Goal: Transaction & Acquisition: Purchase product/service

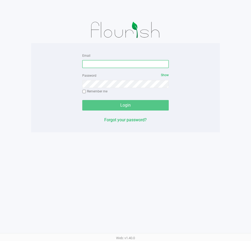
click at [117, 65] on input "Email" at bounding box center [125, 64] width 87 height 8
type input "[EMAIL_ADDRESS][DOMAIN_NAME]"
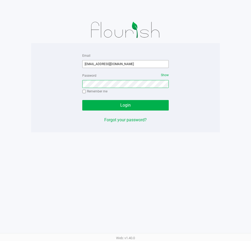
click at [82, 100] on button "Login" at bounding box center [125, 105] width 87 height 10
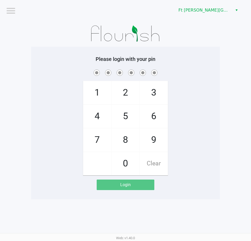
click at [214, 88] on div "1 4 7 2 5 8 0 3 6 9 Clear" at bounding box center [125, 122] width 189 height 107
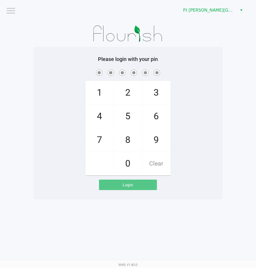
click at [235, 75] on app-pos-login-wrapper "Logout Ft Walton Beach WC Please login with your pin 1 4 7 2 5 8 0 3 6 9 Clear …" at bounding box center [128, 99] width 256 height 199
checkbox input "true"
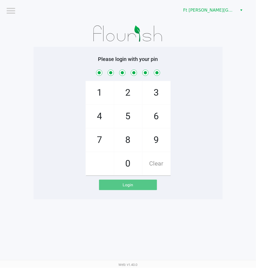
checkbox input "true"
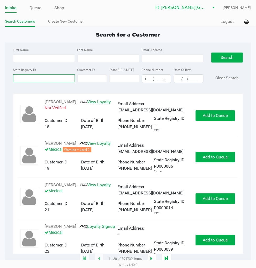
click at [58, 80] on input "State Registry ID" at bounding box center [44, 78] width 62 height 8
click at [28, 58] on input "First Name" at bounding box center [44, 58] width 62 height 8
type input "george"
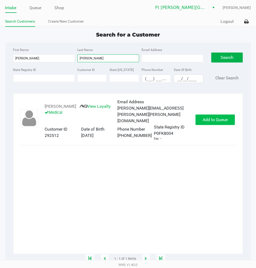
type input "marion"
click at [211, 122] on span "Add to Queue" at bounding box center [215, 119] width 25 height 5
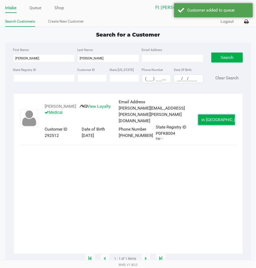
click at [211, 122] on span "In Queue" at bounding box center [224, 119] width 44 height 5
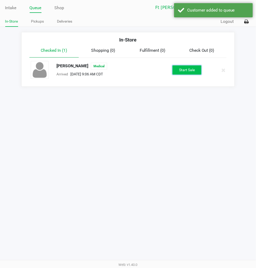
click at [188, 71] on button "Start Sale" at bounding box center [186, 69] width 29 height 9
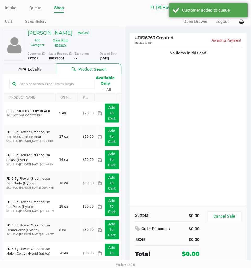
click at [67, 43] on button "View State Registry" at bounding box center [59, 42] width 23 height 13
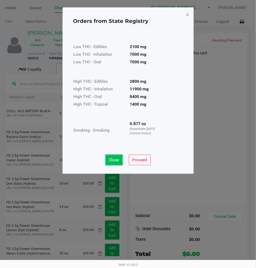
click at [119, 157] on button "Close" at bounding box center [114, 160] width 17 height 10
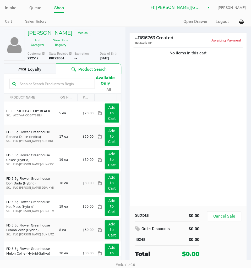
click at [191, 107] on div "No items in this cart" at bounding box center [188, 125] width 117 height 159
click at [180, 92] on div "No items in this cart" at bounding box center [188, 125] width 117 height 159
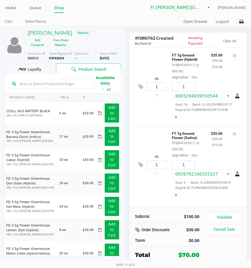
click at [19, 69] on icon at bounding box center [20, 69] width 4 height 2
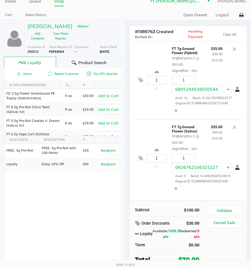
scroll to position [8, 0]
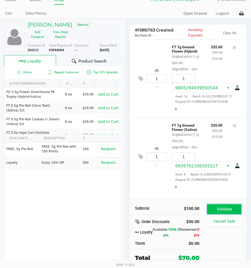
click at [224, 206] on button "Validate" at bounding box center [225, 209] width 34 height 10
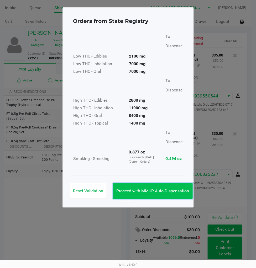
click at [177, 186] on button "Proceed with MMUR Auto-Dispensation" at bounding box center [153, 191] width 80 height 16
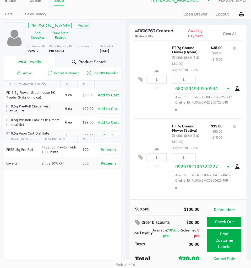
scroll to position [9, 0]
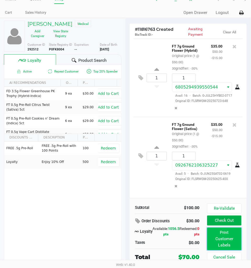
click at [224, 241] on button "Print Customer Labels" at bounding box center [225, 239] width 34 height 23
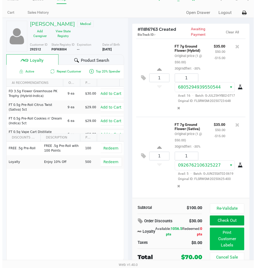
scroll to position [0, 0]
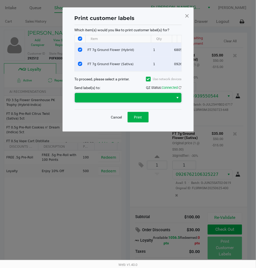
click at [130, 101] on span at bounding box center [124, 97] width 93 height 6
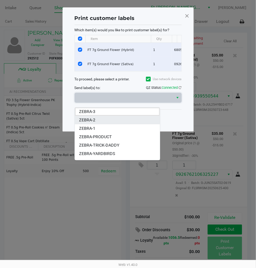
click at [97, 121] on li "ZEBRA-2" at bounding box center [117, 120] width 85 height 8
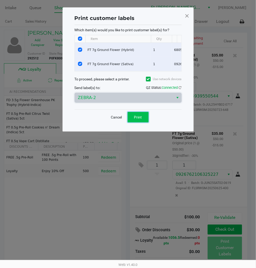
click at [133, 122] on button "Print" at bounding box center [138, 117] width 21 height 10
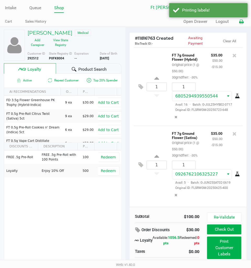
click at [243, 23] on icon at bounding box center [242, 22] width 4 height 4
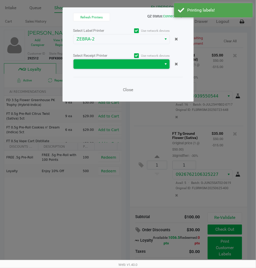
click at [88, 63] on span at bounding box center [118, 64] width 82 height 6
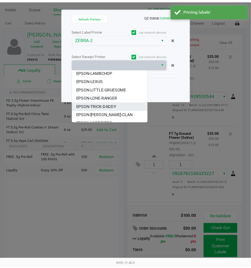
scroll to position [14, 0]
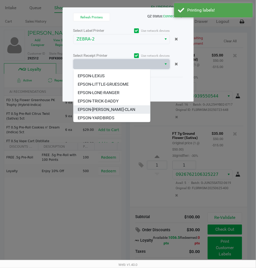
click at [111, 107] on span "EPSON-[PERSON_NAME]-CLAN" at bounding box center [106, 109] width 57 height 6
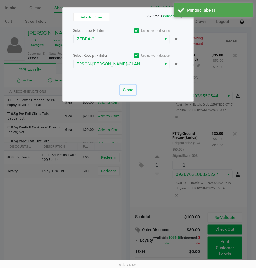
click at [128, 90] on span "Close" at bounding box center [128, 89] width 10 height 5
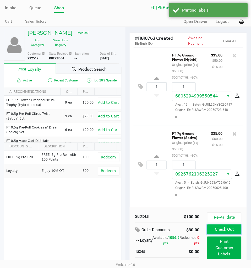
click at [221, 228] on button "Check Out" at bounding box center [225, 229] width 34 height 10
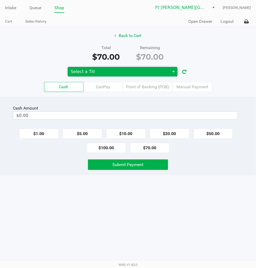
click at [155, 70] on span "Select a Till" at bounding box center [119, 72] width 96 height 6
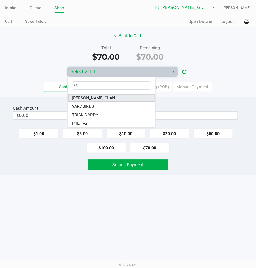
click at [99, 98] on span "WU-TANG-CLAN" at bounding box center [93, 98] width 43 height 6
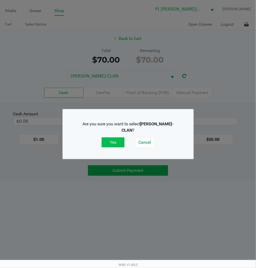
click at [115, 137] on button "Yes" at bounding box center [113, 142] width 23 height 10
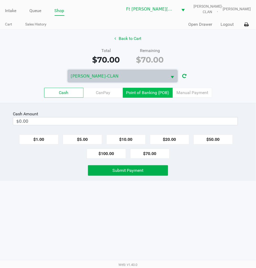
click at [159, 96] on label "Point of Banking (POB)" at bounding box center [148, 93] width 50 height 10
click at [0, 0] on 7 "Point of Banking (POB)" at bounding box center [0, 0] width 0 height 0
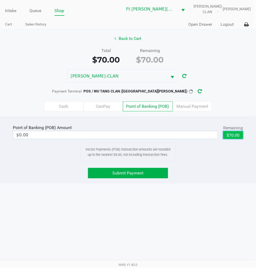
click at [232, 135] on button "$70.00" at bounding box center [233, 135] width 20 height 8
type input "$70.00"
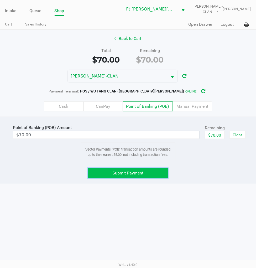
click at [149, 172] on button "Submit Payment" at bounding box center [128, 173] width 80 height 10
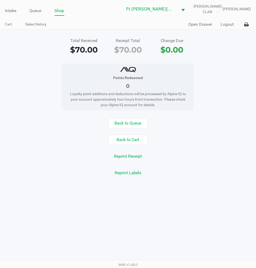
click at [227, 24] on button "Logout" at bounding box center [227, 24] width 13 height 6
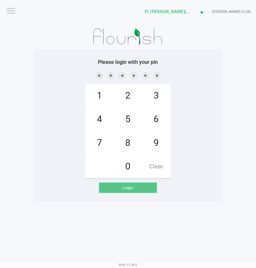
click at [203, 101] on div "1 4 7 2 5 8 0 3 6 9 Clear" at bounding box center [128, 124] width 189 height 107
checkbox input "true"
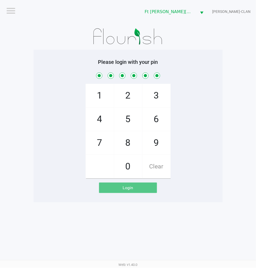
checkbox input "true"
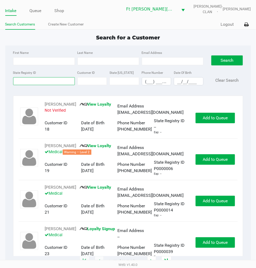
click at [32, 81] on input "State Registry ID" at bounding box center [44, 81] width 62 height 8
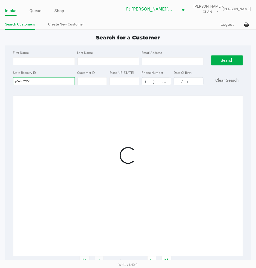
type input "p5xh7222"
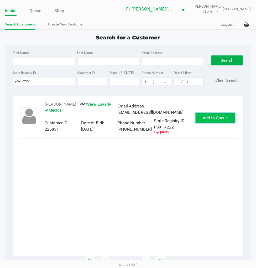
click at [212, 120] on span "Add to Queue" at bounding box center [215, 117] width 25 height 5
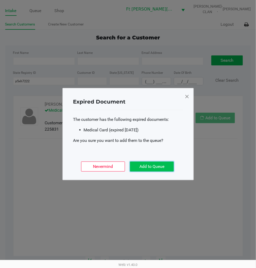
click at [171, 166] on button "Add to Queue" at bounding box center [152, 166] width 44 height 10
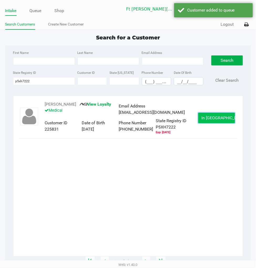
click at [212, 120] on span "In Queue" at bounding box center [224, 117] width 44 height 5
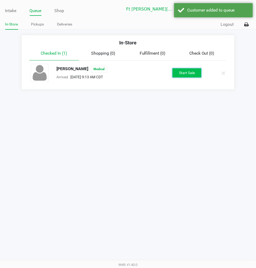
click at [181, 72] on button "Start Sale" at bounding box center [186, 72] width 29 height 9
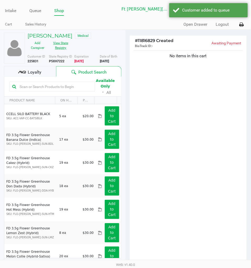
click at [61, 49] on button "View State Registry" at bounding box center [59, 45] width 23 height 13
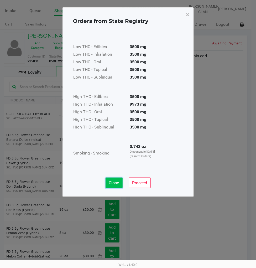
click at [115, 183] on span "Close" at bounding box center [114, 182] width 10 height 5
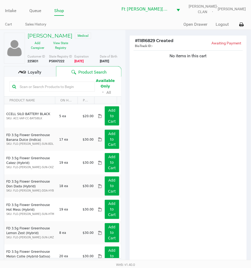
click at [185, 140] on div "No items in this cart" at bounding box center [188, 157] width 117 height 217
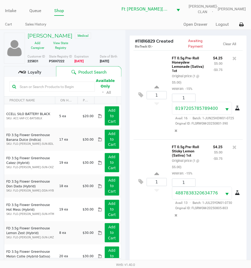
click at [43, 76] on div "Loyalty" at bounding box center [30, 71] width 52 height 10
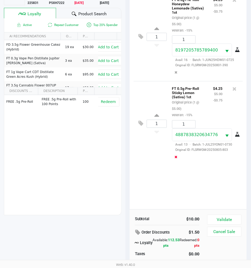
scroll to position [69, 0]
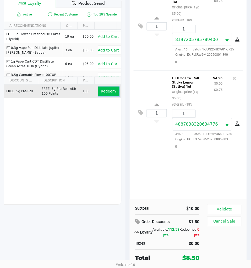
click at [103, 93] on span "Redeem" at bounding box center [108, 91] width 15 height 4
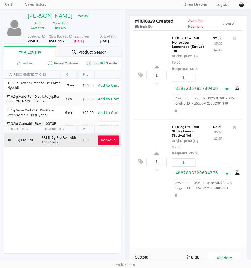
scroll to position [11, 0]
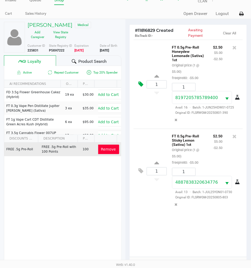
click at [142, 85] on icon at bounding box center [141, 84] width 5 height 6
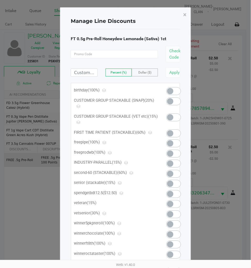
scroll to position [0, 0]
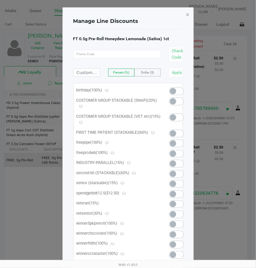
click at [176, 115] on span at bounding box center [176, 117] width 15 height 8
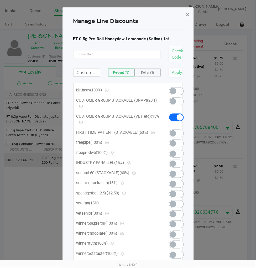
click at [185, 14] on button "×" at bounding box center [188, 14] width 12 height 15
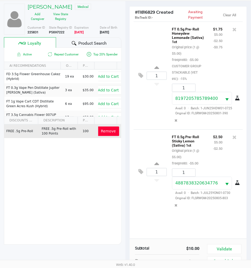
scroll to position [69, 0]
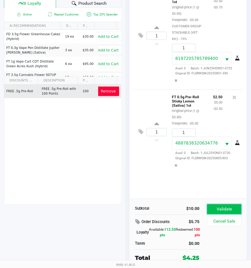
click at [221, 207] on button "Validate" at bounding box center [225, 209] width 34 height 10
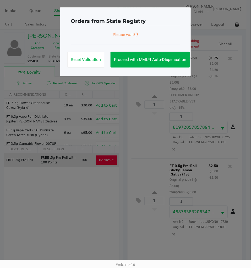
scroll to position [0, 0]
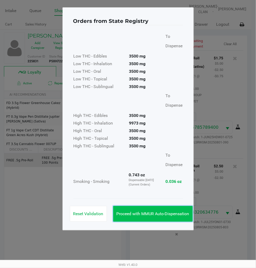
click at [171, 211] on span "Proceed with MMUR Auto-Dispensation" at bounding box center [153, 213] width 73 height 5
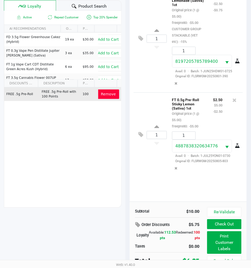
scroll to position [70, 0]
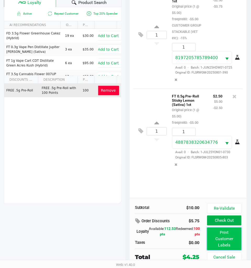
click at [228, 237] on button "Print Customer Labels" at bounding box center [225, 239] width 34 height 23
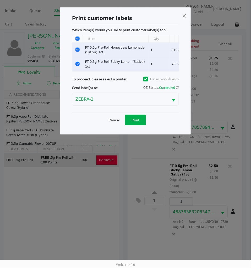
scroll to position [0, 0]
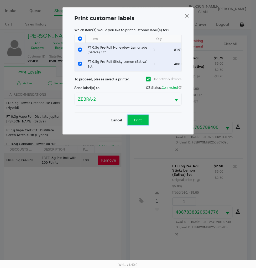
click at [143, 125] on button "Print" at bounding box center [138, 120] width 21 height 10
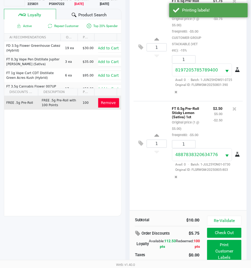
scroll to position [70, 0]
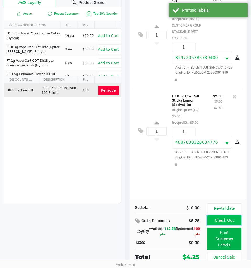
click at [218, 218] on button "Check Out" at bounding box center [225, 221] width 34 height 10
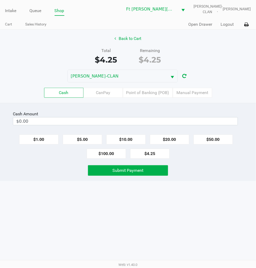
click at [170, 137] on button "$20.00" at bounding box center [169, 139] width 39 height 10
type input "$20.00"
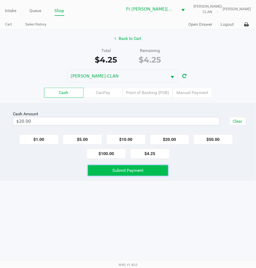
click at [125, 174] on button "Submit Payment" at bounding box center [128, 170] width 80 height 10
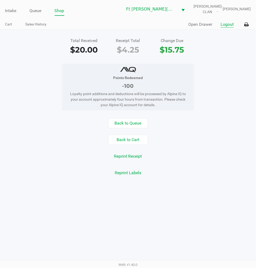
click at [225, 24] on button "Logout" at bounding box center [227, 24] width 13 height 6
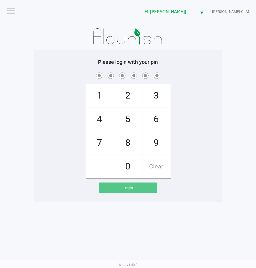
click at [205, 238] on div "Logout Ft Walton Beach WC WU-TANG-CLAN Please login with your pin 1 4 7 2 5 8 0…" at bounding box center [128, 134] width 256 height 268
click at [193, 135] on div "1 4 7 2 5 8 0 3 6 9 Clear" at bounding box center [128, 124] width 189 height 107
checkbox input "true"
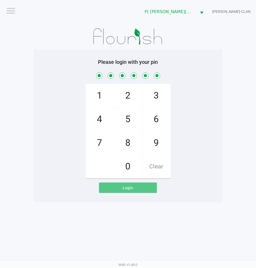
checkbox input "true"
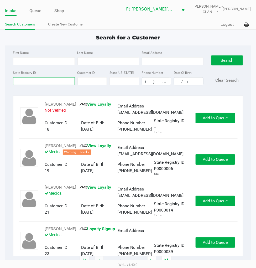
click at [47, 82] on input "State Registry ID" at bounding box center [44, 81] width 62 height 8
click at [40, 83] on input "State Registry ID" at bounding box center [44, 81] width 62 height 8
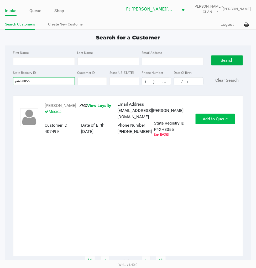
type input "p4xh8055"
click at [209, 121] on button "Add to Queue" at bounding box center [215, 119] width 39 height 10
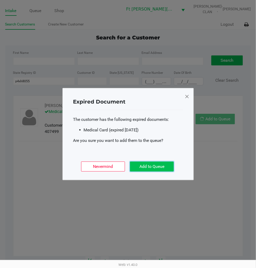
click at [164, 165] on button "Add to Queue" at bounding box center [152, 166] width 44 height 10
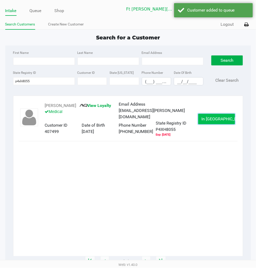
click at [219, 114] on button "In Queue" at bounding box center [216, 119] width 37 height 10
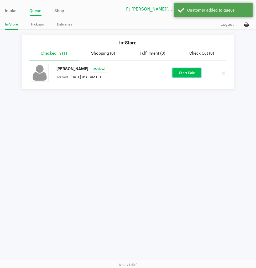
click at [186, 77] on button "Start Sale" at bounding box center [186, 72] width 29 height 9
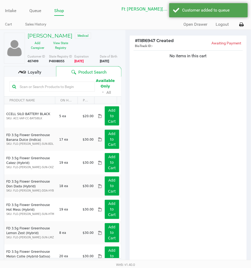
click at [44, 71] on div "Loyalty" at bounding box center [30, 71] width 52 height 10
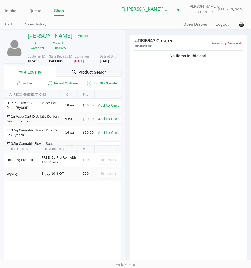
click at [88, 70] on span "Product Search" at bounding box center [93, 72] width 28 height 6
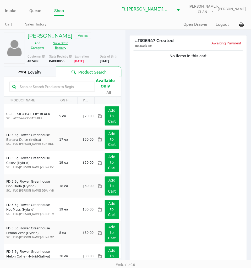
click at [62, 40] on button "View State Registry" at bounding box center [59, 45] width 23 height 13
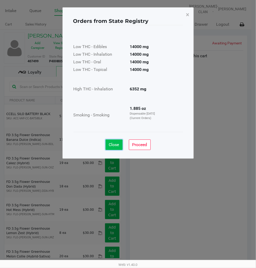
click at [113, 143] on span "Close" at bounding box center [114, 144] width 10 height 5
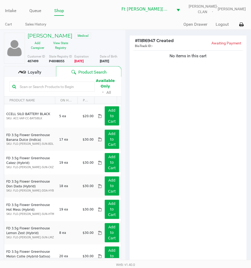
click at [176, 117] on div "No items in this cart" at bounding box center [188, 157] width 117 height 217
click at [223, 132] on div "No items in this cart" at bounding box center [188, 157] width 117 height 217
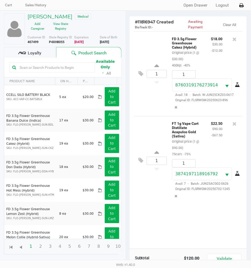
scroll to position [69, 0]
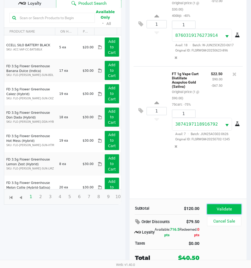
click at [228, 208] on button "Validate" at bounding box center [225, 209] width 34 height 10
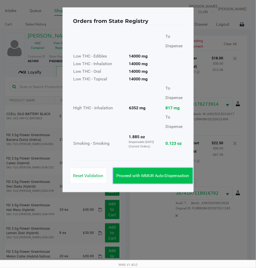
click at [171, 178] on button "Proceed with MMUR Auto-Dispensation" at bounding box center [153, 176] width 80 height 16
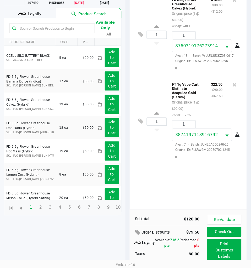
scroll to position [70, 0]
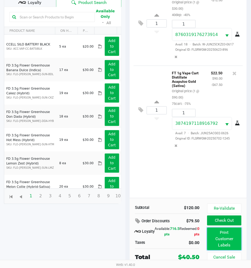
click at [219, 233] on button "Print Customer Labels" at bounding box center [225, 239] width 34 height 23
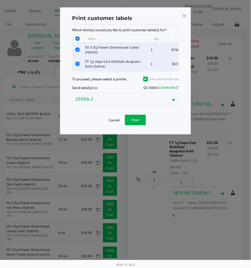
scroll to position [0, 0]
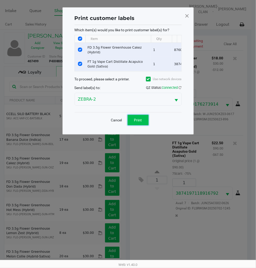
click at [142, 122] on span "Print" at bounding box center [138, 120] width 8 height 4
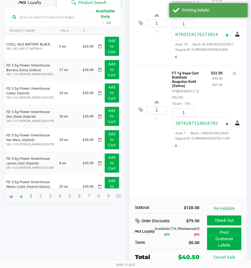
scroll to position [70, 0]
click at [223, 222] on button "Check Out" at bounding box center [225, 221] width 34 height 10
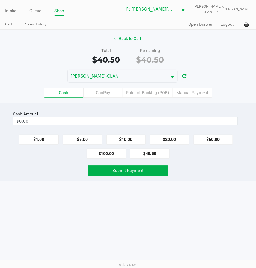
click at [170, 138] on button "$20.00" at bounding box center [169, 139] width 39 height 10
click at [171, 139] on button "$20.00" at bounding box center [169, 139] width 39 height 10
click at [45, 135] on button "$1.00" at bounding box center [38, 139] width 39 height 10
type input "$41.00"
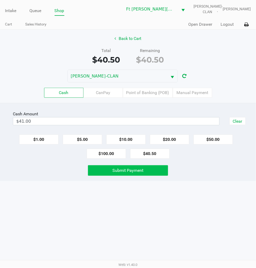
click at [121, 170] on span "Submit Payment" at bounding box center [128, 170] width 31 height 5
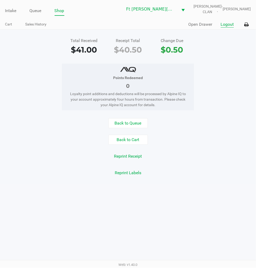
click at [230, 25] on button "Logout" at bounding box center [227, 24] width 13 height 6
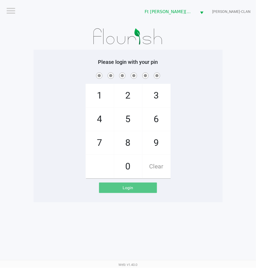
click at [216, 124] on div "1 4 7 2 5 8 0 3 6 9 Clear" at bounding box center [128, 124] width 189 height 107
checkbox input "true"
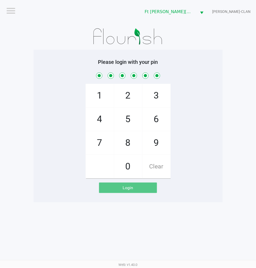
checkbox input "true"
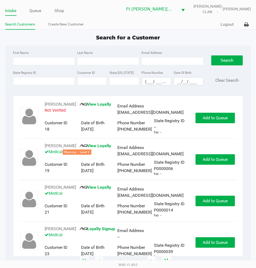
click at [33, 82] on input "State Registry ID" at bounding box center [44, 81] width 62 height 8
click at [50, 61] on input "First Name" at bounding box center [44, 61] width 62 height 8
type input "matthew"
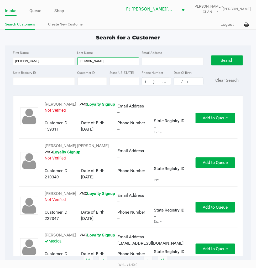
type input "jackson"
click at [176, 81] on input "__/__/____" at bounding box center [188, 81] width 29 height 8
type input "12/05/1970"
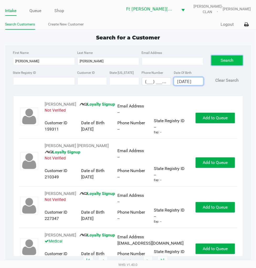
click at [215, 60] on button "Search" at bounding box center [227, 60] width 32 height 10
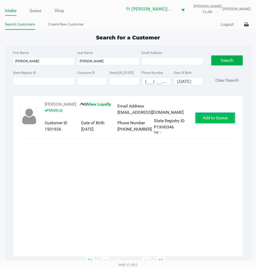
click at [200, 122] on button "Add to Queue" at bounding box center [215, 118] width 39 height 10
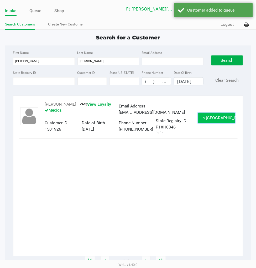
click at [202, 122] on button "In Queue" at bounding box center [216, 118] width 37 height 10
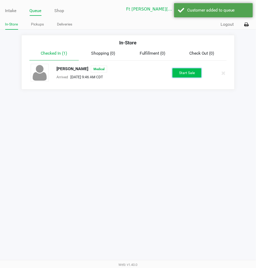
click at [185, 75] on button "Start Sale" at bounding box center [186, 72] width 29 height 9
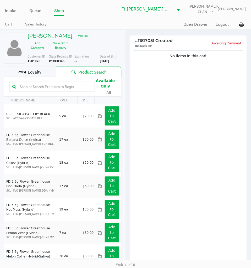
click at [44, 69] on div "Loyalty" at bounding box center [30, 71] width 52 height 10
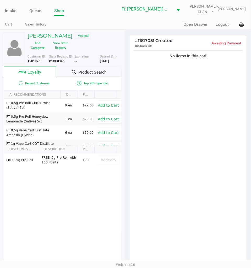
click at [81, 71] on span "Product Search" at bounding box center [93, 72] width 28 height 6
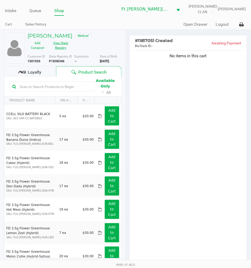
click at [60, 46] on button "View State Registry" at bounding box center [59, 45] width 23 height 13
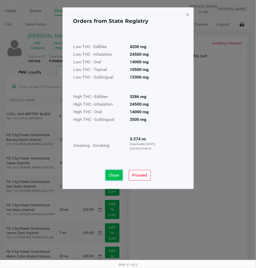
click at [119, 172] on span "Close" at bounding box center [114, 174] width 10 height 5
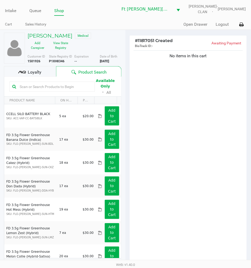
click at [199, 139] on div "No items in this cart" at bounding box center [188, 157] width 117 height 217
click at [62, 48] on button "View State Registry" at bounding box center [59, 45] width 23 height 13
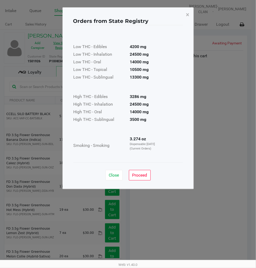
click at [113, 175] on span "Close" at bounding box center [114, 174] width 10 height 5
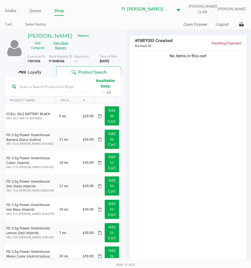
click at [62, 48] on button "View State Registry" at bounding box center [59, 45] width 23 height 13
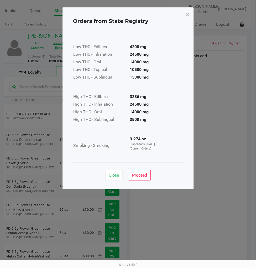
click at [118, 175] on span "Close" at bounding box center [114, 174] width 10 height 5
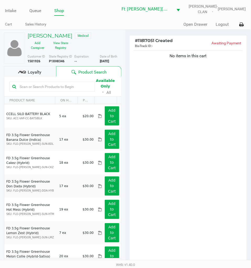
click at [37, 72] on span "Loyalty" at bounding box center [35, 72] width 14 height 6
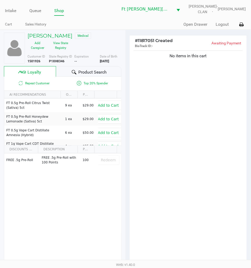
click at [85, 71] on span "Product Search" at bounding box center [93, 72] width 28 height 6
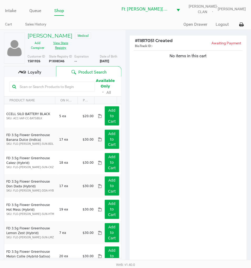
click at [64, 44] on button "View State Registry" at bounding box center [59, 45] width 23 height 13
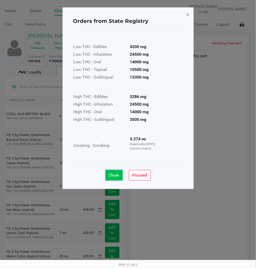
click at [112, 172] on button "Close" at bounding box center [114, 175] width 17 height 10
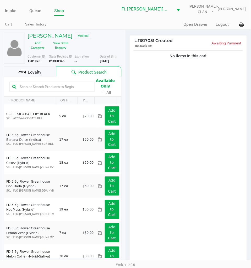
click at [61, 61] on b "P1XH0346" at bounding box center [56, 61] width 15 height 4
copy b "P1XH0346"
click at [108, 63] on div "More Date of Birth 12/05/1970" at bounding box center [112, 58] width 25 height 9
click at [108, 62] on b "12/05/1970" at bounding box center [104, 61] width 9 height 4
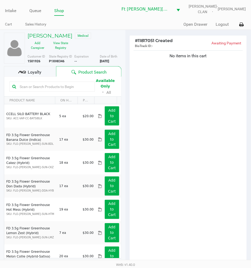
click at [108, 62] on b "12/05/1970" at bounding box center [104, 61] width 9 height 4
copy div "12/05/1970"
click at [174, 128] on div "No items in this cart" at bounding box center [188, 157] width 117 height 217
click at [188, 164] on div "No items in this cart" at bounding box center [188, 157] width 117 height 217
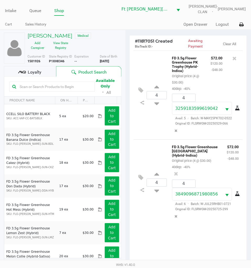
click at [154, 133] on div "4 FD 3.5g Flower Greenhouse PK Trophy (Hybrid-Indica) Original price (4 @ $30.0…" at bounding box center [188, 94] width 109 height 89
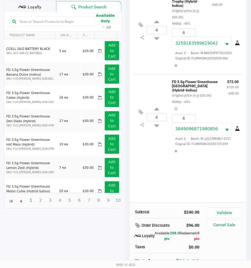
scroll to position [69, 0]
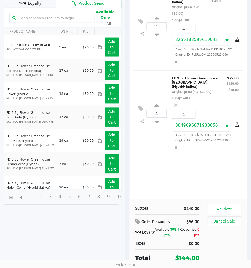
click at [34, 3] on span "Loyalty" at bounding box center [35, 3] width 14 height 6
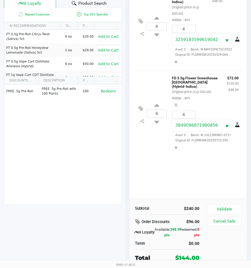
click at [143, 162] on div "4 FD 3.5g Flower Greenhouse PK Trophy (Hybrid-Indica) Original price (4 @ $30.0…" at bounding box center [188, 90] width 117 height 217
click at [227, 208] on button "Validate" at bounding box center [225, 209] width 34 height 10
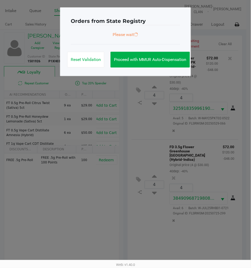
scroll to position [0, 0]
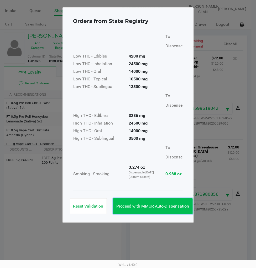
click at [170, 204] on span "Proceed with MMUR Auto-Dispensation" at bounding box center [153, 205] width 73 height 5
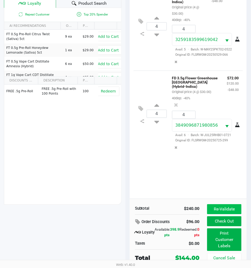
scroll to position [70, 0]
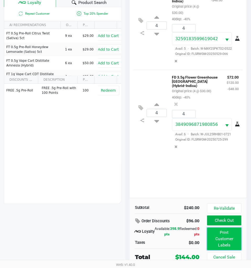
click at [219, 234] on button "Print Customer Labels" at bounding box center [225, 239] width 34 height 23
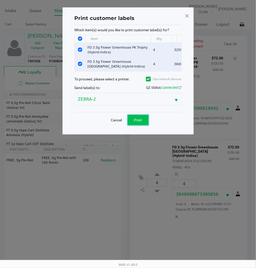
click at [143, 125] on button "Print" at bounding box center [138, 120] width 21 height 10
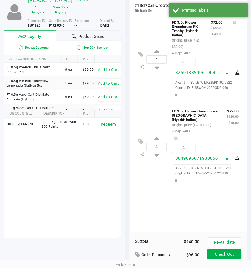
scroll to position [70, 0]
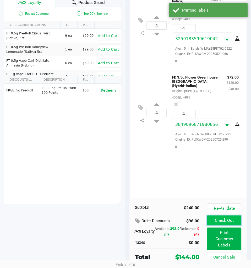
click at [225, 219] on button "Check Out" at bounding box center [225, 221] width 34 height 10
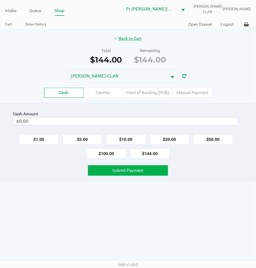
click at [132, 39] on button "Back to Cart" at bounding box center [128, 39] width 34 height 10
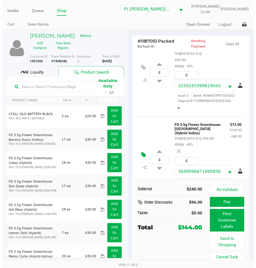
scroll to position [51, 0]
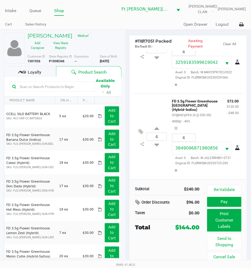
click at [39, 73] on span "Loyalty" at bounding box center [35, 72] width 14 height 6
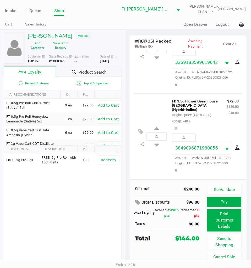
click at [98, 70] on span "Product Search" at bounding box center [93, 72] width 28 height 6
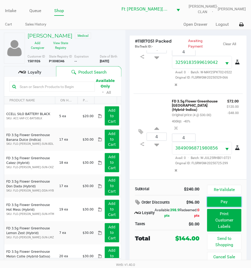
click at [231, 204] on button "Pay" at bounding box center [225, 202] width 34 height 10
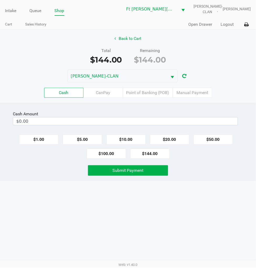
click at [103, 154] on button "$100.00" at bounding box center [106, 154] width 39 height 10
click at [217, 140] on button "$50.00" at bounding box center [212, 139] width 39 height 10
click at [129, 137] on button "$10.00" at bounding box center [125, 139] width 39 height 10
type input "$160.00"
click at [121, 170] on span "Submit Payment" at bounding box center [128, 170] width 31 height 5
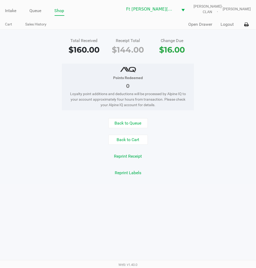
click at [227, 23] on button "Logout" at bounding box center [227, 24] width 13 height 6
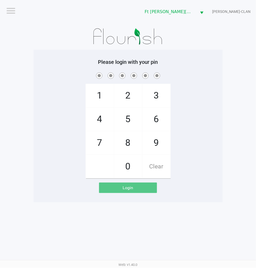
click at [209, 128] on div "1 4 7 2 5 8 0 3 6 9 Clear" at bounding box center [128, 124] width 189 height 107
checkbox input "true"
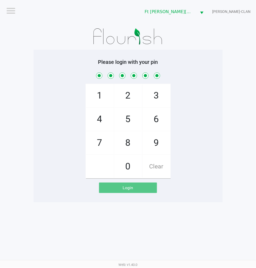
checkbox input "true"
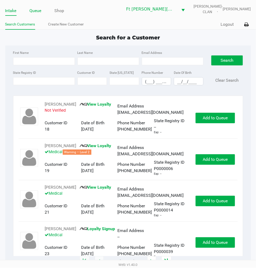
click at [37, 12] on link "Queue" at bounding box center [36, 10] width 12 height 7
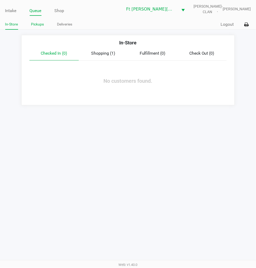
click at [38, 24] on link "Pickups" at bounding box center [37, 24] width 13 height 7
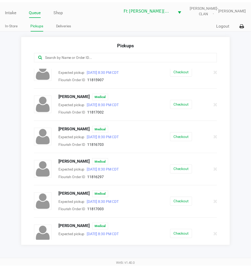
scroll to position [177, 0]
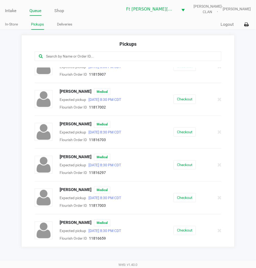
click at [185, 99] on button "Checkout" at bounding box center [185, 98] width 22 height 9
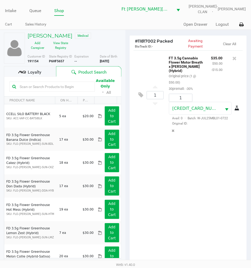
click at [186, 172] on div "1 FT 3.5g Cannabis Flower Motor Breath x Mike Larry (Hybrid) Original price (1 …" at bounding box center [188, 158] width 117 height 217
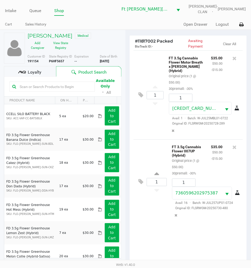
click at [37, 70] on span "Loyalty" at bounding box center [35, 72] width 14 height 6
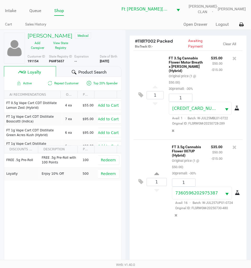
click at [153, 232] on div "1 FT 3.5g Cannabis Flower Motor Breath x Mike Larry (Hybrid) Original price (1 …" at bounding box center [188, 158] width 117 height 217
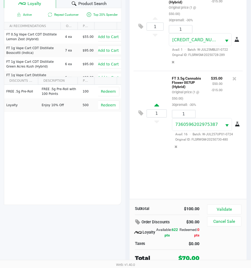
scroll to position [69, 0]
click at [230, 209] on button "Validate" at bounding box center [225, 209] width 34 height 10
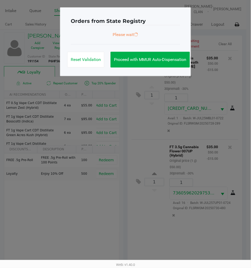
scroll to position [0, 0]
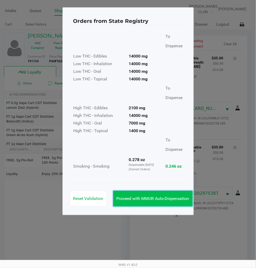
click at [169, 198] on span "Proceed with MMUR Auto-Dispensation" at bounding box center [153, 198] width 73 height 5
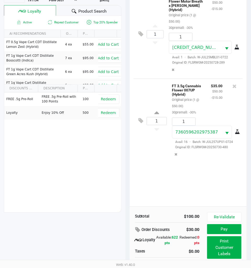
scroll to position [70, 0]
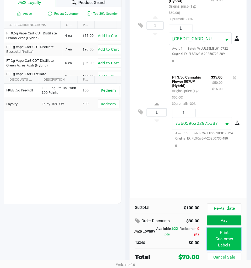
click at [220, 238] on button "Print Customer Labels" at bounding box center [225, 239] width 34 height 23
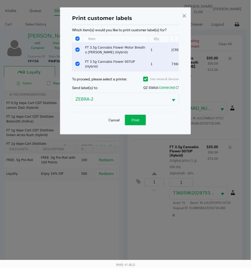
scroll to position [0, 0]
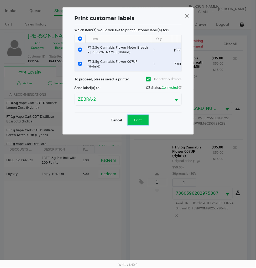
click at [141, 122] on span "Print" at bounding box center [138, 120] width 8 height 4
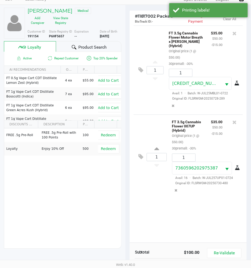
scroll to position [58, 0]
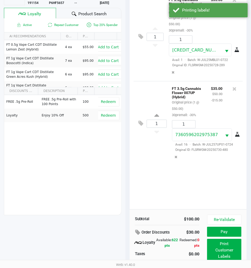
click at [162, 190] on div "1 FT 3.5g Cannabis Flower Motor Breath x Mike Larry (Hybrid) Original price (1 …" at bounding box center [188, 100] width 117 height 217
click at [223, 229] on button "Pay" at bounding box center [225, 232] width 34 height 10
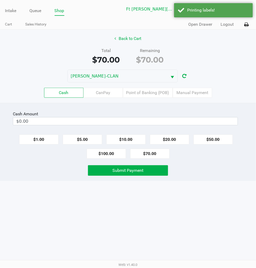
drag, startPoint x: 195, startPoint y: 188, endPoint x: 193, endPoint y: 170, distance: 18.2
click at [195, 184] on div "Intake Queue Shop Ft Walton Beach WC WU-TANG-CLAN James Dodd Cart Sales History…" at bounding box center [128, 134] width 256 height 268
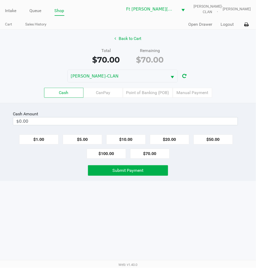
click at [146, 153] on button "$70.00" at bounding box center [149, 154] width 39 height 10
type input "$70.00"
click at [132, 172] on span "Submit Payment" at bounding box center [128, 170] width 31 height 5
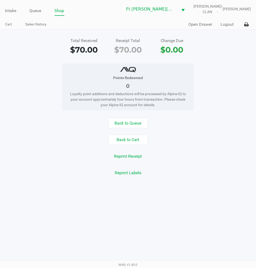
click at [130, 125] on button "Back to Queue" at bounding box center [127, 123] width 39 height 10
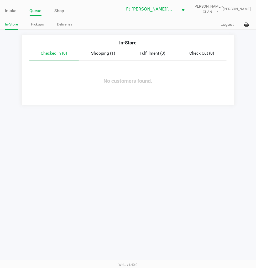
click at [38, 25] on link "Pickups" at bounding box center [37, 24] width 13 height 7
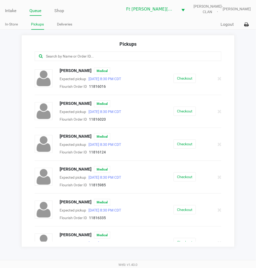
click at [179, 135] on div "Brandon Berry Medical Expected pickup Aug 20, 2025 8:30 PM CDT Flourish Order I…" at bounding box center [128, 144] width 195 height 22
click at [177, 142] on button "Checkout" at bounding box center [185, 143] width 22 height 9
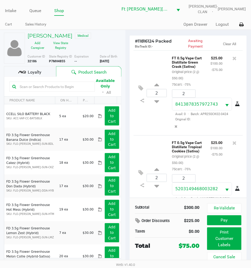
click at [33, 71] on span "Loyalty" at bounding box center [35, 72] width 14 height 6
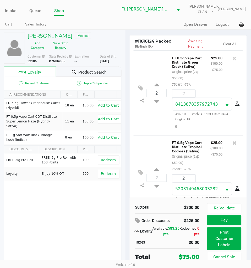
scroll to position [130, 0]
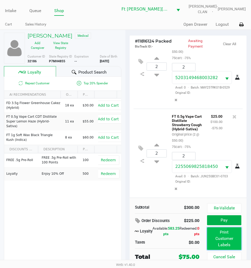
click at [229, 238] on button "Print Customer Labels" at bounding box center [225, 238] width 34 height 23
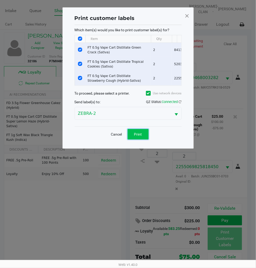
click at [142, 136] on span "Print" at bounding box center [138, 134] width 8 height 4
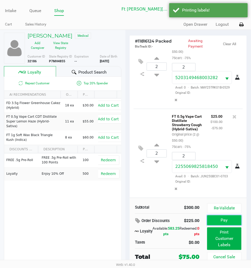
click at [227, 220] on button "Pay" at bounding box center [225, 220] width 34 height 10
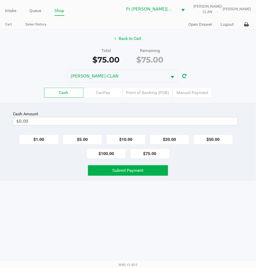
click at [108, 152] on button "$100.00" at bounding box center [106, 154] width 39 height 10
type input "$100.00"
click at [121, 170] on span "Submit Payment" at bounding box center [128, 170] width 31 height 5
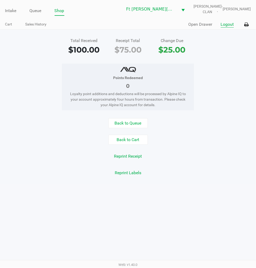
click at [228, 23] on button "Logout" at bounding box center [227, 24] width 13 height 6
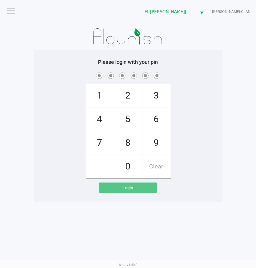
click at [213, 138] on div "1 4 7 2 5 8 0 3 6 9 Clear" at bounding box center [128, 124] width 189 height 107
checkbox input "true"
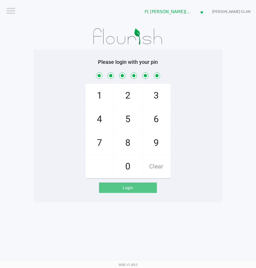
checkbox input "true"
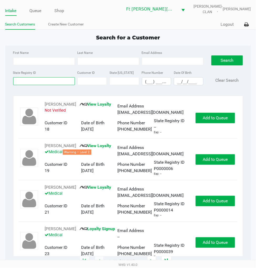
click at [29, 81] on input "State Registry ID" at bounding box center [44, 81] width 62 height 8
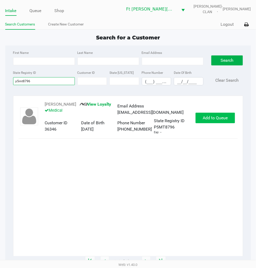
type input "p5mt8796"
click at [209, 115] on span "Add to Queue" at bounding box center [215, 117] width 25 height 5
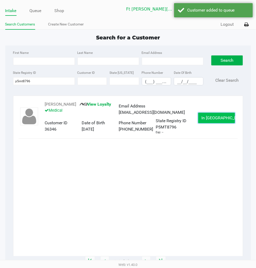
click at [209, 116] on span "In Queue" at bounding box center [224, 117] width 44 height 5
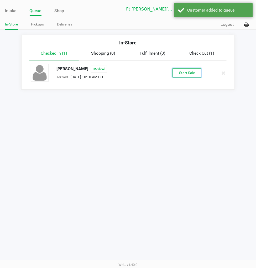
click at [185, 70] on button "Start Sale" at bounding box center [186, 72] width 29 height 9
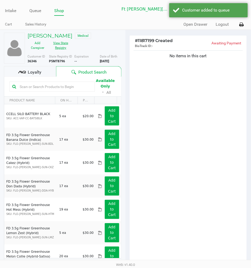
click at [60, 47] on button "View State Registry" at bounding box center [59, 45] width 23 height 13
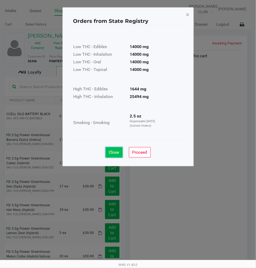
click at [117, 151] on span "Close" at bounding box center [114, 152] width 10 height 5
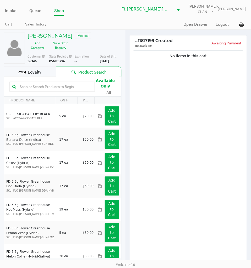
click at [45, 70] on div "Loyalty" at bounding box center [30, 71] width 52 height 10
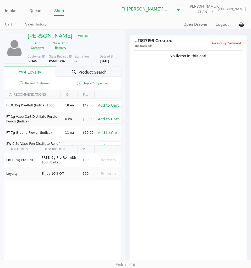
click at [196, 126] on div "No items in this cart" at bounding box center [188, 157] width 117 height 217
click at [191, 118] on div "No items in this cart" at bounding box center [188, 157] width 117 height 217
click at [181, 88] on div "No items in this cart" at bounding box center [188, 157] width 117 height 217
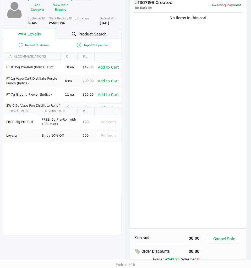
scroll to position [68, 0]
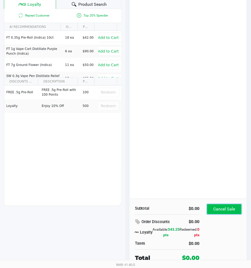
click at [221, 212] on button "Cancel Sale" at bounding box center [225, 209] width 34 height 10
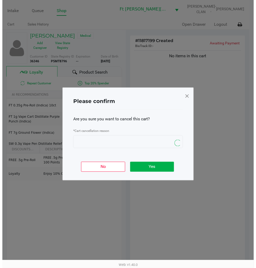
scroll to position [0, 0]
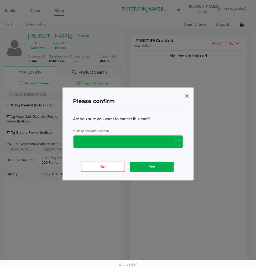
click at [111, 140] on span "NO DATA FOUND" at bounding box center [123, 142] width 93 height 6
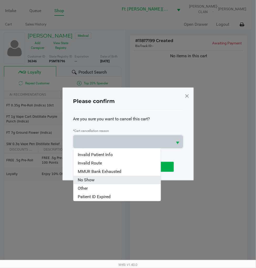
scroll to position [23, 0]
click at [91, 177] on li "Other" at bounding box center [116, 180] width 87 height 8
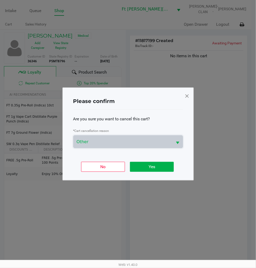
click at [143, 172] on div "No Yes" at bounding box center [128, 164] width 110 height 20
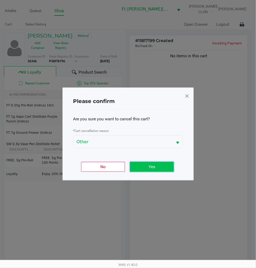
click at [144, 168] on button "Yes" at bounding box center [152, 167] width 44 height 10
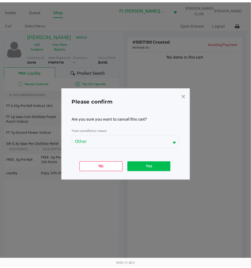
scroll to position [68, 0]
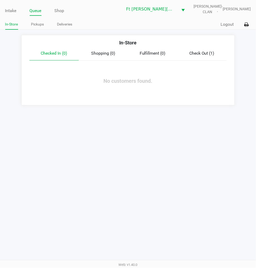
click at [224, 20] on div "Quick Sale Logout" at bounding box center [189, 25] width 123 height 10
click at [225, 24] on button "Logout" at bounding box center [227, 24] width 13 height 6
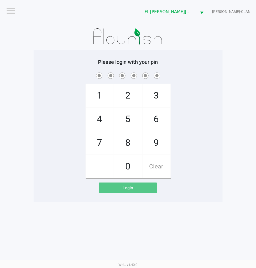
click at [201, 125] on div "1 4 7 2 5 8 0 3 6 9 Clear" at bounding box center [128, 124] width 189 height 107
checkbox input "true"
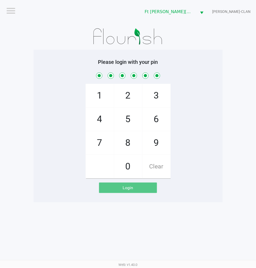
checkbox input "true"
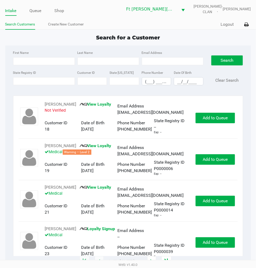
click at [27, 74] on label "State Registry ID" at bounding box center [24, 72] width 23 height 5
click at [27, 77] on input "State Registry ID" at bounding box center [44, 81] width 62 height 8
click at [37, 9] on link "Queue" at bounding box center [36, 10] width 12 height 7
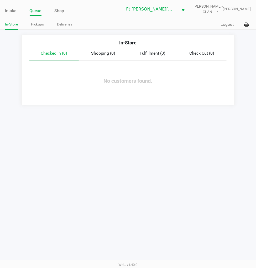
click at [38, 24] on link "Pickups" at bounding box center [37, 24] width 13 height 7
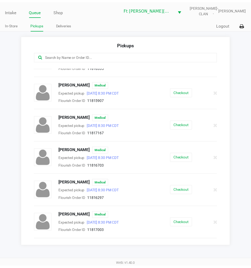
scroll to position [177, 0]
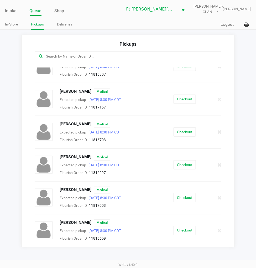
click at [15, 9] on link "Intake" at bounding box center [10, 10] width 11 height 7
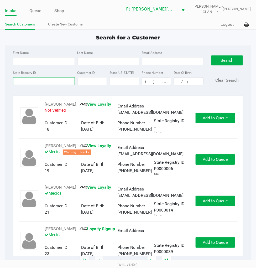
click at [27, 81] on input "State Registry ID" at bounding box center [44, 81] width 62 height 8
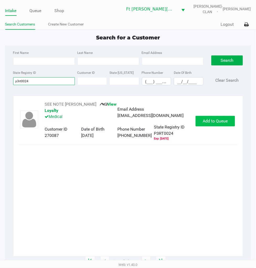
type input "p3rt0024"
click at [205, 119] on span "Add to Queue" at bounding box center [215, 120] width 25 height 5
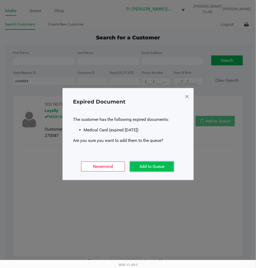
click at [166, 165] on button "Add to Queue" at bounding box center [152, 166] width 44 height 10
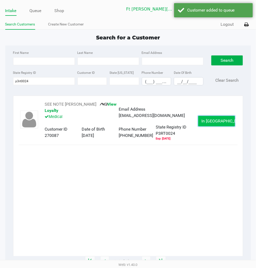
click at [216, 119] on span "In Queue" at bounding box center [224, 120] width 44 height 5
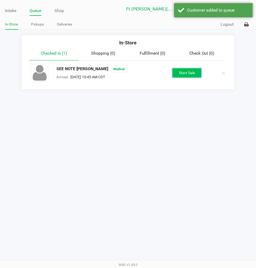
click at [185, 73] on button "Start Sale" at bounding box center [186, 72] width 29 height 9
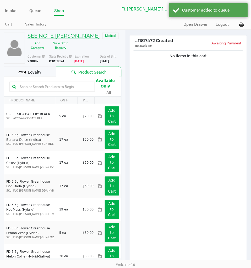
click at [55, 35] on h5 "SEE NOTE MORRIS" at bounding box center [64, 36] width 72 height 6
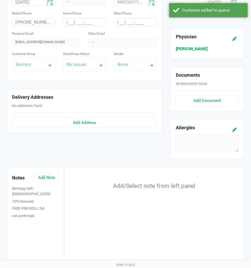
scroll to position [139, 0]
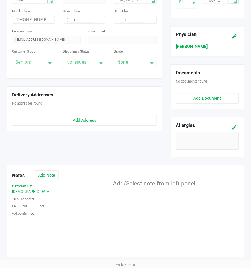
click at [42, 185] on button "Birthday Gift - 8/11/25" at bounding box center [35, 188] width 47 height 11
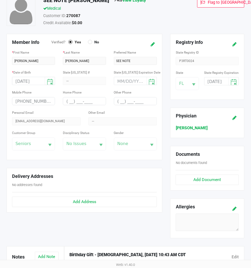
scroll to position [0, 0]
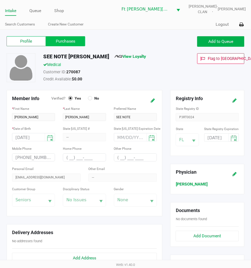
click at [64, 39] on label "Purchases" at bounding box center [65, 41] width 39 height 10
click at [0, 0] on 1 "Purchases" at bounding box center [0, 0] width 0 height 0
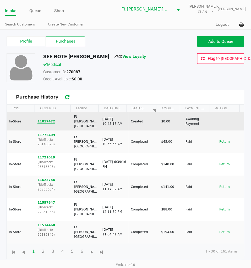
click at [45, 120] on button "11817472" at bounding box center [47, 121] width 18 height 5
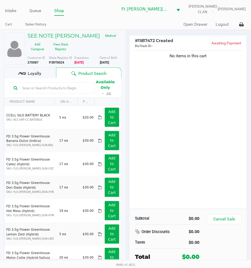
click at [37, 77] on div "Loyalty" at bounding box center [30, 72] width 52 height 10
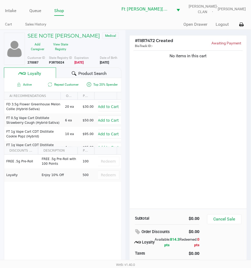
click at [85, 75] on span "Product Search" at bounding box center [93, 73] width 28 height 6
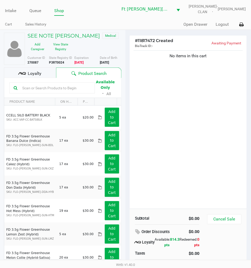
click at [175, 95] on div "No items in this cart" at bounding box center [188, 128] width 117 height 159
click at [62, 49] on button "View State Registry" at bounding box center [59, 46] width 23 height 13
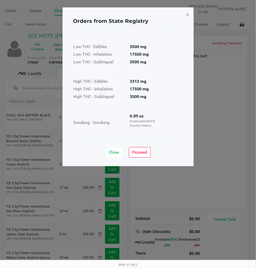
click at [109, 150] on span "Close" at bounding box center [114, 152] width 10 height 5
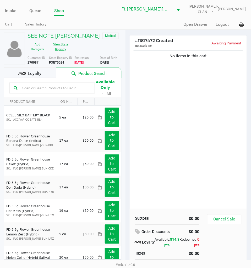
click at [177, 138] on div "No items in this cart" at bounding box center [188, 128] width 117 height 159
click at [56, 35] on h5 "SEE NOTE MORRIS" at bounding box center [64, 36] width 72 height 6
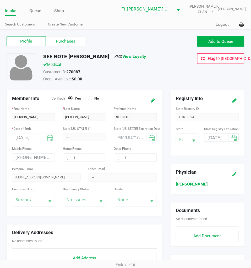
click at [58, 40] on label "Purchases" at bounding box center [65, 41] width 39 height 10
click at [0, 0] on 1 "Purchases" at bounding box center [0, 0] width 0 height 0
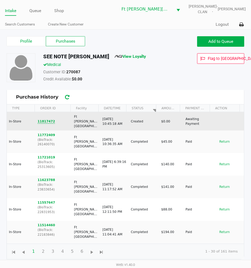
click at [45, 120] on button "11817472" at bounding box center [47, 121] width 18 height 5
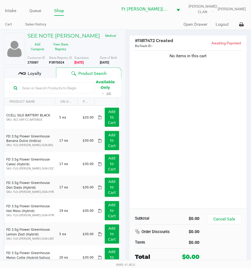
click at [177, 144] on div "No items in this cart" at bounding box center [188, 128] width 117 height 159
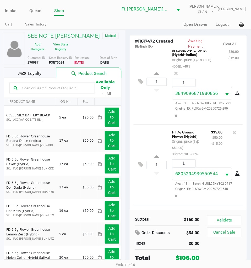
scroll to position [178, 0]
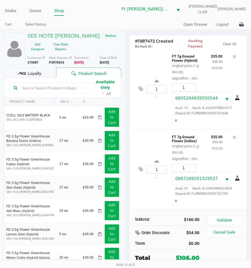
click at [226, 221] on button "Validate" at bounding box center [225, 220] width 34 height 10
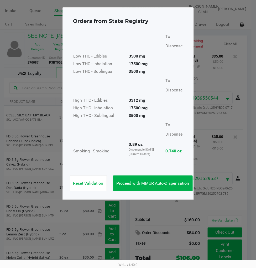
click at [135, 181] on span "Proceed with MMUR Auto-Dispensation" at bounding box center [153, 183] width 73 height 5
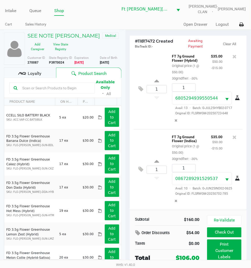
scroll to position [177, 0]
click at [147, 196] on div "1 FT 7g Ground Flower (Indica) Original price (1 @ $50.00) 30grndflwr: -30% $35…" at bounding box center [188, 169] width 109 height 81
click at [146, 195] on div "1 FT 7g Ground Flower (Indica) Original price (1 @ $50.00) 30grndflwr: -30% $35…" at bounding box center [188, 169] width 109 height 81
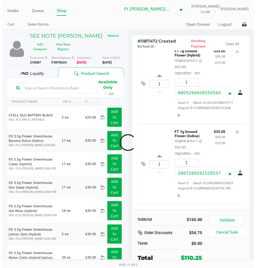
scroll to position [261, 0]
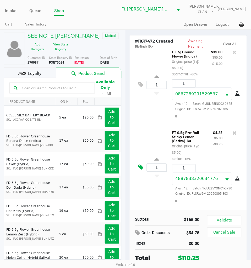
click at [141, 167] on icon at bounding box center [141, 167] width 5 height 6
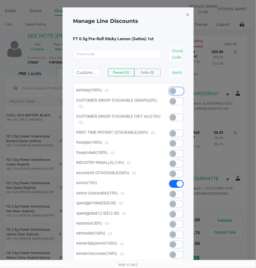
click at [175, 90] on span at bounding box center [173, 91] width 6 height 6
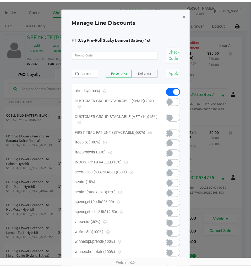
scroll to position [263, 0]
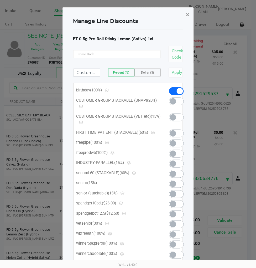
click at [188, 16] on span "×" at bounding box center [187, 14] width 3 height 7
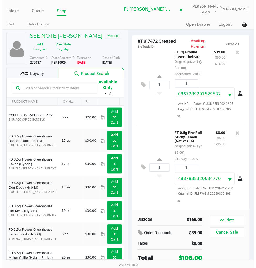
scroll to position [263, 0]
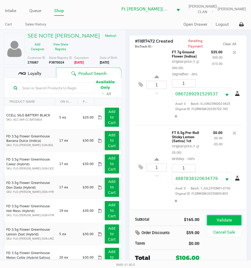
click at [229, 218] on button "Validate" at bounding box center [225, 220] width 34 height 10
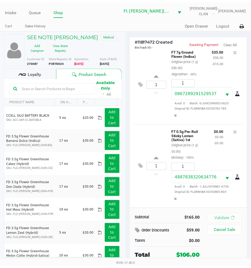
scroll to position [263, 0]
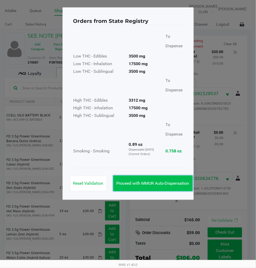
click at [162, 185] on span "Proceed with MMUR Auto-Dispensation" at bounding box center [153, 183] width 73 height 5
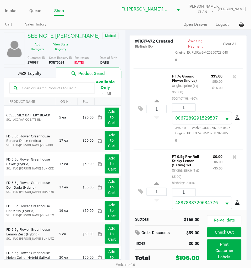
scroll to position [263, 0]
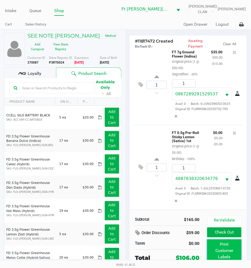
click at [225, 241] on button "Print Customer Labels" at bounding box center [225, 250] width 34 height 23
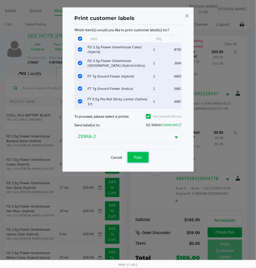
click at [143, 154] on button "Print" at bounding box center [138, 157] width 21 height 10
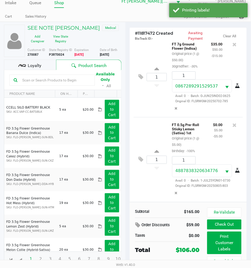
scroll to position [12, 0]
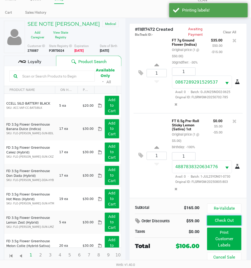
click at [227, 219] on button "Check Out" at bounding box center [225, 221] width 34 height 10
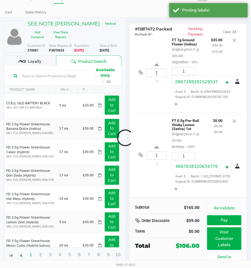
scroll to position [263, 0]
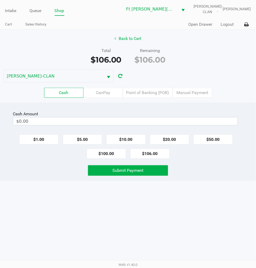
click at [129, 138] on button "$10.00" at bounding box center [125, 139] width 39 height 10
click at [242, 119] on button "Clear" at bounding box center [237, 121] width 16 height 8
click at [104, 154] on button "$100.00" at bounding box center [106, 154] width 39 height 10
click at [177, 134] on button "$20.00" at bounding box center [169, 139] width 39 height 10
type input "$120.00"
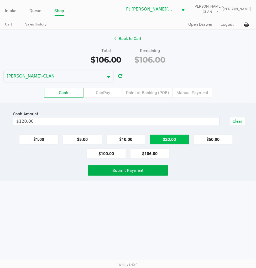
click at [124, 171] on span "Submit Payment" at bounding box center [128, 170] width 31 height 5
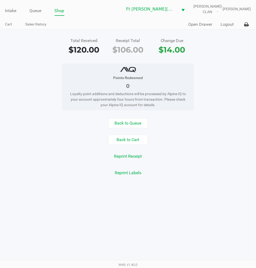
click at [132, 134] on div "Back to Queue Back to Cart Reprint Receipt Reprint Labels" at bounding box center [128, 148] width 264 height 60
click at [134, 142] on button "Back to Cart" at bounding box center [127, 140] width 39 height 10
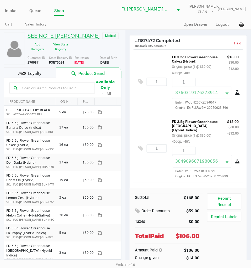
click at [42, 38] on h5 "SEE NOTE MORRIS" at bounding box center [64, 36] width 72 height 6
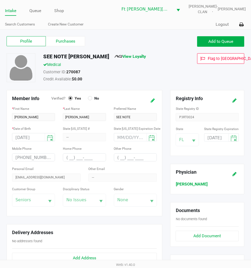
click at [153, 100] on icon at bounding box center [153, 101] width 4 height 4
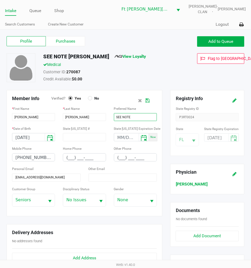
click at [143, 117] on input "SEE NOTE" at bounding box center [135, 117] width 43 height 8
type input "Sandra"
click at [148, 101] on icon at bounding box center [148, 101] width 4 height 4
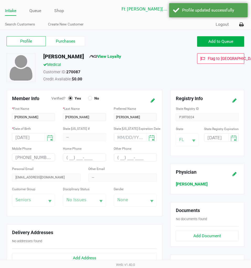
scroll to position [139, 0]
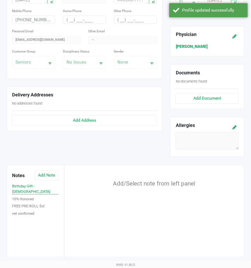
click at [44, 186] on button "Birthday Gift - 8/11/25" at bounding box center [35, 188] width 47 height 11
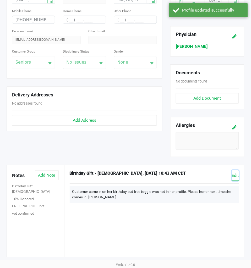
click at [236, 174] on span "Edit" at bounding box center [235, 175] width 7 height 5
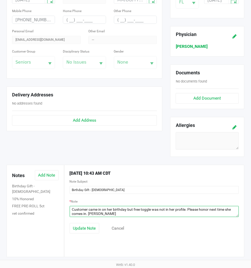
click at [108, 214] on textarea at bounding box center [155, 211] width 170 height 11
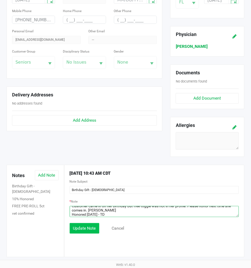
type textarea "Customer came in on her birthday but free toggle was not in her profile. Please…"
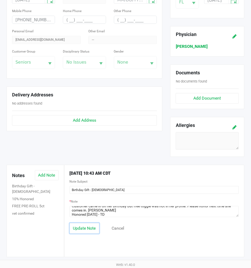
click at [92, 232] on button "Update Note" at bounding box center [85, 228] width 30 height 10
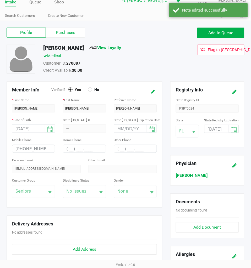
scroll to position [0, 0]
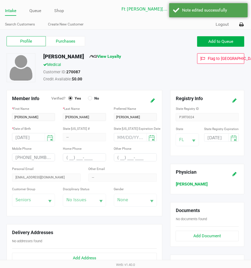
click at [8, 12] on link "Intake" at bounding box center [10, 10] width 11 height 7
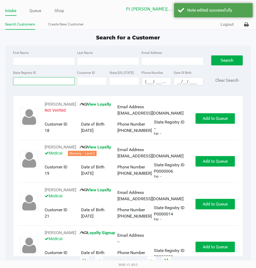
click at [43, 80] on input "State Registry ID" at bounding box center [44, 81] width 62 height 8
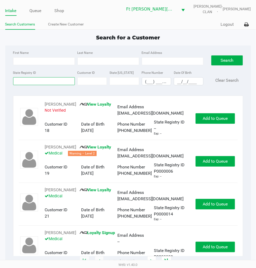
click at [46, 80] on input "State Registry ID" at bounding box center [44, 81] width 62 height 8
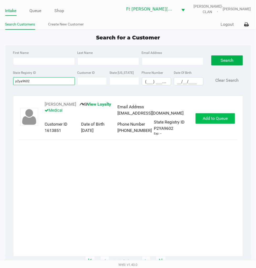
type input "p2ya9602"
click at [211, 117] on span "Add to Queue" at bounding box center [215, 118] width 25 height 5
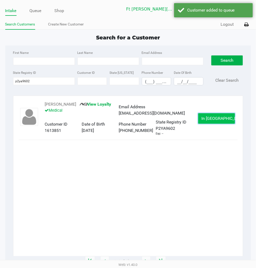
click at [210, 119] on span "In Queue" at bounding box center [224, 118] width 44 height 5
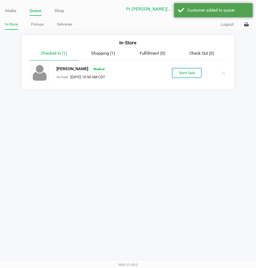
click at [181, 74] on button "Start Sale" at bounding box center [186, 72] width 29 height 9
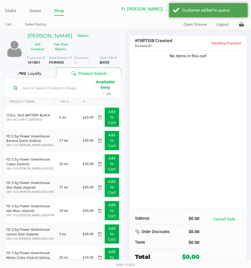
click at [42, 73] on div "Loyalty" at bounding box center [30, 72] width 52 height 10
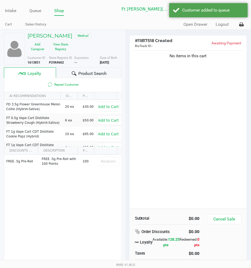
click at [85, 72] on span "Product Search" at bounding box center [93, 73] width 28 height 6
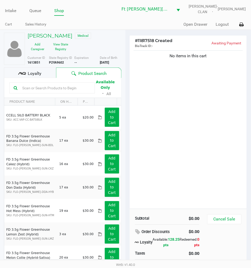
click at [168, 90] on div "No items in this cart" at bounding box center [188, 128] width 117 height 159
click at [61, 48] on button "View State Registry" at bounding box center [59, 46] width 23 height 13
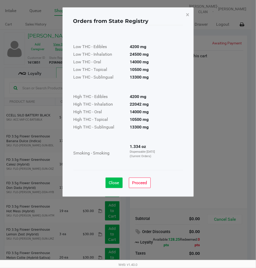
click at [112, 181] on span "Close" at bounding box center [114, 182] width 10 height 5
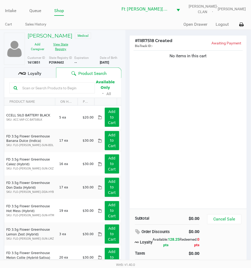
click at [180, 166] on div "No items in this cart" at bounding box center [188, 128] width 117 height 159
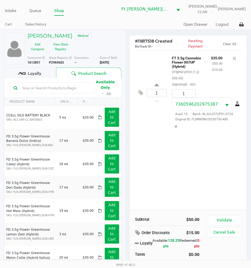
click at [44, 75] on div "Loyalty" at bounding box center [30, 72] width 52 height 10
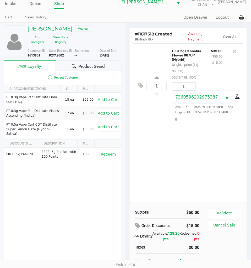
scroll to position [11, 0]
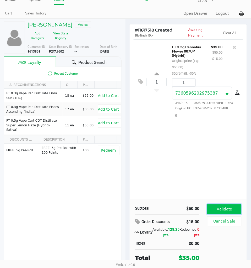
click at [227, 207] on button "Validate" at bounding box center [225, 209] width 34 height 10
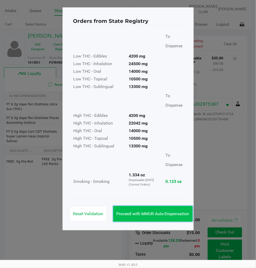
click at [167, 208] on button "Proceed with MMUR Auto-Dispensation" at bounding box center [153, 214] width 80 height 16
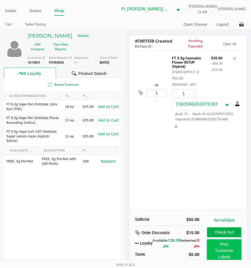
click at [225, 241] on button "Print Customer Labels" at bounding box center [225, 250] width 34 height 23
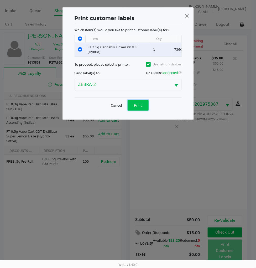
click at [138, 106] on span "Print" at bounding box center [138, 105] width 8 height 4
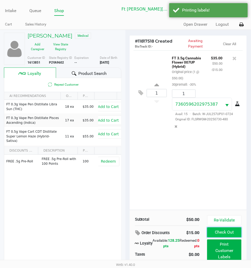
click at [230, 232] on button "Check Out" at bounding box center [225, 232] width 34 height 10
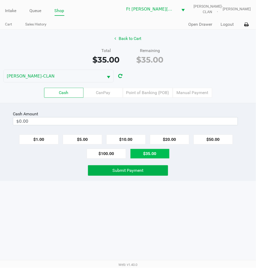
click at [146, 154] on button "$35.00" at bounding box center [149, 154] width 39 height 10
type input "$35.00"
click at [133, 170] on span "Submit Payment" at bounding box center [128, 170] width 31 height 5
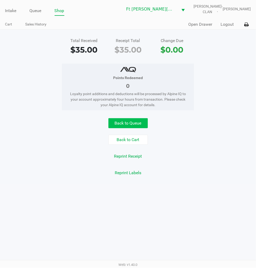
click at [121, 122] on button "Back to Queue" at bounding box center [127, 123] width 39 height 10
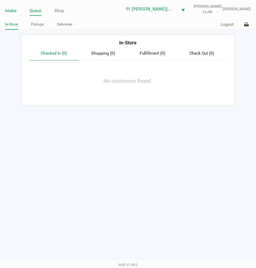
click at [16, 9] on link "Intake" at bounding box center [10, 10] width 11 height 7
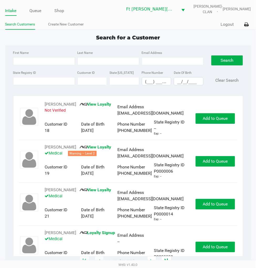
click at [32, 82] on input "State Registry ID" at bounding box center [44, 81] width 62 height 8
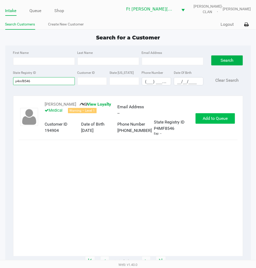
type input "p4mf8546"
click at [212, 121] on button "Add to Queue" at bounding box center [215, 118] width 39 height 10
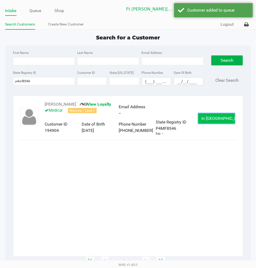
click at [211, 120] on span "In Queue" at bounding box center [224, 118] width 44 height 5
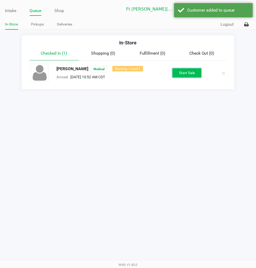
click at [179, 75] on button "Start Sale" at bounding box center [186, 72] width 29 height 9
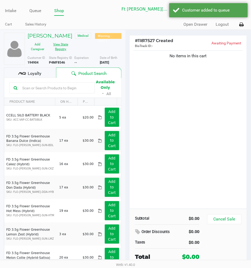
click at [61, 45] on button "View State Registry" at bounding box center [59, 46] width 23 height 13
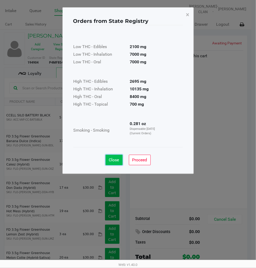
click at [115, 161] on span "Close" at bounding box center [114, 159] width 10 height 5
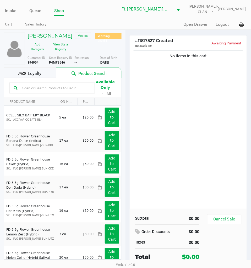
click at [187, 112] on div "No items in this cart" at bounding box center [188, 128] width 117 height 159
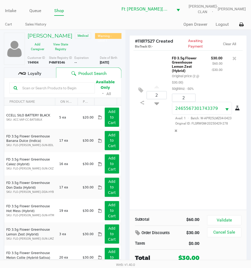
click at [223, 220] on button "Validate" at bounding box center [225, 220] width 34 height 10
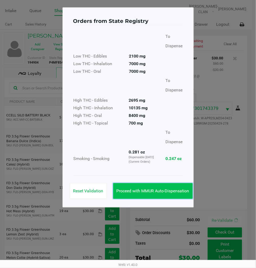
click at [140, 188] on span "Proceed with MMUR Auto-Dispensation" at bounding box center [153, 190] width 73 height 5
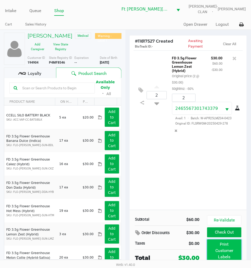
click at [232, 241] on button "Print Customer Labels" at bounding box center [225, 250] width 34 height 23
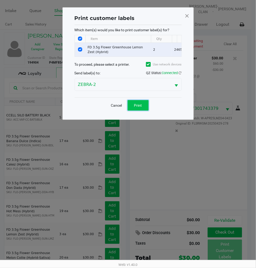
click at [134, 107] on span "Print" at bounding box center [138, 105] width 8 height 4
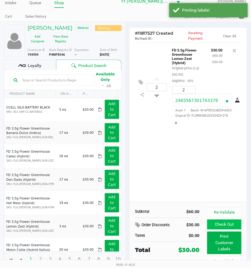
scroll to position [12, 0]
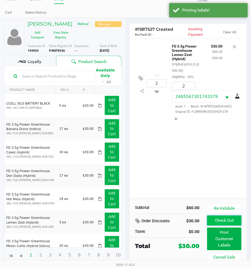
click at [233, 219] on button "Check Out" at bounding box center [225, 221] width 34 height 10
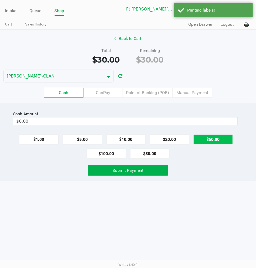
click at [211, 136] on button "$50.00" at bounding box center [212, 139] width 39 height 10
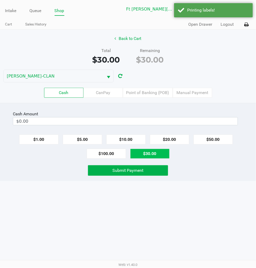
type input "$50.00"
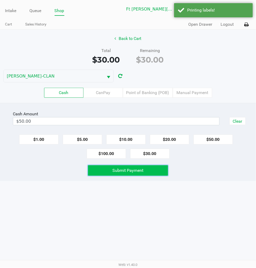
click at [155, 169] on button "Submit Payment" at bounding box center [128, 170] width 80 height 10
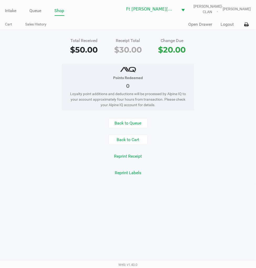
click at [226, 25] on button "Logout" at bounding box center [227, 24] width 13 height 6
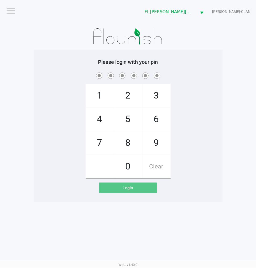
click at [194, 121] on div "1 4 7 2 5 8 0 3 6 9 Clear" at bounding box center [128, 124] width 189 height 107
click at [188, 163] on div "1 4 7 2 5 8 0 3 6 9 Clear" at bounding box center [128, 124] width 189 height 107
checkbox input "true"
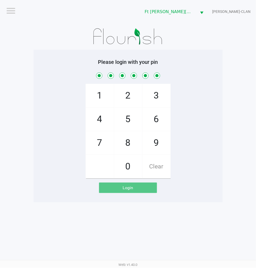
checkbox input "true"
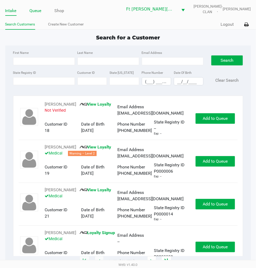
click at [39, 9] on link "Queue" at bounding box center [36, 10] width 12 height 7
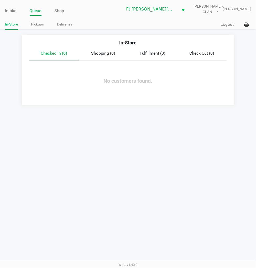
click at [43, 24] on link "Pickups" at bounding box center [37, 24] width 13 height 7
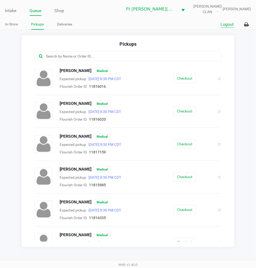
click at [224, 22] on button "Logout" at bounding box center [227, 24] width 13 height 6
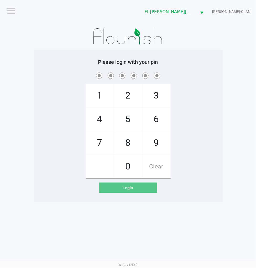
click at [214, 88] on div "1 4 7 2 5 8 0 3 6 9 Clear" at bounding box center [128, 124] width 189 height 107
click at [213, 125] on div "1 4 7 2 5 8 0 3 6 9 Clear" at bounding box center [128, 124] width 189 height 107
checkbox input "true"
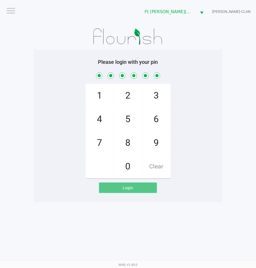
checkbox input "true"
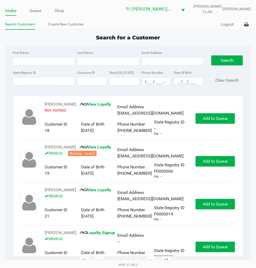
click at [37, 8] on link "Queue" at bounding box center [36, 10] width 12 height 7
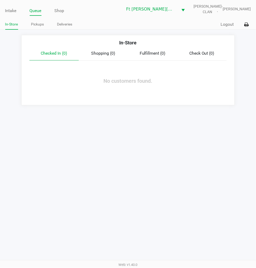
click at [41, 25] on link "Pickups" at bounding box center [37, 24] width 13 height 7
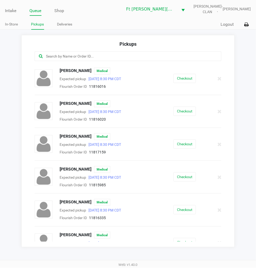
click at [184, 78] on button "Checkout" at bounding box center [185, 78] width 22 height 9
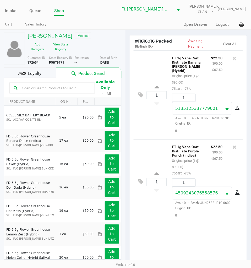
click at [45, 76] on div "Loyalty" at bounding box center [30, 72] width 52 height 10
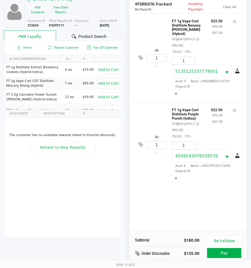
scroll to position [70, 0]
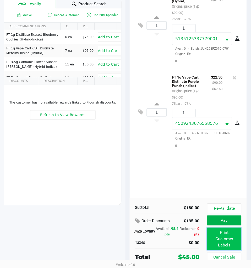
click at [228, 237] on button "Print Customer Labels" at bounding box center [225, 239] width 34 height 23
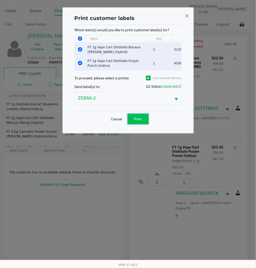
click at [143, 123] on button "Print" at bounding box center [138, 119] width 21 height 10
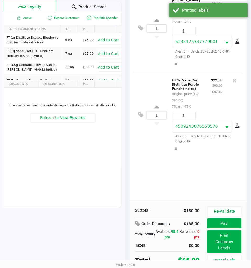
scroll to position [70, 0]
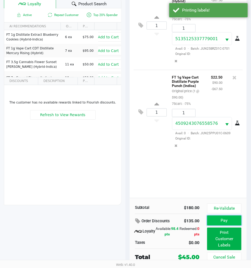
click at [224, 223] on button "Pay" at bounding box center [225, 221] width 34 height 10
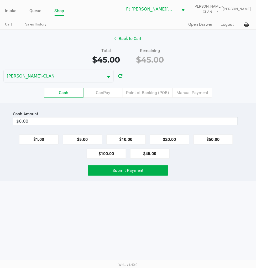
click at [153, 153] on button "$45.00" at bounding box center [149, 154] width 39 height 10
type input "$45.00"
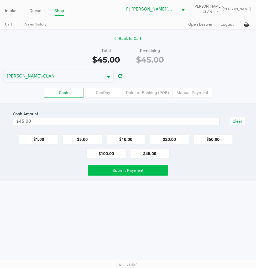
click at [134, 171] on span "Submit Payment" at bounding box center [128, 170] width 31 height 5
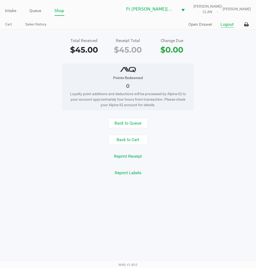
click at [224, 23] on button "Logout" at bounding box center [227, 24] width 13 height 6
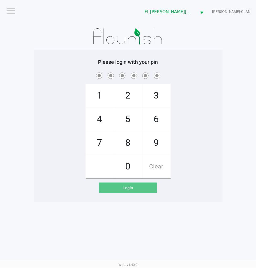
click at [217, 76] on span at bounding box center [128, 75] width 181 height 8
checkbox input "true"
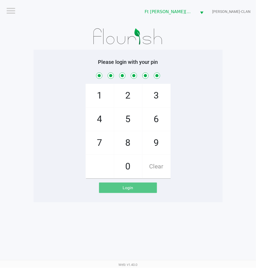
checkbox input "true"
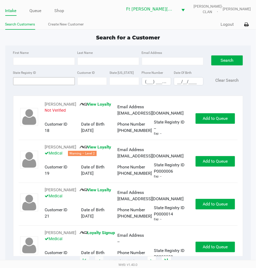
click at [35, 79] on input "State Registry ID" at bounding box center [44, 81] width 62 height 8
click at [41, 9] on link "Queue" at bounding box center [36, 10] width 12 height 7
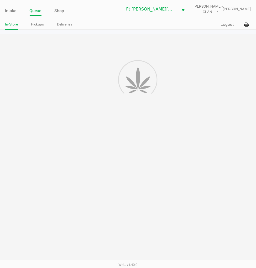
click at [38, 24] on link "Pickups" at bounding box center [37, 24] width 13 height 7
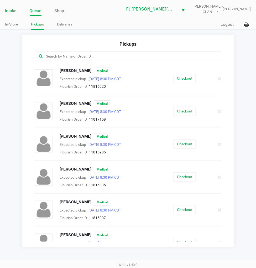
click at [11, 10] on link "Intake" at bounding box center [10, 10] width 11 height 7
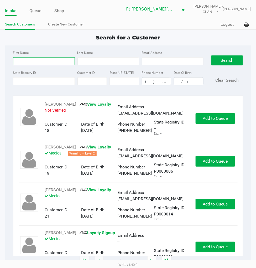
click at [38, 60] on input "First Name" at bounding box center [44, 61] width 62 height 8
type input "kayla"
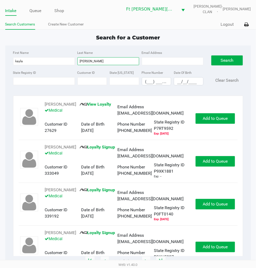
type input "williams"
click at [176, 82] on input "__/__/____" at bounding box center [188, 81] width 29 height 8
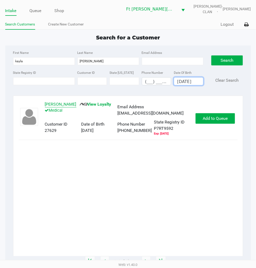
type input "07/27/1991"
click at [66, 103] on button "KAYLA WILLIAMS" at bounding box center [60, 104] width 31 height 6
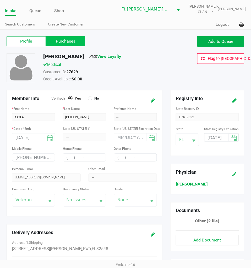
click at [68, 39] on label "Purchases" at bounding box center [65, 41] width 39 height 10
click at [0, 0] on 1 "Purchases" at bounding box center [0, 0] width 0 height 0
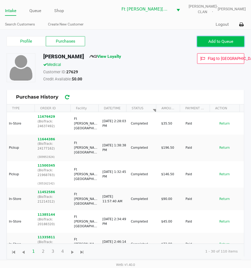
click at [211, 43] on span "Add to Queue" at bounding box center [221, 41] width 25 height 5
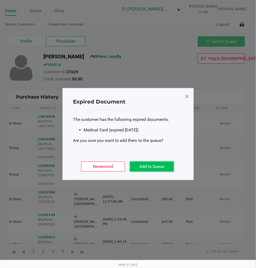
click at [161, 167] on button "Add to Queue" at bounding box center [152, 166] width 44 height 10
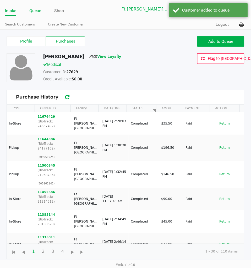
click at [38, 7] on link "Queue" at bounding box center [35, 10] width 12 height 7
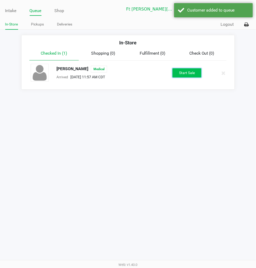
click at [185, 76] on button "Start Sale" at bounding box center [186, 72] width 29 height 9
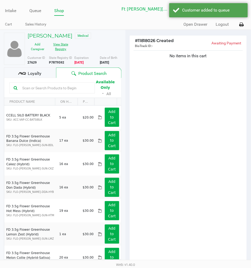
click at [69, 47] on button "View State Registry" at bounding box center [59, 46] width 23 height 13
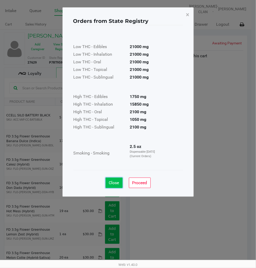
click at [121, 182] on button "Close" at bounding box center [114, 182] width 17 height 10
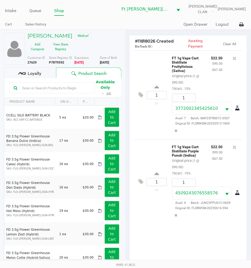
click at [35, 69] on div "Loyalty" at bounding box center [30, 72] width 52 height 10
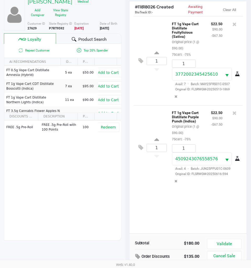
scroll to position [69, 0]
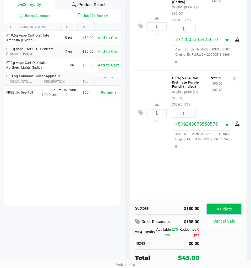
click at [224, 208] on button "Validate" at bounding box center [225, 209] width 34 height 10
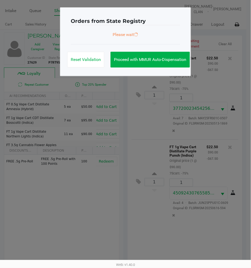
scroll to position [0, 0]
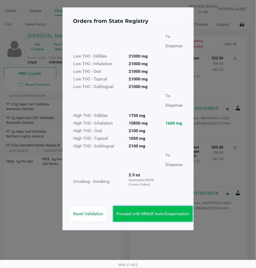
click at [164, 209] on button "Proceed with MMUR Auto-Dispensation" at bounding box center [153, 214] width 80 height 16
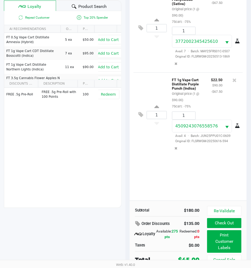
scroll to position [70, 0]
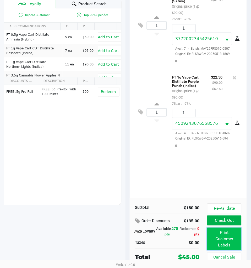
click at [223, 235] on button "Print Customer Labels" at bounding box center [225, 239] width 34 height 23
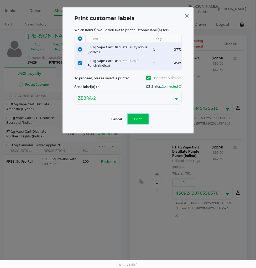
click at [145, 124] on button "Print" at bounding box center [138, 119] width 21 height 10
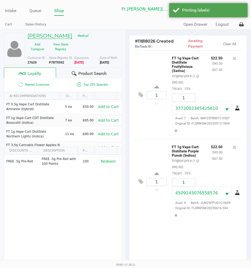
click at [56, 35] on h5 "KAYLA WILLIAMS" at bounding box center [50, 36] width 45 height 6
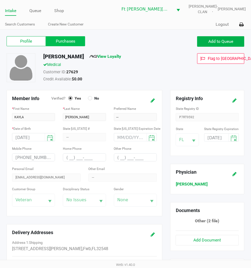
click at [66, 38] on label "Purchases" at bounding box center [65, 41] width 39 height 10
click at [0, 0] on 1 "Purchases" at bounding box center [0, 0] width 0 height 0
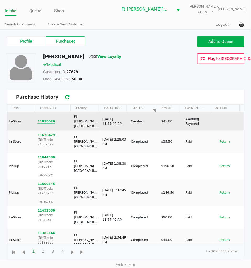
click at [49, 119] on button "11818026" at bounding box center [47, 121] width 18 height 5
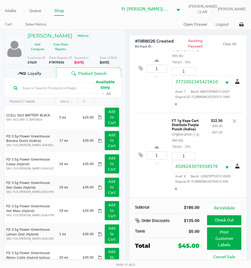
scroll to position [10, 0]
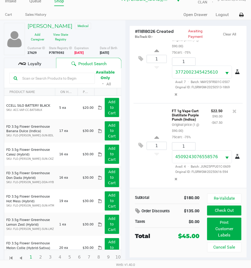
click at [145, 174] on div "1 FT 1g Vape Cart Distillate Purple Punch (Indica) Original price (1 @ $90.00) …" at bounding box center [188, 145] width 109 height 85
click at [137, 209] on icon at bounding box center [138, 211] width 6 height 6
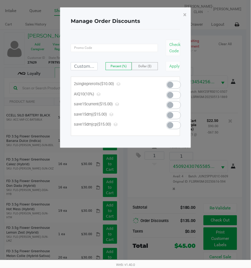
scroll to position [0, 0]
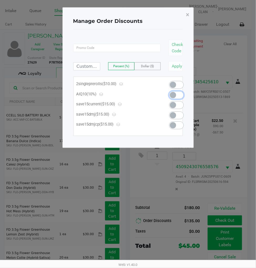
click at [176, 96] on span at bounding box center [176, 95] width 15 height 8
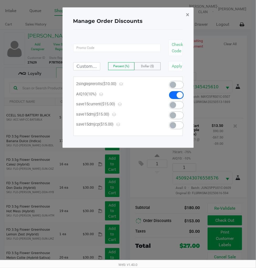
click at [188, 15] on span "×" at bounding box center [187, 14] width 3 height 7
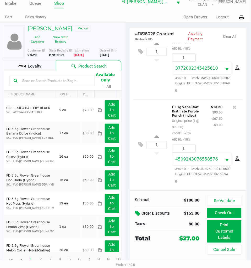
scroll to position [10, 0]
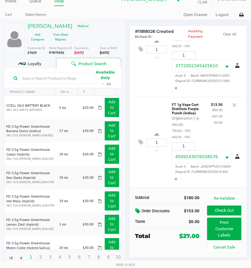
click at [43, 65] on div "Loyalty" at bounding box center [30, 63] width 52 height 10
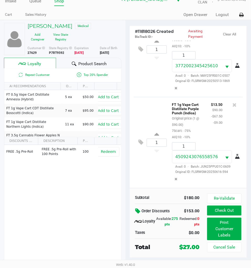
click at [84, 64] on span "Product Search" at bounding box center [93, 64] width 28 height 6
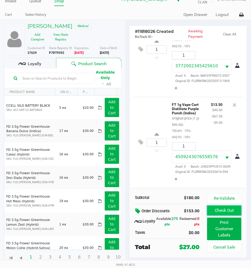
click at [226, 208] on button "Check Out" at bounding box center [225, 211] width 34 height 10
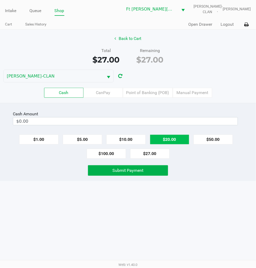
click at [175, 140] on button "$20.00" at bounding box center [169, 139] width 39 height 10
click at [174, 139] on button "$20.00" at bounding box center [169, 139] width 39 height 10
type input "$40.00"
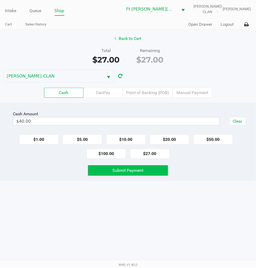
click at [140, 174] on button "Submit Payment" at bounding box center [128, 170] width 80 height 10
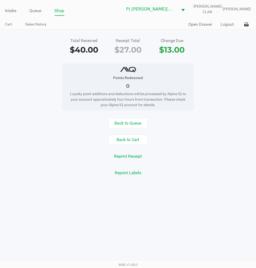
click at [122, 123] on button "Back to Queue" at bounding box center [127, 123] width 39 height 10
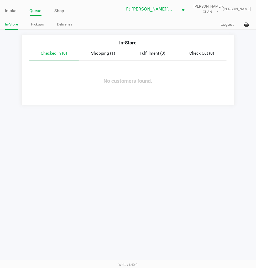
click at [16, 11] on link "Intake" at bounding box center [10, 10] width 11 height 7
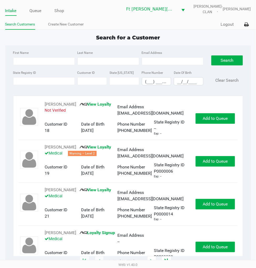
click at [47, 82] on input "State Registry ID" at bounding box center [44, 81] width 62 height 8
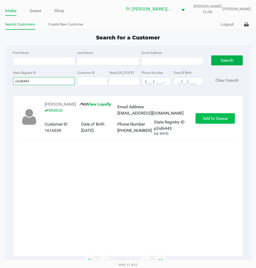
type input "p2rd6443"
click at [212, 119] on span "Add to Queue" at bounding box center [215, 118] width 25 height 5
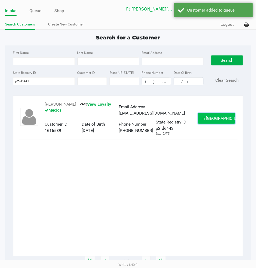
click at [209, 117] on span "In Queue" at bounding box center [224, 118] width 44 height 5
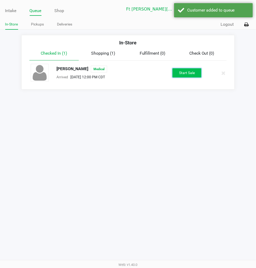
click at [187, 76] on button "Start Sale" at bounding box center [186, 72] width 29 height 9
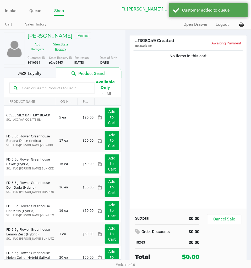
click at [66, 48] on button "View State Registry" at bounding box center [59, 46] width 23 height 13
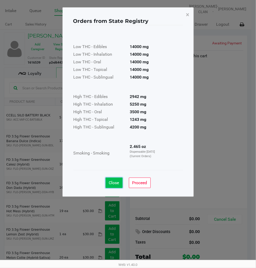
click at [114, 183] on span "Close" at bounding box center [114, 182] width 10 height 5
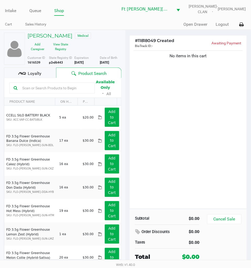
click at [31, 74] on span "Loyalty" at bounding box center [35, 73] width 14 height 6
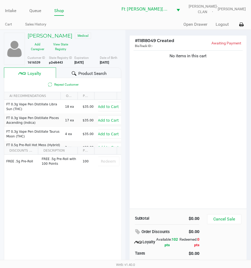
click at [100, 70] on div "Product Search" at bounding box center [89, 72] width 66 height 10
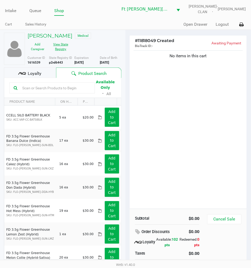
click at [57, 48] on button "View State Registry" at bounding box center [59, 46] width 23 height 13
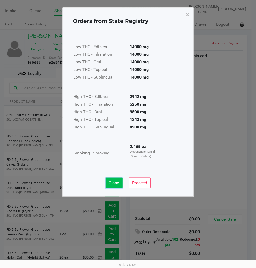
click at [116, 185] on span "Close" at bounding box center [114, 182] width 10 height 5
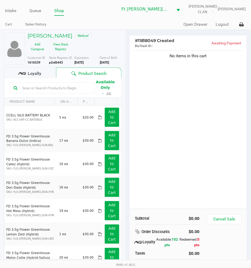
click at [195, 125] on div "No items in this cart" at bounding box center [188, 128] width 117 height 159
click at [59, 33] on h5 "CLAIR KUNZE" at bounding box center [50, 36] width 45 height 6
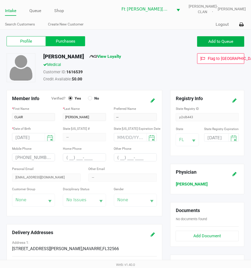
click at [67, 42] on label "Purchases" at bounding box center [65, 41] width 39 height 10
click at [0, 0] on 1 "Purchases" at bounding box center [0, 0] width 0 height 0
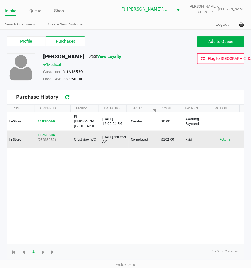
click at [217, 135] on button "Return" at bounding box center [225, 139] width 17 height 8
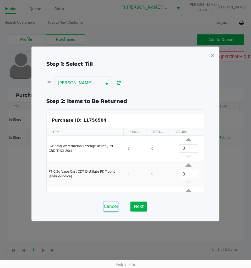
click at [113, 204] on button "Cancel" at bounding box center [111, 207] width 14 height 10
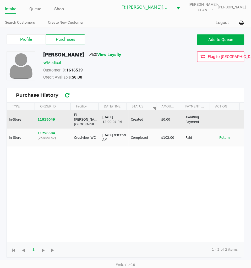
click at [49, 114] on td "11818049" at bounding box center [53, 119] width 36 height 18
click at [49, 117] on button "11818049" at bounding box center [47, 119] width 18 height 5
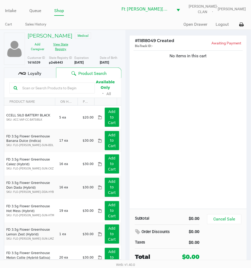
click at [62, 46] on button "View State Registry" at bounding box center [59, 46] width 23 height 13
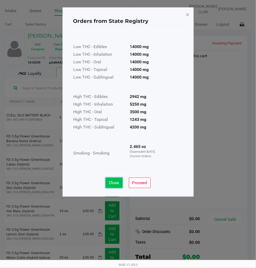
click at [116, 183] on span "Close" at bounding box center [114, 182] width 10 height 5
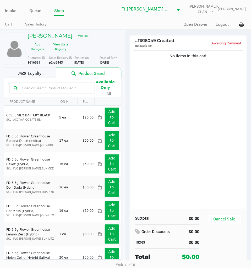
click at [51, 91] on input "text" at bounding box center [55, 88] width 71 height 8
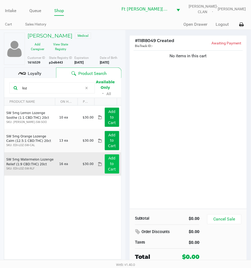
type input "loz"
click at [110, 166] on button "Add to Cart" at bounding box center [112, 163] width 14 height 19
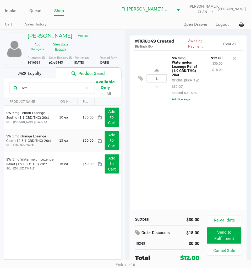
click at [63, 49] on button "View State Registry" at bounding box center [59, 46] width 23 height 13
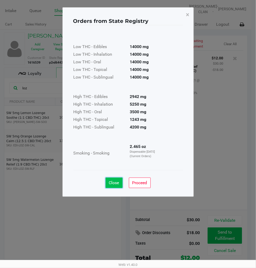
click at [117, 186] on button "Close" at bounding box center [114, 182] width 17 height 10
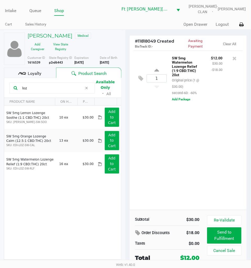
click at [219, 152] on div "1 SW 5mg Watermelon Lozenge Relief (1:9 CBD:THC) 20ct Original price (1 @ $30.0…" at bounding box center [188, 129] width 117 height 159
click at [66, 49] on button "View State Registry" at bounding box center [59, 46] width 23 height 13
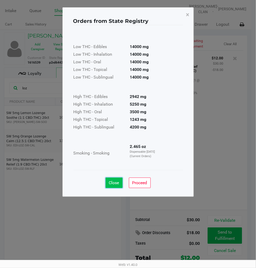
click at [115, 184] on span "Close" at bounding box center [114, 182] width 10 height 5
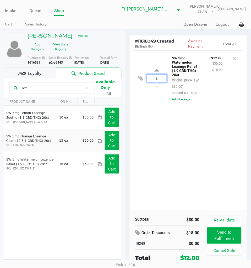
click at [157, 80] on input "1" at bounding box center [157, 79] width 20 height 8
type input "5"
click at [165, 131] on div "CLAIR KUNZE Medical Add Caregiver View State Registry Customer ID 1616539 State…" at bounding box center [125, 154] width 251 height 248
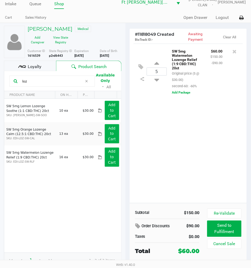
scroll to position [10, 0]
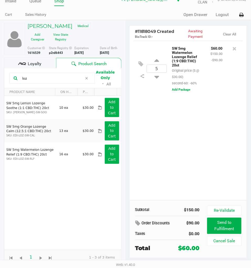
click at [182, 135] on div "5 SW 5mg Watermelon Lozenge Relief (1:9 CBD:THC) 20ct Original price (5 @ $30.0…" at bounding box center [188, 120] width 117 height 159
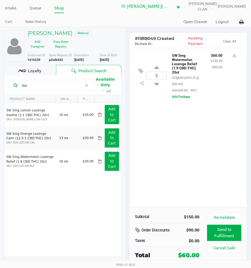
scroll to position [0, 0]
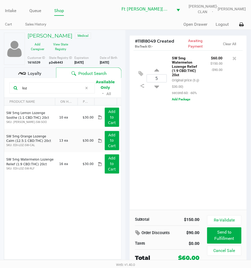
click at [192, 167] on div "5 SW 5mg Watermelon Lozenge Relief (1:9 CBD:THC) 20ct Original price (5 @ $30.0…" at bounding box center [188, 129] width 117 height 159
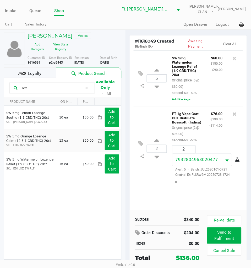
click at [153, 188] on div "2 FT 1g Vape Cart CDT Distillate Bosscotti (Indica) Original price (2 @ $95.00)…" at bounding box center [188, 148] width 109 height 85
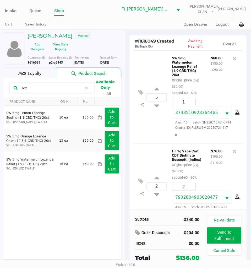
scroll to position [35, 0]
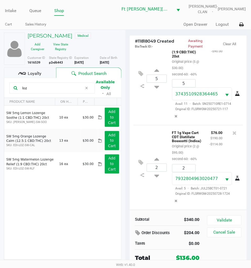
click at [45, 72] on div "Loyalty" at bounding box center [30, 72] width 52 height 10
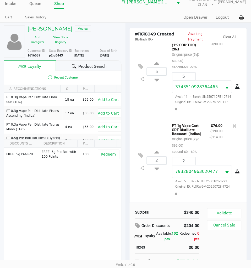
scroll to position [11, 0]
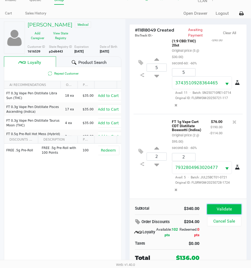
click at [219, 212] on button "Validate" at bounding box center [225, 209] width 34 height 10
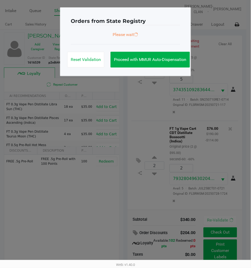
scroll to position [35, 0]
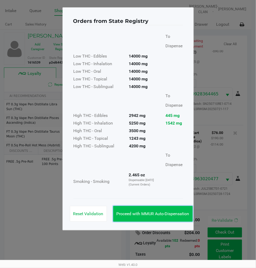
click at [167, 213] on span "Proceed with MMUR Auto-Dispensation" at bounding box center [153, 213] width 73 height 5
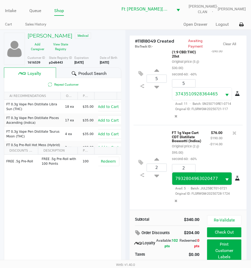
scroll to position [35, 0]
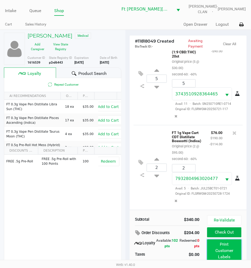
click at [223, 241] on button "Print Customer Labels" at bounding box center [225, 250] width 34 height 23
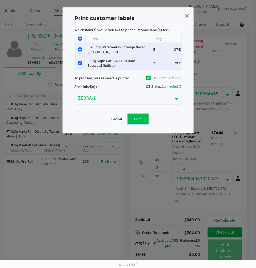
click at [140, 124] on button "Print" at bounding box center [138, 119] width 21 height 10
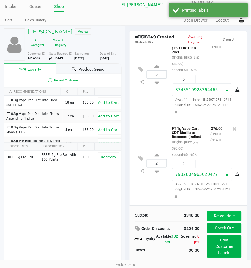
scroll to position [12, 0]
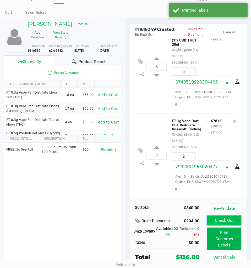
click at [229, 217] on button "Check Out" at bounding box center [225, 221] width 34 height 10
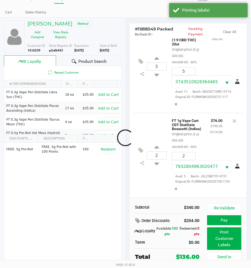
scroll to position [35, 0]
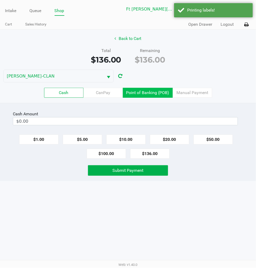
click at [150, 97] on label "Point of Banking (POB)" at bounding box center [148, 93] width 50 height 10
click at [0, 0] on 7 "Point of Banking (POB)" at bounding box center [0, 0] width 0 height 0
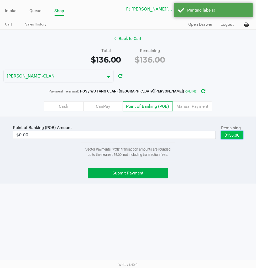
click at [239, 135] on button "$136.00" at bounding box center [232, 135] width 22 height 8
type input "$136.00"
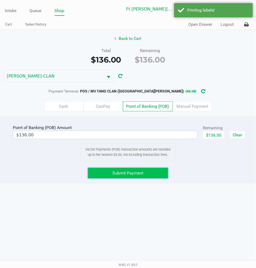
click at [159, 172] on button "Submit Payment" at bounding box center [128, 173] width 80 height 10
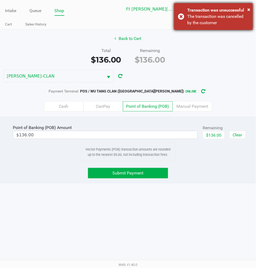
click at [182, 13] on div "× Transaction was unsuccessful The transaction was cancelled by the customer" at bounding box center [213, 16] width 79 height 27
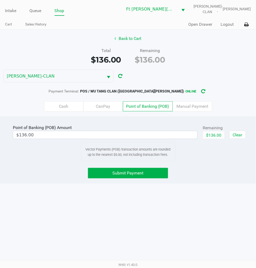
click at [126, 174] on span "Submit Payment" at bounding box center [128, 172] width 31 height 5
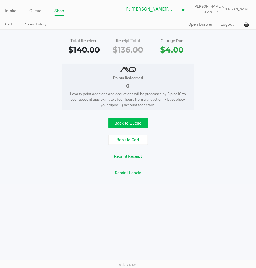
click at [127, 125] on button "Back to Queue" at bounding box center [127, 123] width 39 height 10
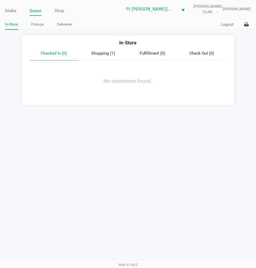
click at [14, 8] on link "Intake" at bounding box center [10, 10] width 11 height 7
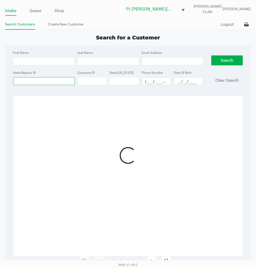
click at [28, 81] on input "State Registry ID" at bounding box center [44, 81] width 62 height 8
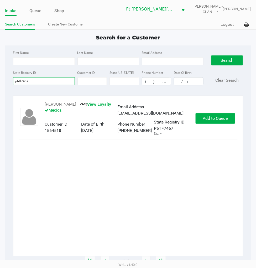
type input "p6tf7467"
click at [209, 119] on span "Add to Queue" at bounding box center [215, 118] width 25 height 5
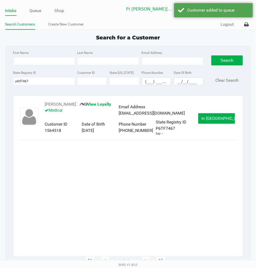
click at [211, 117] on span "In Queue" at bounding box center [224, 118] width 44 height 5
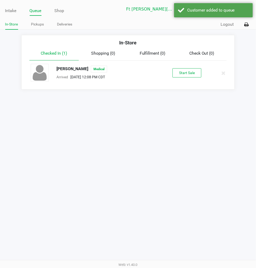
click at [183, 74] on button "Start Sale" at bounding box center [186, 72] width 29 height 9
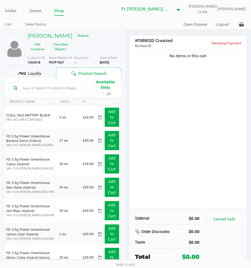
click at [62, 44] on button "View State Registry" at bounding box center [59, 46] width 23 height 13
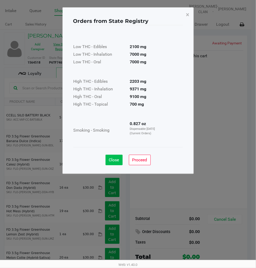
click at [107, 158] on button "Close" at bounding box center [114, 160] width 17 height 10
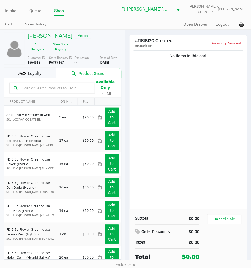
click at [195, 154] on div "No items in this cart" at bounding box center [188, 128] width 117 height 159
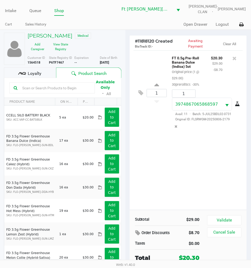
click at [46, 71] on div "Loyalty" at bounding box center [30, 72] width 52 height 10
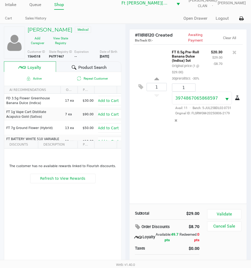
scroll to position [11, 0]
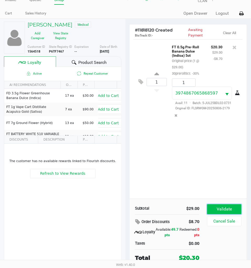
click at [226, 211] on button "Validate" at bounding box center [225, 209] width 34 height 10
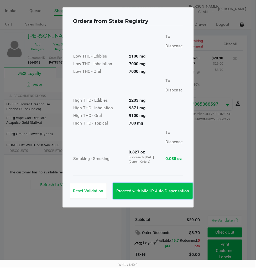
click at [166, 190] on span "Proceed with MMUR Auto-Dispensation" at bounding box center [153, 190] width 73 height 5
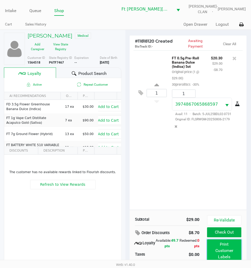
click at [224, 241] on button "Print Customer Labels" at bounding box center [225, 250] width 34 height 23
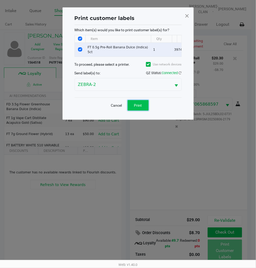
click at [139, 111] on button "Print" at bounding box center [138, 105] width 21 height 10
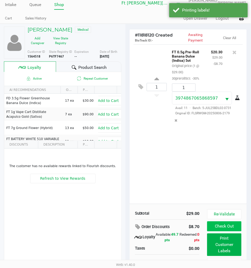
scroll to position [12, 0]
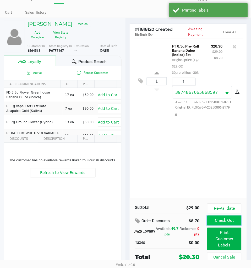
click at [223, 224] on button "Check Out" at bounding box center [225, 221] width 34 height 10
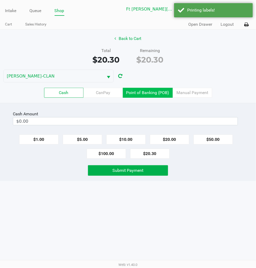
click at [142, 95] on label "Point of Banking (POB)" at bounding box center [148, 93] width 50 height 10
click at [0, 0] on 7 "Point of Banking (POB)" at bounding box center [0, 0] width 0 height 0
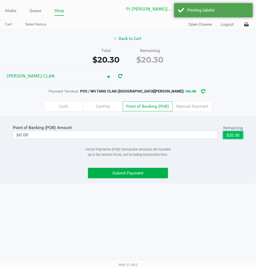
click at [236, 136] on button "$20.30" at bounding box center [233, 135] width 20 height 8
type input "$20.30"
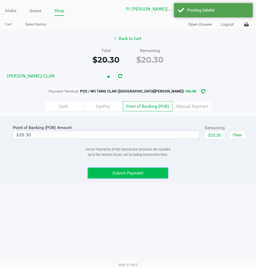
click at [153, 170] on button "Submit Payment" at bounding box center [128, 173] width 80 height 10
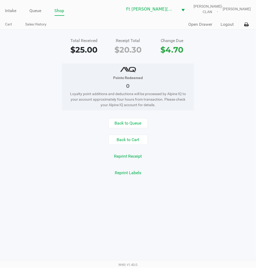
click at [230, 23] on button "Logout" at bounding box center [227, 24] width 13 height 6
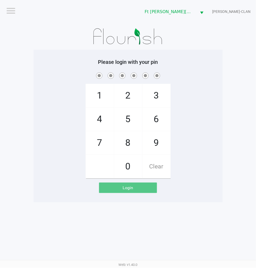
click at [211, 76] on span at bounding box center [128, 75] width 181 height 8
checkbox input "true"
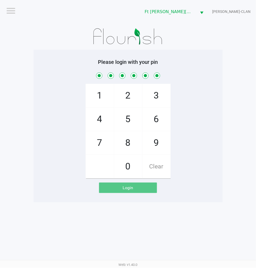
checkbox input "true"
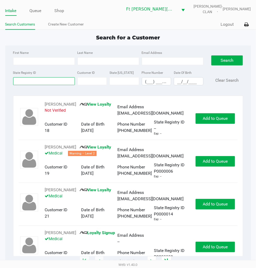
click at [53, 78] on input "State Registry ID" at bounding box center [44, 81] width 62 height 8
click at [28, 61] on input "First Name" at bounding box center [44, 61] width 62 height 8
type input "david"
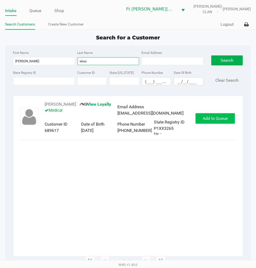
type input "abaz"
click at [207, 119] on span "Add to Queue" at bounding box center [215, 118] width 25 height 5
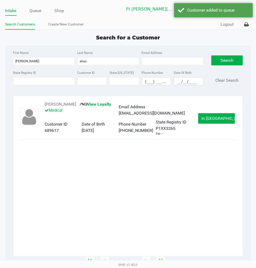
click at [207, 119] on button "In Queue" at bounding box center [216, 118] width 37 height 10
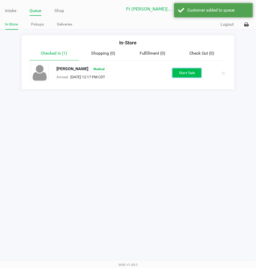
click at [183, 75] on button "Start Sale" at bounding box center [186, 72] width 29 height 9
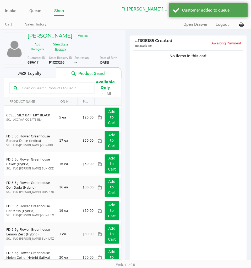
click at [62, 49] on button "View State Registry" at bounding box center [59, 46] width 23 height 13
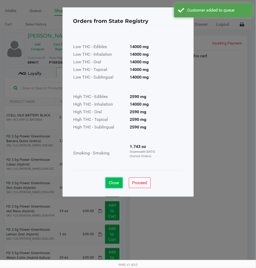
click at [117, 178] on button "Close" at bounding box center [114, 182] width 17 height 10
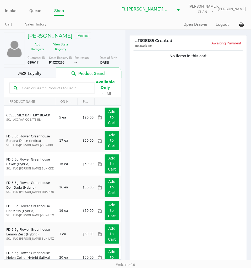
click at [165, 145] on div "No items in this cart" at bounding box center [188, 157] width 117 height 217
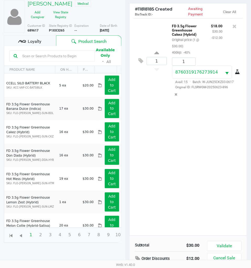
scroll to position [58, 0]
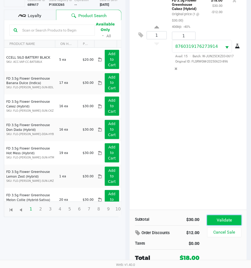
click at [234, 220] on button "Validate" at bounding box center [225, 220] width 34 height 10
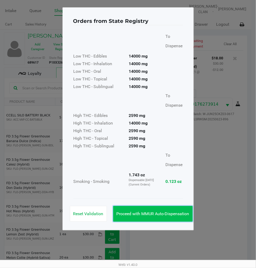
click at [163, 207] on button "Proceed with MMUR Auto-Dispensation" at bounding box center [153, 214] width 80 height 16
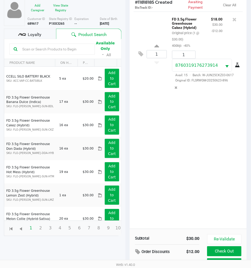
scroll to position [70, 0]
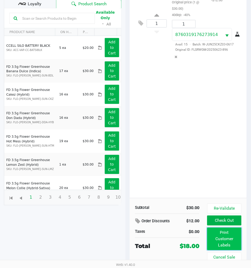
click at [222, 233] on button "Print Customer Labels" at bounding box center [225, 239] width 34 height 23
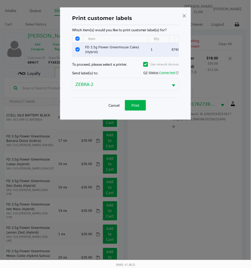
scroll to position [0, 0]
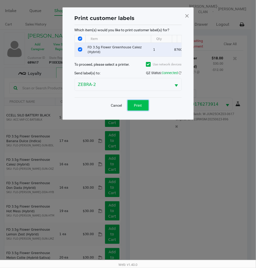
click at [137, 107] on span "Print" at bounding box center [138, 105] width 8 height 4
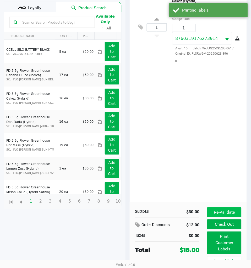
scroll to position [70, 0]
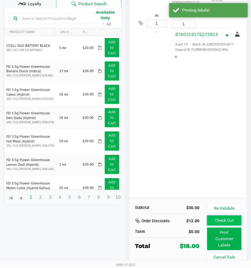
click at [231, 219] on button "Check Out" at bounding box center [225, 221] width 34 height 10
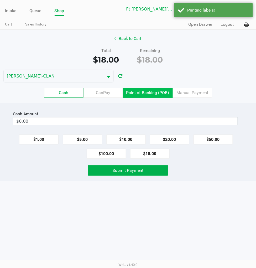
click at [157, 94] on label "Point of Banking (POB)" at bounding box center [148, 93] width 50 height 10
click at [0, 0] on 7 "Point of Banking (POB)" at bounding box center [0, 0] width 0 height 0
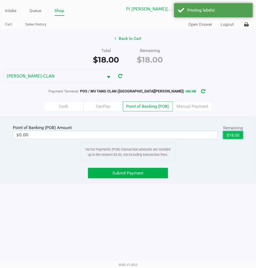
click at [235, 137] on button "$18.00" at bounding box center [233, 135] width 20 height 8
type input "$18.00"
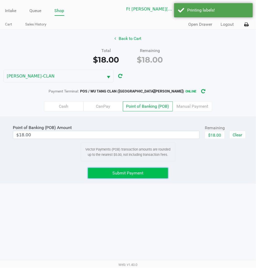
click at [135, 174] on span "Submit Payment" at bounding box center [128, 172] width 31 height 5
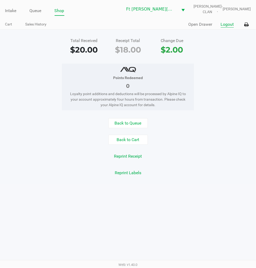
click at [223, 26] on button "Logout" at bounding box center [227, 24] width 13 height 6
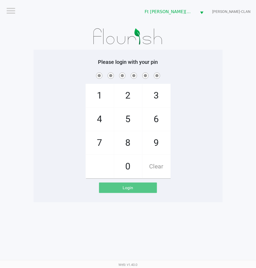
click at [216, 124] on div "1 4 7 2 5 8 0 3 6 9 Clear" at bounding box center [128, 124] width 189 height 107
click at [212, 122] on div "1 4 7 2 5 8 0 3 6 9 Clear" at bounding box center [128, 124] width 189 height 107
checkbox input "true"
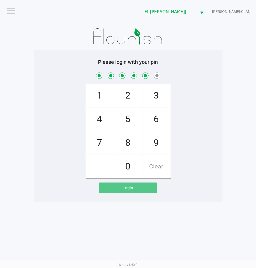
checkbox input "true"
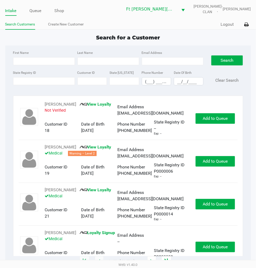
click at [31, 81] on input "State Registry ID" at bounding box center [44, 81] width 62 height 8
click at [40, 11] on link "Queue" at bounding box center [36, 10] width 12 height 7
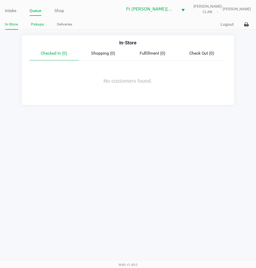
click at [41, 23] on link "Pickups" at bounding box center [37, 24] width 13 height 7
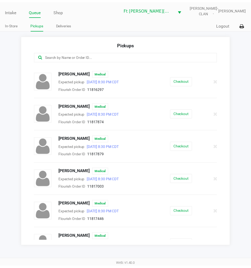
scroll to position [229, 0]
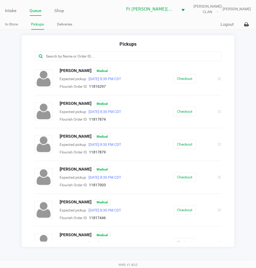
click at [12, 12] on link "Intake" at bounding box center [10, 10] width 11 height 7
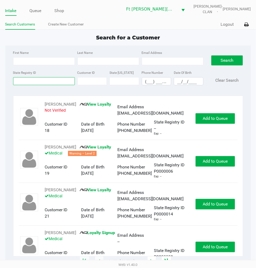
click at [32, 80] on input "State Registry ID" at bounding box center [44, 81] width 62 height 8
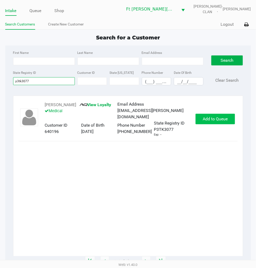
type input "p3tk3077"
click at [211, 120] on span "Add to Queue" at bounding box center [215, 118] width 25 height 5
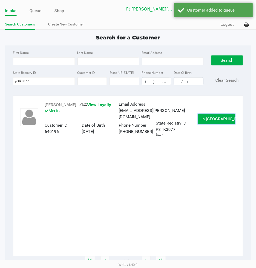
click at [211, 120] on span "In Queue" at bounding box center [224, 118] width 44 height 5
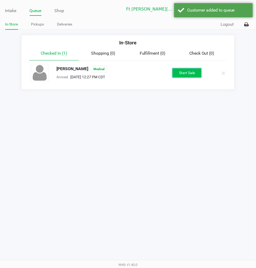
click at [180, 72] on button "Start Sale" at bounding box center [186, 72] width 29 height 9
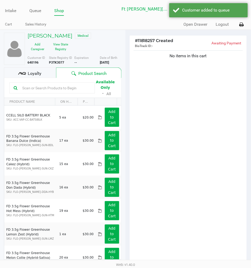
click at [184, 96] on div "No items in this cart" at bounding box center [188, 157] width 117 height 217
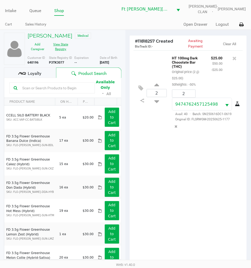
click at [61, 47] on button "View State Registry" at bounding box center [59, 46] width 23 height 13
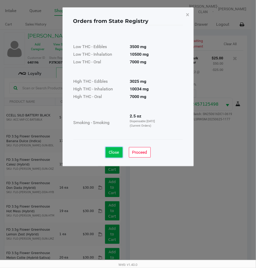
click at [111, 153] on span "Close" at bounding box center [114, 152] width 10 height 5
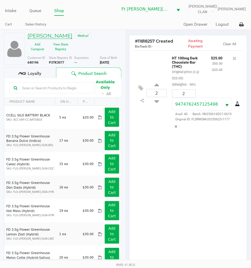
click at [52, 37] on h5 "PATRICK DULIAN" at bounding box center [50, 36] width 45 height 6
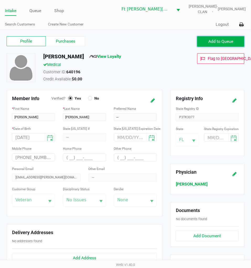
drag, startPoint x: 209, startPoint y: 46, endPoint x: 184, endPoint y: 45, distance: 25.0
drag, startPoint x: 184, startPoint y: 45, endPoint x: 72, endPoint y: 40, distance: 111.9
click at [72, 40] on label "Purchases" at bounding box center [65, 41] width 39 height 10
click at [0, 0] on 1 "Purchases" at bounding box center [0, 0] width 0 height 0
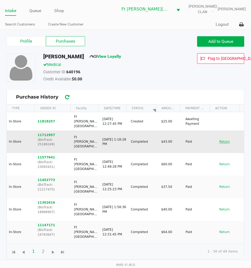
click at [218, 138] on button "Return" at bounding box center [225, 142] width 17 height 8
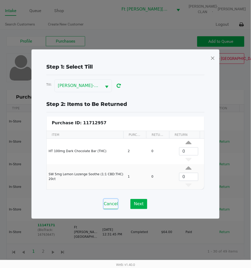
click at [111, 204] on button "Cancel" at bounding box center [111, 204] width 14 height 10
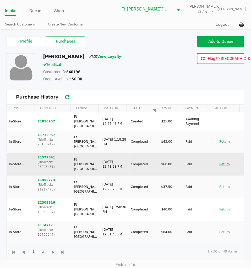
click at [228, 160] on button "Return" at bounding box center [225, 164] width 17 height 8
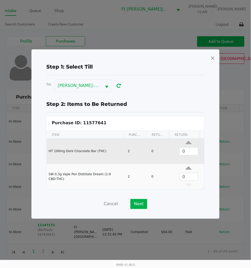
scroll to position [2, 0]
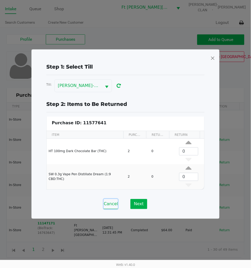
click at [110, 203] on button "Cancel" at bounding box center [111, 204] width 14 height 10
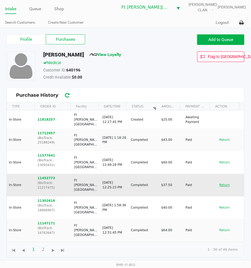
click at [219, 181] on button "Return" at bounding box center [225, 185] width 17 height 8
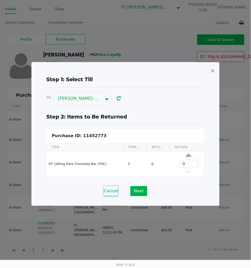
click at [106, 190] on button "Cancel" at bounding box center [111, 191] width 14 height 10
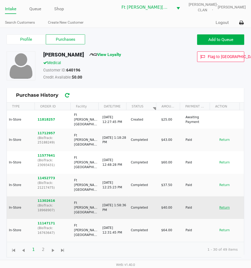
click at [221, 203] on button "Return" at bounding box center [225, 207] width 17 height 8
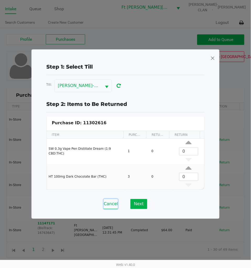
click at [108, 204] on button "Cancel" at bounding box center [111, 204] width 14 height 10
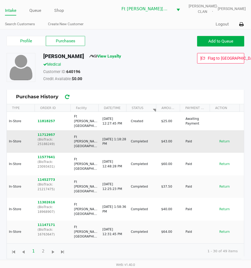
scroll to position [0, 0]
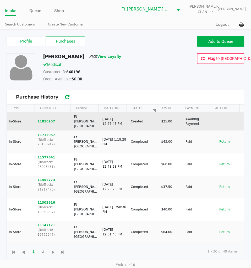
click at [46, 121] on td "11818257" at bounding box center [53, 121] width 36 height 18
click at [48, 119] on button "11818257" at bounding box center [47, 121] width 18 height 5
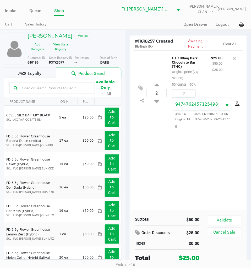
click at [186, 157] on div "2 HT 100mg Dark Chocolate Bar (THC) Original price (2 @ $25.00) 50heights: -50%…" at bounding box center [188, 129] width 117 height 159
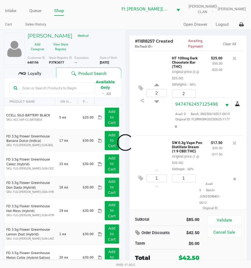
scroll to position [14, 0]
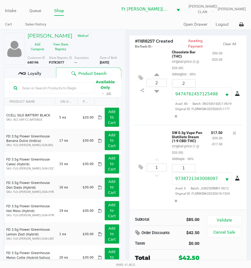
click at [48, 76] on div "Loyalty" at bounding box center [30, 72] width 52 height 10
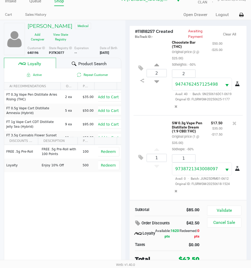
scroll to position [11, 0]
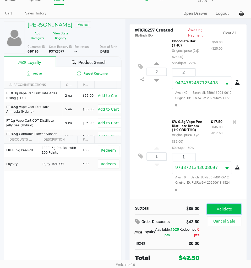
click at [223, 208] on button "Validate" at bounding box center [225, 209] width 34 height 10
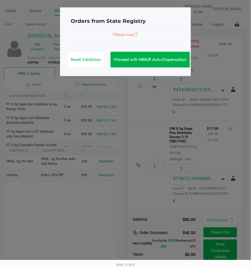
scroll to position [16, 0]
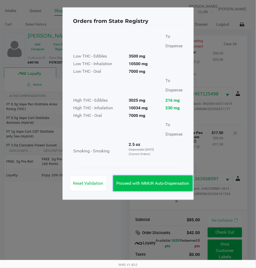
click at [153, 181] on span "Proceed with MMUR Auto-Dispensation" at bounding box center [153, 183] width 73 height 5
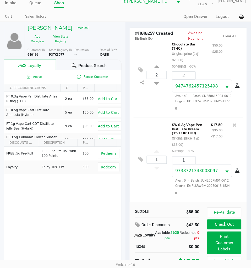
scroll to position [12, 0]
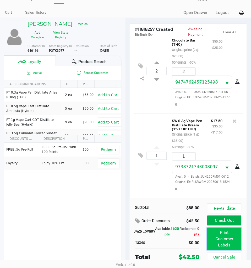
click at [225, 238] on button "Print Customer Labels" at bounding box center [225, 239] width 34 height 23
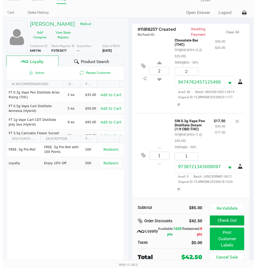
scroll to position [0, 0]
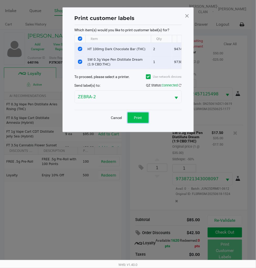
click at [139, 120] on span "Print" at bounding box center [138, 117] width 8 height 4
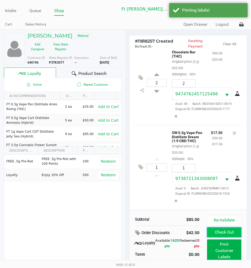
click at [228, 232] on button "Check Out" at bounding box center [225, 232] width 34 height 10
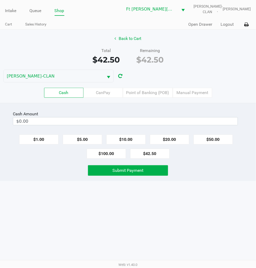
click at [174, 138] on button "$20.00" at bounding box center [169, 139] width 39 height 10
click at [169, 136] on button "$20.00" at bounding box center [169, 139] width 39 height 10
click at [38, 143] on button "$1.00" at bounding box center [38, 139] width 39 height 10
click at [37, 140] on button "$1.00" at bounding box center [38, 139] width 39 height 10
click at [38, 141] on button "$1.00" at bounding box center [38, 139] width 39 height 10
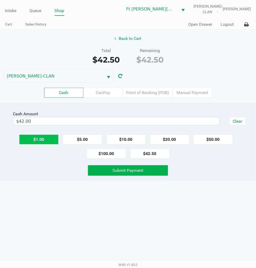
type input "$43.00"
click at [115, 171] on span "Submit Payment" at bounding box center [128, 170] width 31 height 5
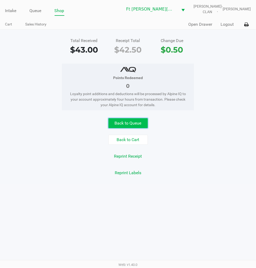
click at [134, 121] on button "Back to Queue" at bounding box center [127, 123] width 39 height 10
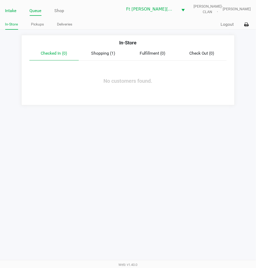
click at [14, 10] on link "Intake" at bounding box center [10, 10] width 11 height 7
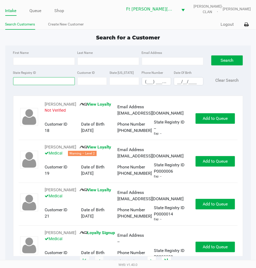
click at [37, 80] on input "State Registry ID" at bounding box center [44, 81] width 62 height 8
click at [224, 23] on button "Logout" at bounding box center [227, 24] width 13 height 6
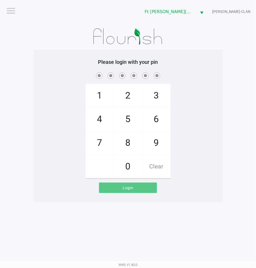
click at [226, 125] on app-pos-login-wrapper "Logout Ft Walton Beach WC WU-TANG-CLAN Please login with your pin 1 4 7 2 5 8 0…" at bounding box center [128, 101] width 256 height 202
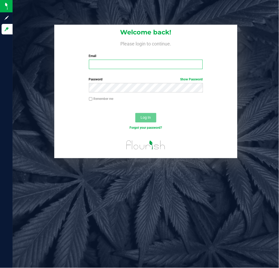
drag, startPoint x: 0, startPoint y: 0, endPoint x: 110, endPoint y: 65, distance: 127.3
click at [110, 65] on input "Email" at bounding box center [146, 64] width 114 height 9
type input "[EMAIL_ADDRESS][DOMAIN_NAME]"
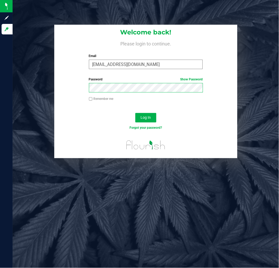
click at [135, 113] on button "Log In" at bounding box center [145, 117] width 21 height 9
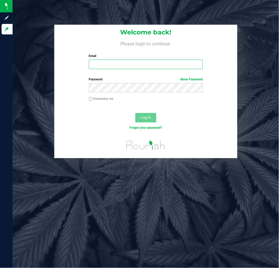
click at [115, 66] on input "Email" at bounding box center [146, 64] width 114 height 9
type input "[EMAIL_ADDRESS][DOMAIN_NAME]"
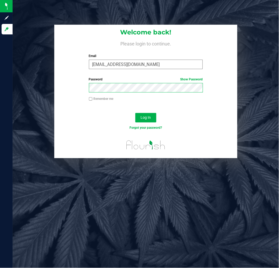
click at [135, 113] on button "Log In" at bounding box center [145, 117] width 21 height 9
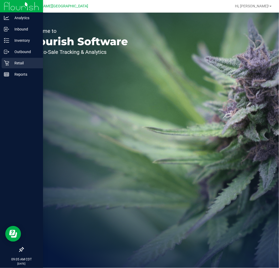
click at [11, 60] on p "Retail" at bounding box center [24, 63] width 31 height 6
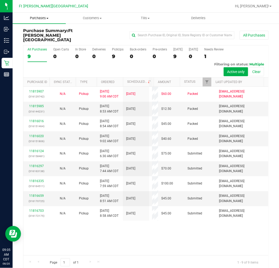
click at [35, 17] on span "Purchases" at bounding box center [39, 18] width 53 height 5
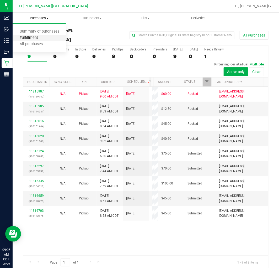
click at [35, 37] on span "Fulfillment" at bounding box center [29, 38] width 33 height 4
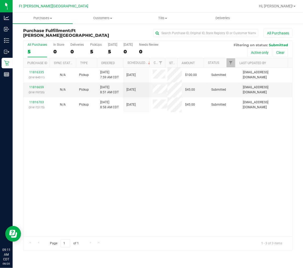
click at [36, 50] on div "5" at bounding box center [37, 52] width 19 height 6
click at [0, 0] on input "All Purchases 5" at bounding box center [0, 0] width 0 height 0
click at [39, 20] on span "Purchases" at bounding box center [43, 18] width 60 height 5
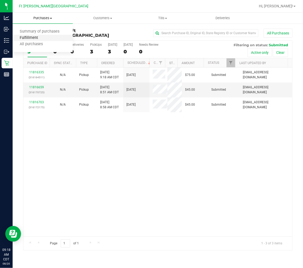
click at [35, 39] on span "Fulfillment" at bounding box center [29, 38] width 33 height 4
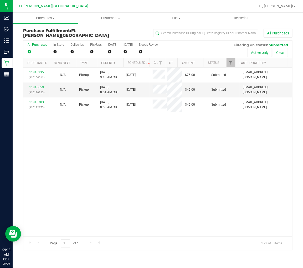
click at [80, 143] on div "11816335 (316164511) N/A Pickup 8/20/2025 9:18 AM CDT 8/20/2025 $75.00 Submitte…" at bounding box center [157, 151] width 269 height 169
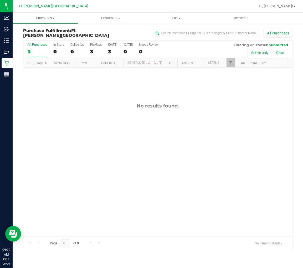
click at [38, 49] on div "3" at bounding box center [37, 52] width 19 height 6
click at [0, 0] on input "All Purchases 3" at bounding box center [0, 0] width 0 height 0
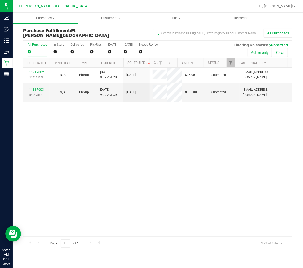
click at [34, 48] on label "All Purchases 0" at bounding box center [37, 50] width 19 height 14
click at [0, 0] on input "All Purchases 0" at bounding box center [0, 0] width 0 height 0
click at [102, 132] on div "11817002 (316178759) N/A Pickup 8/20/2025 9:39 AM CDT 8/20/2025 $35.00 Submitte…" at bounding box center [157, 151] width 269 height 169
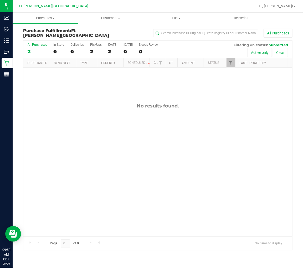
click at [33, 48] on label "All Purchases 2" at bounding box center [37, 50] width 19 height 14
click at [0, 0] on input "All Purchases 2" at bounding box center [0, 0] width 0 height 0
click at [79, 115] on div "No results found." at bounding box center [157, 169] width 269 height 204
click at [93, 128] on div "No results found." at bounding box center [157, 169] width 269 height 204
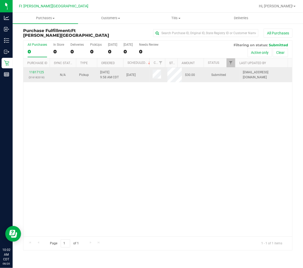
click at [37, 69] on td "11817125 (316182018)" at bounding box center [36, 74] width 26 height 15
click at [39, 70] on link "11817125" at bounding box center [36, 72] width 15 height 4
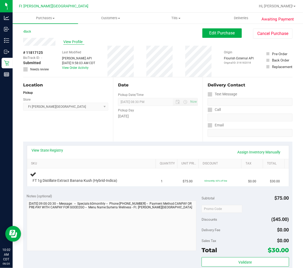
click at [74, 42] on span "View Profile" at bounding box center [73, 42] width 21 height 6
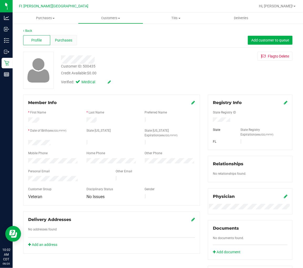
click at [56, 38] on span "Purchases" at bounding box center [63, 41] width 17 height 6
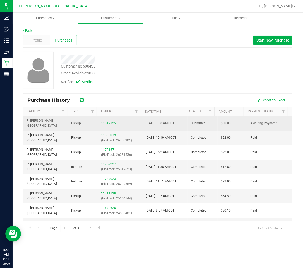
click at [107, 121] on link "11817125" at bounding box center [108, 123] width 15 height 4
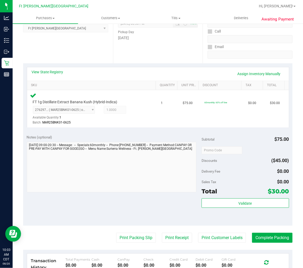
scroll to position [87, 0]
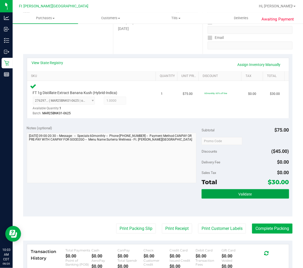
click at [229, 192] on button "Validate" at bounding box center [244, 193] width 87 height 9
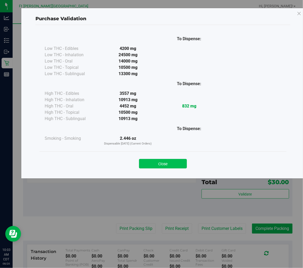
click at [164, 160] on button "Close" at bounding box center [163, 163] width 48 height 9
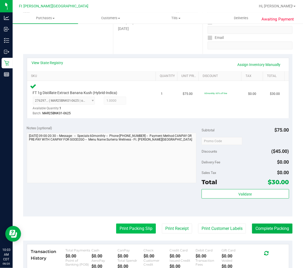
click at [138, 225] on button "Print Packing Slip" at bounding box center [136, 228] width 40 height 10
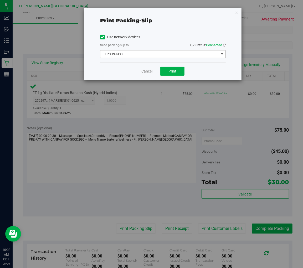
click at [156, 56] on span "EPSON-KISS" at bounding box center [159, 53] width 118 height 7
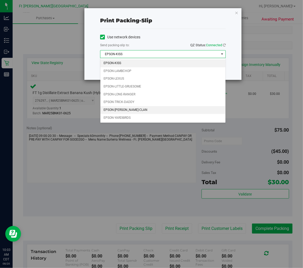
click at [132, 109] on li "EPSON-WU-TANG-CLAN" at bounding box center [162, 110] width 125 height 8
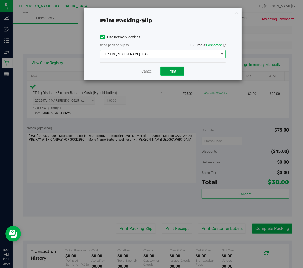
click at [167, 73] on button "Print" at bounding box center [172, 71] width 24 height 9
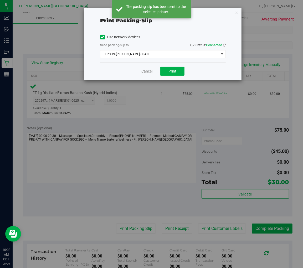
click at [142, 73] on link "Cancel" at bounding box center [146, 72] width 11 height 6
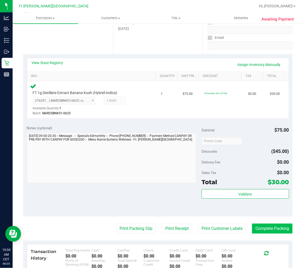
click at [274, 227] on button "Complete Packing" at bounding box center [272, 228] width 40 height 10
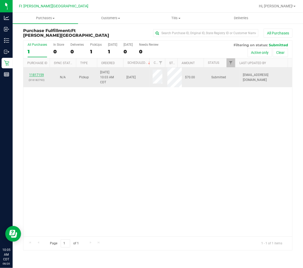
click at [40, 73] on link "11817159" at bounding box center [36, 75] width 15 height 4
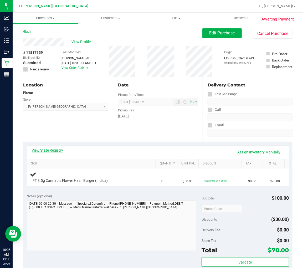
click at [55, 149] on link "View State Registry" at bounding box center [47, 150] width 31 height 5
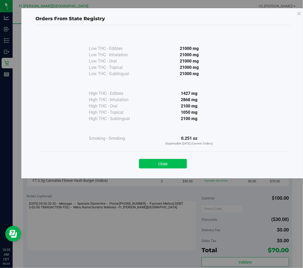
click at [172, 163] on button "Close" at bounding box center [163, 163] width 48 height 9
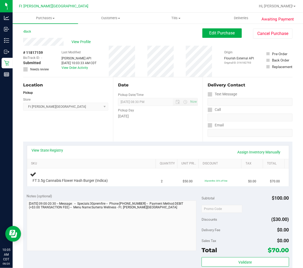
click at [69, 127] on div "Location Pickup Store Ft Walton Beach WC Select Store Bonita Springs WC Boynton…" at bounding box center [68, 109] width 90 height 64
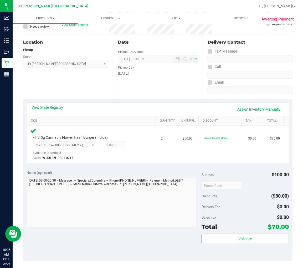
scroll to position [117, 0]
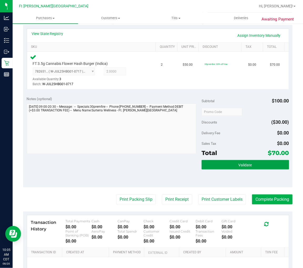
click at [216, 167] on button "Validate" at bounding box center [244, 164] width 87 height 9
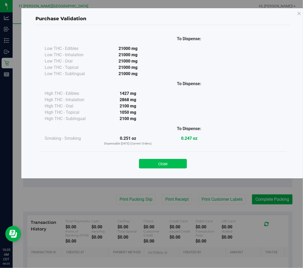
click at [170, 162] on button "Close" at bounding box center [163, 163] width 48 height 9
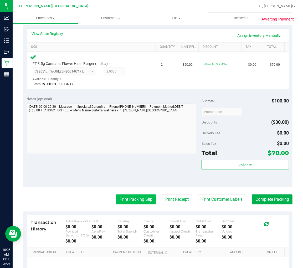
click at [138, 196] on button "Print Packing Slip" at bounding box center [136, 199] width 40 height 10
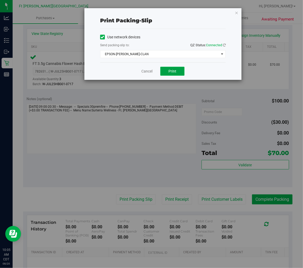
click at [179, 70] on button "Print" at bounding box center [172, 71] width 24 height 9
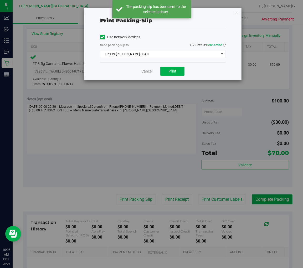
click at [149, 71] on link "Cancel" at bounding box center [146, 72] width 11 height 6
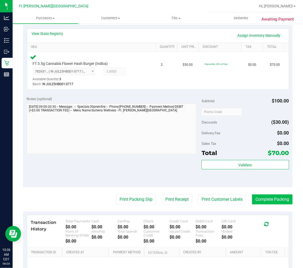
click at [268, 198] on button "Complete Packing" at bounding box center [272, 199] width 40 height 10
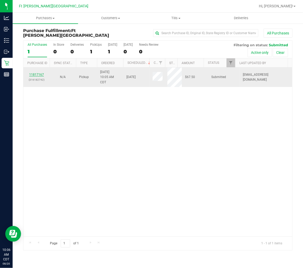
click at [38, 75] on link "11817167" at bounding box center [36, 75] width 15 height 4
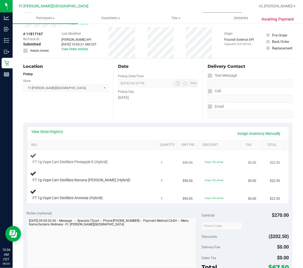
scroll to position [29, 0]
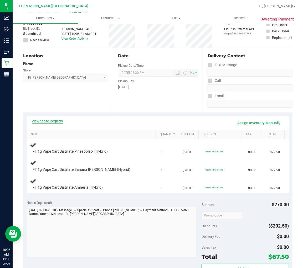
click at [60, 121] on link "View State Registry" at bounding box center [47, 120] width 31 height 5
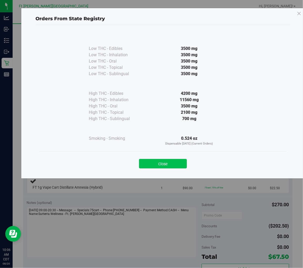
click at [157, 165] on button "Close" at bounding box center [163, 163] width 48 height 9
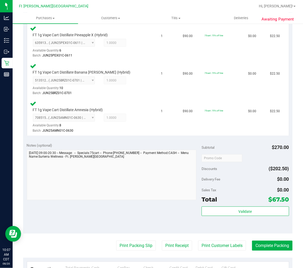
scroll to position [146, 0]
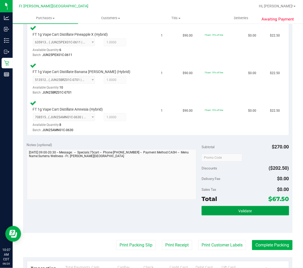
click at [229, 209] on button "Validate" at bounding box center [244, 210] width 87 height 9
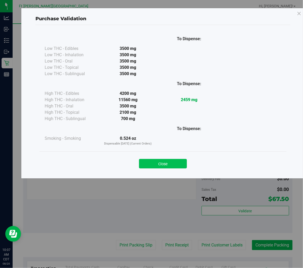
click at [166, 163] on button "Close" at bounding box center [163, 163] width 48 height 9
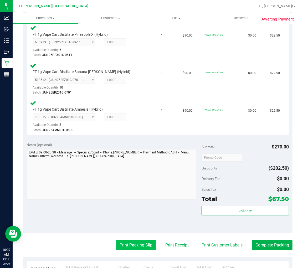
click at [137, 240] on button "Print Packing Slip" at bounding box center [136, 245] width 40 height 10
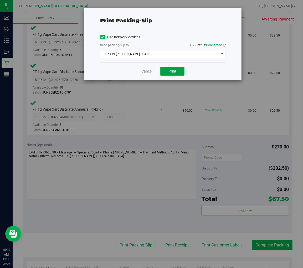
click at [177, 72] on button "Print" at bounding box center [172, 71] width 24 height 9
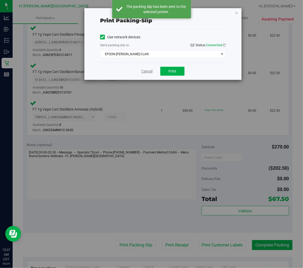
click at [146, 72] on link "Cancel" at bounding box center [146, 72] width 11 height 6
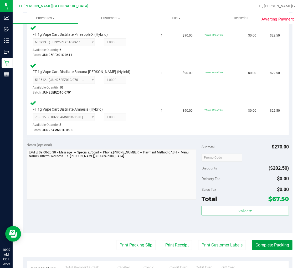
click at [267, 241] on button "Complete Packing" at bounding box center [272, 245] width 40 height 10
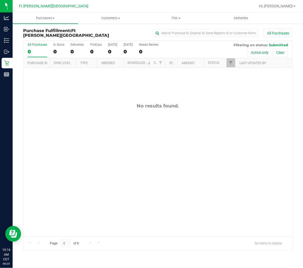
click at [88, 111] on div "No results found." at bounding box center [157, 169] width 269 height 204
click at [33, 50] on div "0" at bounding box center [37, 52] width 19 height 6
click at [0, 0] on input "All Purchases 0" at bounding box center [0, 0] width 0 height 0
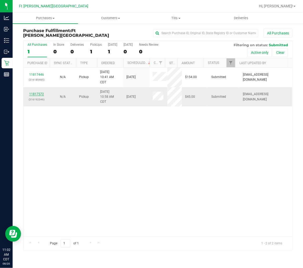
click at [35, 94] on link "11817572" at bounding box center [36, 94] width 15 height 4
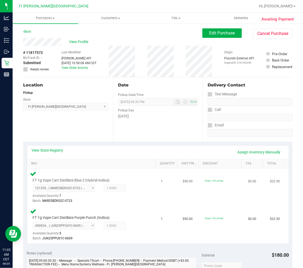
scroll to position [117, 0]
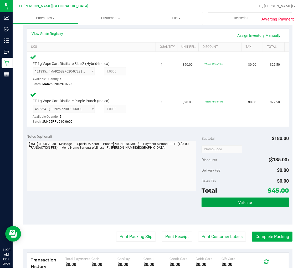
click at [258, 200] on button "Validate" at bounding box center [244, 201] width 87 height 9
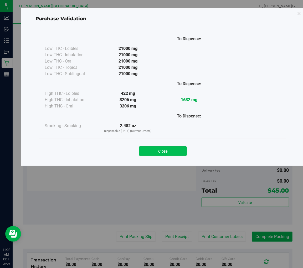
click at [167, 148] on button "Close" at bounding box center [163, 150] width 48 height 9
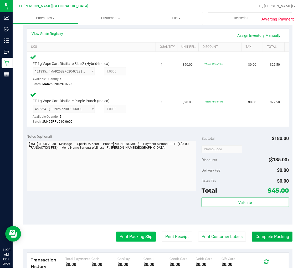
click at [145, 233] on button "Print Packing Slip" at bounding box center [136, 237] width 40 height 10
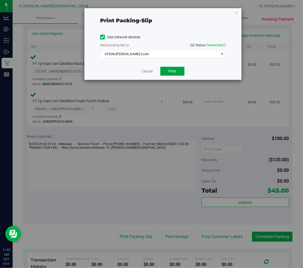
click at [167, 74] on button "Print" at bounding box center [172, 71] width 24 height 9
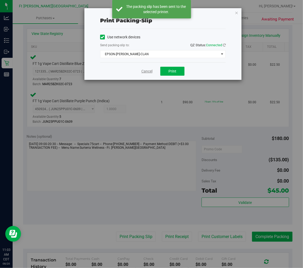
click at [143, 70] on link "Cancel" at bounding box center [146, 72] width 11 height 6
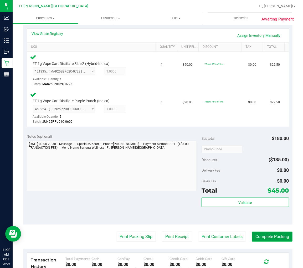
click at [268, 234] on button "Complete Packing" at bounding box center [272, 237] width 40 height 10
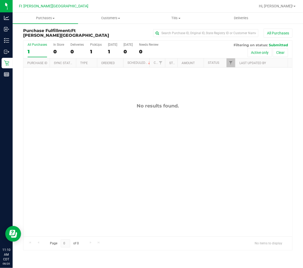
click at [31, 53] on div "1" at bounding box center [37, 52] width 19 height 6
click at [0, 0] on input "All Purchases 1" at bounding box center [0, 0] width 0 height 0
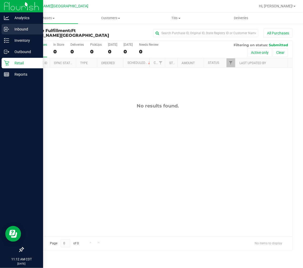
click at [9, 29] on p "Inbound" at bounding box center [24, 29] width 31 height 6
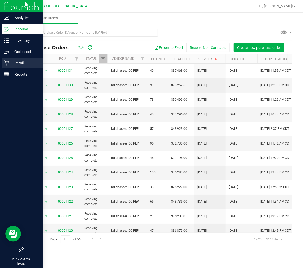
click at [12, 60] on p "Retail" at bounding box center [24, 63] width 31 height 6
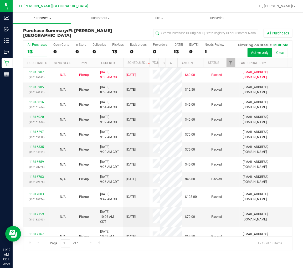
click at [39, 16] on span "Purchases" at bounding box center [42, 18] width 59 height 5
click at [37, 37] on span "Fulfillment" at bounding box center [29, 38] width 33 height 4
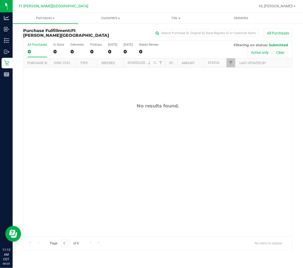
click at [85, 126] on div "No results found." at bounding box center [157, 169] width 269 height 204
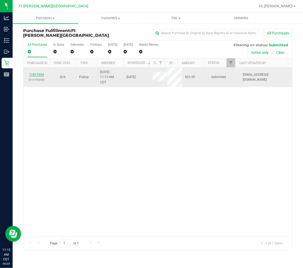
click at [39, 74] on link "11817694" at bounding box center [36, 75] width 15 height 4
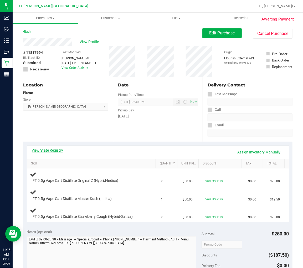
click at [46, 149] on link "View State Registry" at bounding box center [47, 150] width 31 height 5
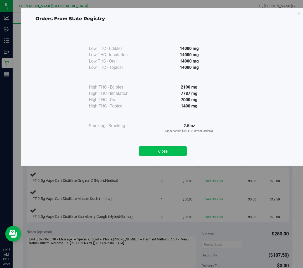
click at [168, 150] on button "Close" at bounding box center [163, 150] width 48 height 9
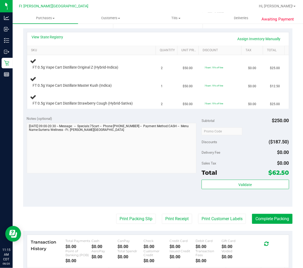
scroll to position [117, 0]
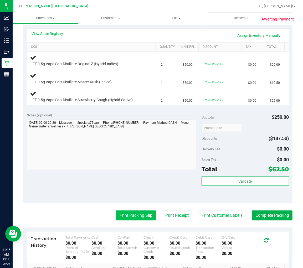
click at [134, 213] on button "Print Packing Slip" at bounding box center [136, 215] width 40 height 10
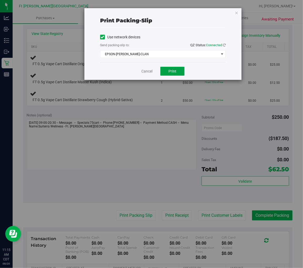
click at [171, 72] on span "Print" at bounding box center [172, 71] width 8 height 4
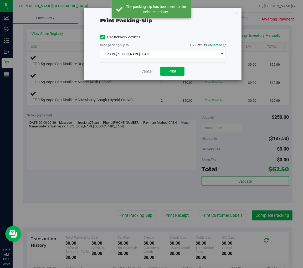
click at [144, 71] on link "Cancel" at bounding box center [146, 72] width 11 height 6
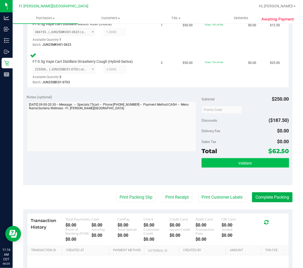
scroll to position [204, 0]
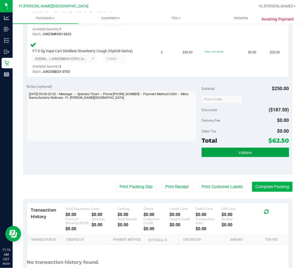
click at [221, 151] on button "Validate" at bounding box center [244, 152] width 87 height 9
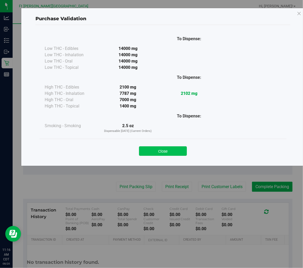
click at [170, 151] on button "Close" at bounding box center [163, 150] width 48 height 9
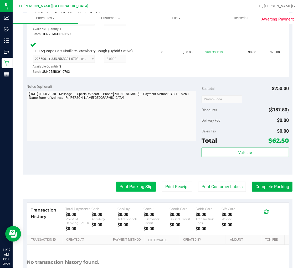
click at [125, 184] on button "Print Packing Slip" at bounding box center [136, 187] width 40 height 10
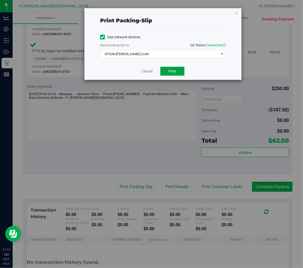
click at [165, 73] on button "Print" at bounding box center [172, 71] width 24 height 9
click at [145, 71] on link "Cancel" at bounding box center [146, 72] width 11 height 6
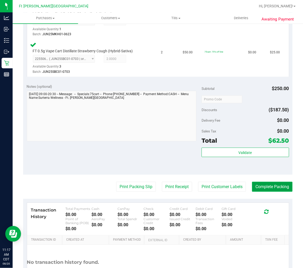
click at [268, 184] on button "Complete Packing" at bounding box center [272, 187] width 40 height 10
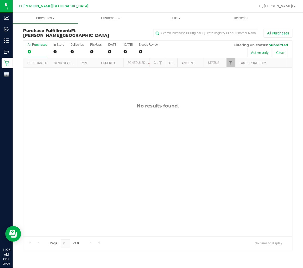
click at [103, 120] on div "No results found." at bounding box center [157, 169] width 269 height 204
click at [37, 46] on div "All Purchases" at bounding box center [37, 45] width 19 height 4
click at [0, 0] on input "All Purchases 0" at bounding box center [0, 0] width 0 height 0
click at [54, 104] on div "11817874 (316200985) N/A Pickup 8/20/2025 11:37 AM CDT 8/20/2025 $26.50 Submitt…" at bounding box center [157, 151] width 269 height 169
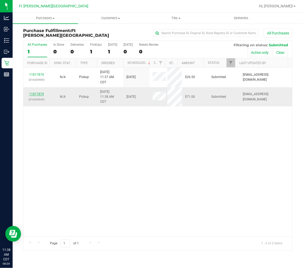
click at [41, 93] on link "11817879" at bounding box center [36, 94] width 15 height 4
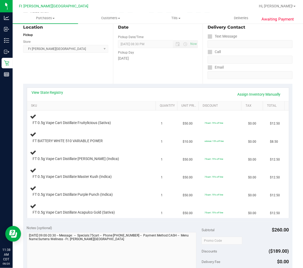
scroll to position [58, 0]
click at [48, 90] on link "View State Registry" at bounding box center [47, 91] width 31 height 5
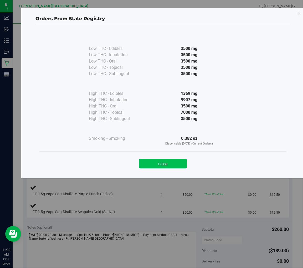
click at [158, 165] on button "Close" at bounding box center [163, 163] width 48 height 9
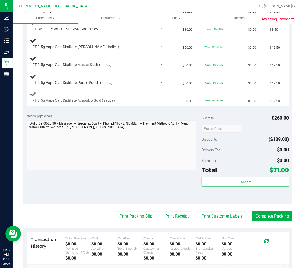
scroll to position [175, 0]
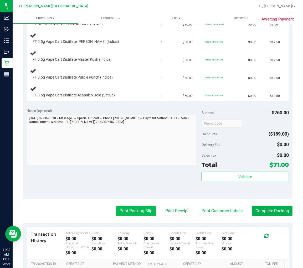
click at [137, 214] on button "Print Packing Slip" at bounding box center [136, 211] width 40 height 10
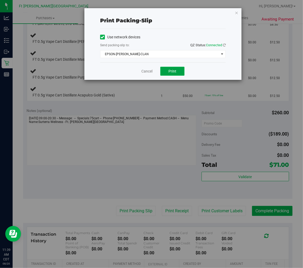
click at [180, 71] on button "Print" at bounding box center [172, 71] width 24 height 9
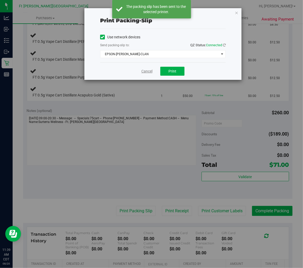
click at [150, 73] on link "Cancel" at bounding box center [146, 72] width 11 height 6
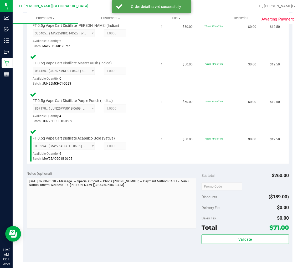
scroll to position [233, 0]
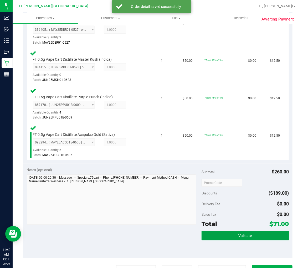
click at [240, 235] on span "Validate" at bounding box center [244, 236] width 13 height 4
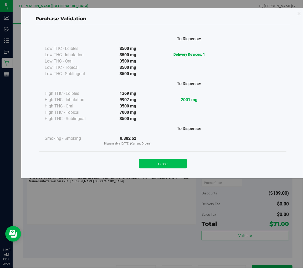
click at [172, 167] on button "Close" at bounding box center [163, 163] width 48 height 9
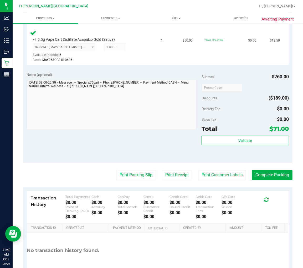
scroll to position [350, 0]
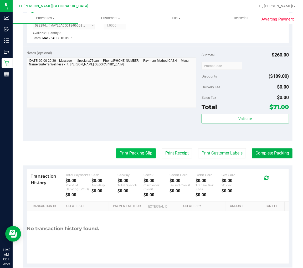
click at [137, 151] on button "Print Packing Slip" at bounding box center [136, 153] width 40 height 10
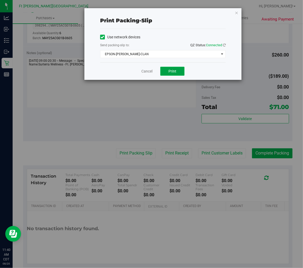
click at [160, 71] on button "Print" at bounding box center [172, 71] width 24 height 9
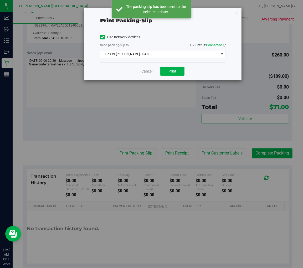
click at [149, 71] on link "Cancel" at bounding box center [146, 72] width 11 height 6
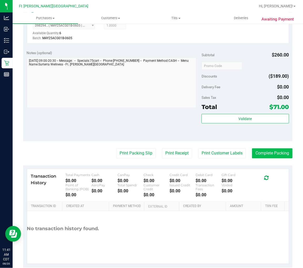
click at [272, 149] on button "Complete Packing" at bounding box center [272, 153] width 40 height 10
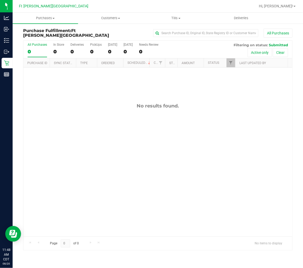
click at [95, 138] on div "No results found." at bounding box center [157, 169] width 269 height 204
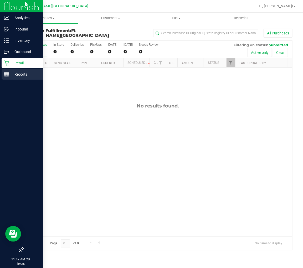
click at [16, 79] on div "Reports" at bounding box center [22, 74] width 41 height 10
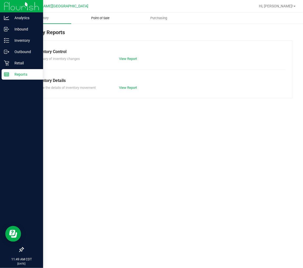
click at [94, 18] on span "Point of Sale" at bounding box center [100, 18] width 33 height 5
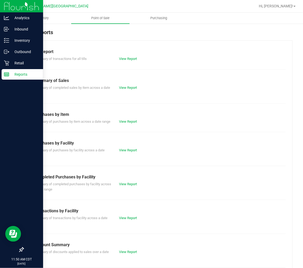
click at [129, 186] on div "View Report" at bounding box center [136, 183] width 43 height 5
click at [129, 186] on link "View Report" at bounding box center [128, 184] width 18 height 4
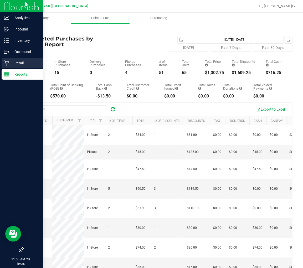
click at [12, 60] on p "Retail" at bounding box center [24, 63] width 31 height 6
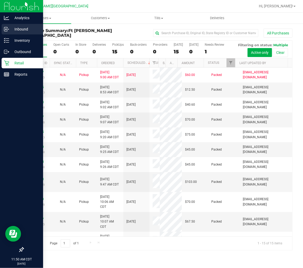
click at [7, 30] on icon at bounding box center [6, 29] width 5 height 5
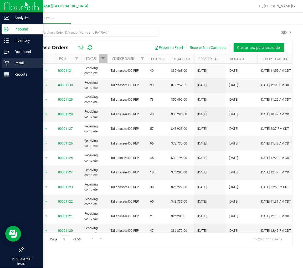
click at [13, 62] on p "Retail" at bounding box center [24, 63] width 31 height 6
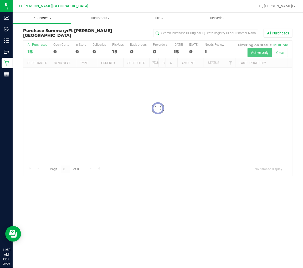
click at [45, 19] on span "Purchases" at bounding box center [42, 18] width 59 height 5
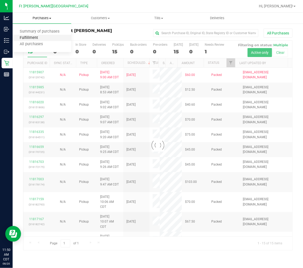
click at [40, 37] on span "Fulfillment" at bounding box center [29, 38] width 33 height 4
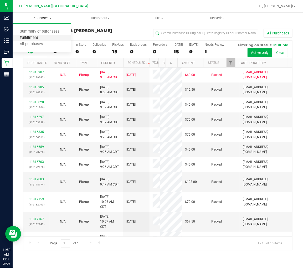
click at [33, 36] on span "Fulfillment" at bounding box center [29, 38] width 33 height 4
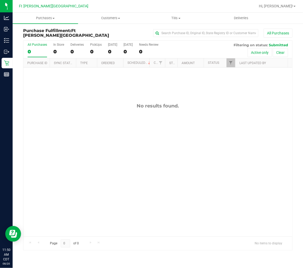
click at [97, 113] on div "No results found." at bounding box center [157, 169] width 269 height 204
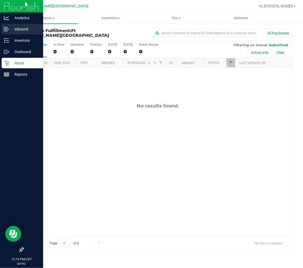
click at [7, 30] on icon at bounding box center [6, 29] width 5 height 5
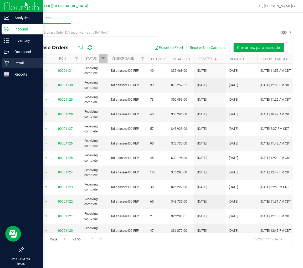
click at [8, 62] on icon at bounding box center [6, 62] width 5 height 5
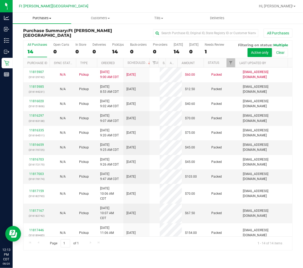
click at [44, 18] on span "Purchases" at bounding box center [42, 18] width 59 height 5
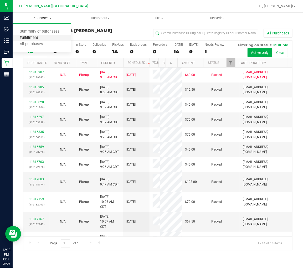
click at [36, 37] on span "Fulfillment" at bounding box center [29, 38] width 33 height 4
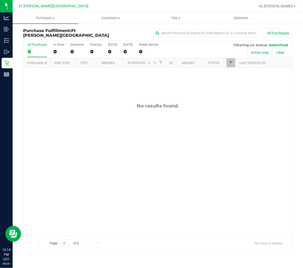
click at [60, 121] on div "No results found." at bounding box center [157, 169] width 269 height 204
click at [98, 126] on div "No results found." at bounding box center [157, 169] width 269 height 204
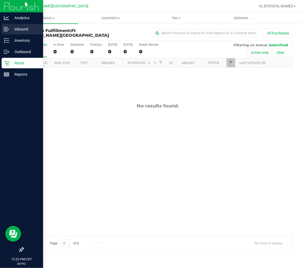
click at [13, 32] on p "Inbound" at bounding box center [24, 29] width 31 height 6
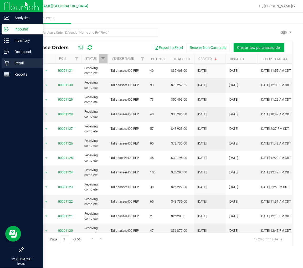
click at [21, 62] on p "Retail" at bounding box center [24, 63] width 31 height 6
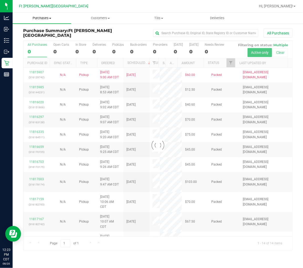
click at [40, 17] on span "Purchases" at bounding box center [42, 18] width 59 height 5
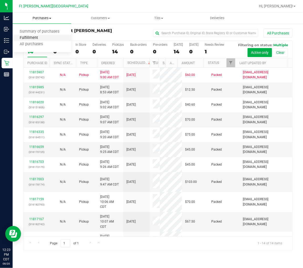
click at [40, 37] on span "Fulfillment" at bounding box center [29, 38] width 33 height 4
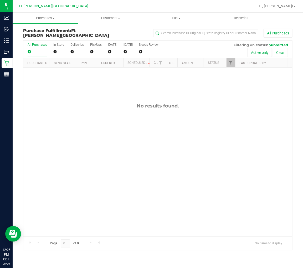
click at [114, 124] on div "No results found." at bounding box center [157, 169] width 269 height 204
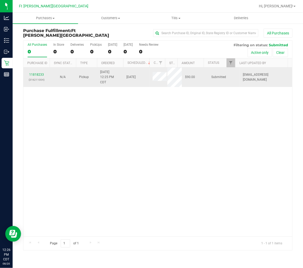
click at [38, 72] on td "11818233 (316211004)" at bounding box center [36, 76] width 26 height 19
click at [39, 75] on link "11818233" at bounding box center [36, 75] width 15 height 4
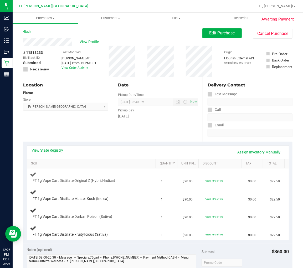
scroll to position [29, 0]
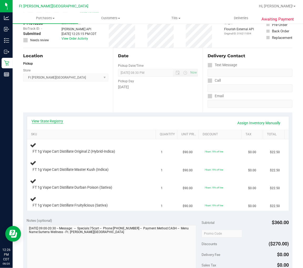
click at [59, 121] on link "View State Registry" at bounding box center [47, 120] width 31 height 5
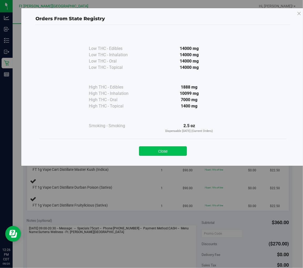
click at [150, 150] on button "Close" at bounding box center [163, 150] width 48 height 9
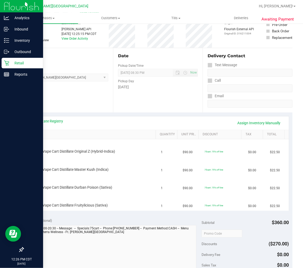
click at [8, 65] on icon at bounding box center [6, 63] width 5 height 5
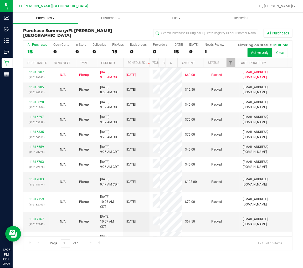
click at [51, 19] on span "Purchases" at bounding box center [45, 18] width 65 height 5
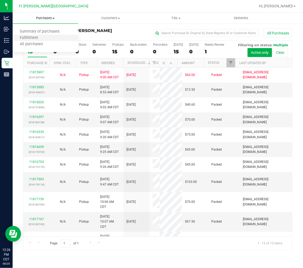
click at [45, 38] on li "Fulfillment" at bounding box center [45, 38] width 65 height 6
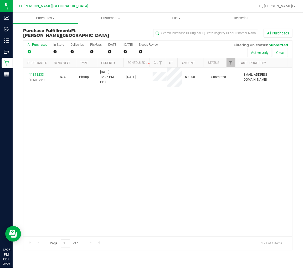
click at [114, 98] on div "11818233 (316211004) N/A Pickup 8/20/2025 12:25 PM CDT 8/20/2025 $90.00 Submitt…" at bounding box center [157, 151] width 269 height 169
click at [93, 127] on div "11818233 (316211004) N/A Pickup 8/20/2025 12:25 PM CDT 8/20/2025 $90.00 Submitt…" at bounding box center [157, 151] width 269 height 169
click at [65, 113] on div "11818233 (316211004) N/A Pickup 8/20/2025 12:25 PM CDT 8/20/2025 $90.00 Submitt…" at bounding box center [157, 151] width 269 height 169
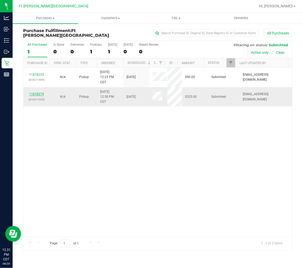
click at [38, 94] on link "11818274" at bounding box center [36, 94] width 15 height 4
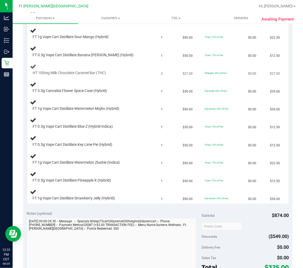
scroll to position [58, 0]
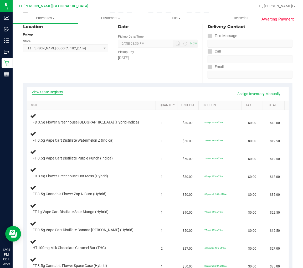
click at [55, 92] on link "View State Registry" at bounding box center [47, 91] width 31 height 5
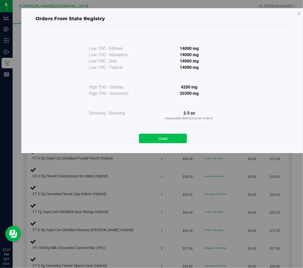
click at [159, 141] on button "Close" at bounding box center [163, 138] width 48 height 9
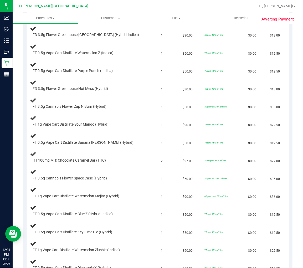
scroll to position [0, 0]
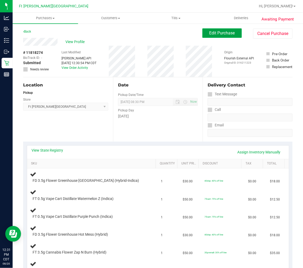
click at [215, 34] on span "Edit Purchase" at bounding box center [221, 32] width 25 height 5
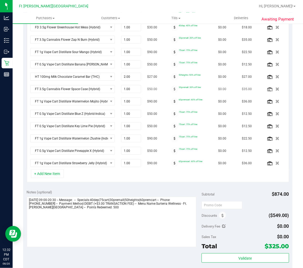
scroll to position [233, 0]
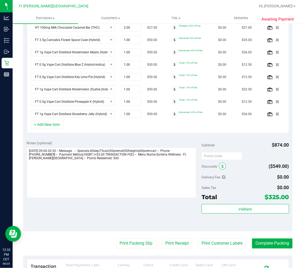
click at [219, 168] on span at bounding box center [222, 165] width 7 height 7
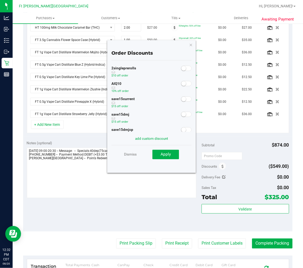
click at [181, 83] on small at bounding box center [183, 83] width 5 height 5
click at [166, 154] on span "Apply" at bounding box center [165, 154] width 10 height 5
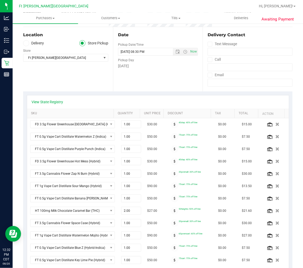
scroll to position [0, 0]
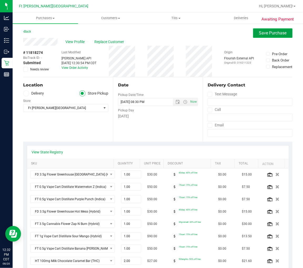
click at [275, 30] on span "Save Purchase" at bounding box center [273, 32] width 28 height 5
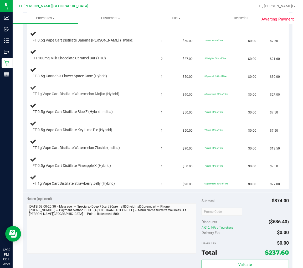
scroll to position [321, 0]
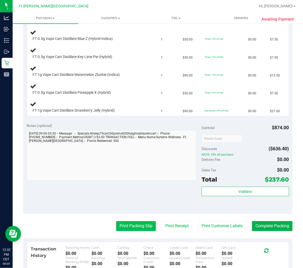
click at [129, 225] on button "Print Packing Slip" at bounding box center [136, 226] width 40 height 10
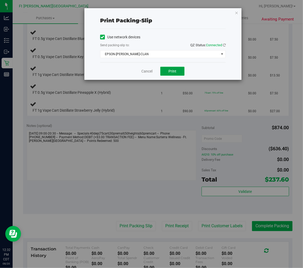
click at [173, 71] on span "Print" at bounding box center [172, 71] width 8 height 4
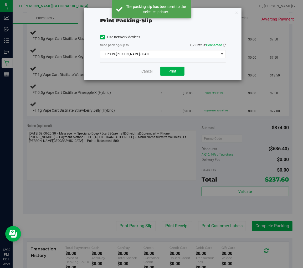
click at [145, 70] on link "Cancel" at bounding box center [146, 72] width 11 height 6
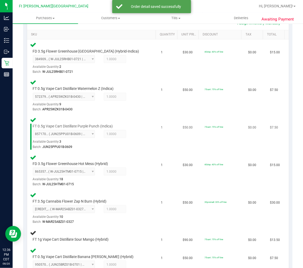
scroll to position [195, 0]
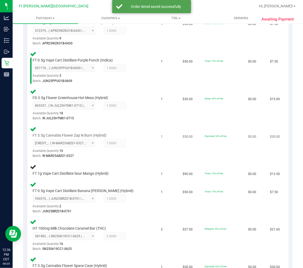
click at [134, 154] on div "Batch: W-MAR25ABZ01-0327" at bounding box center [89, 155] width 112 height 5
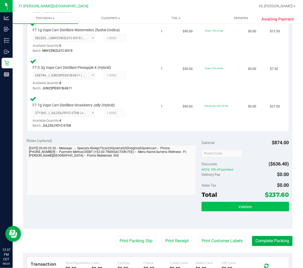
scroll to position [603, 0]
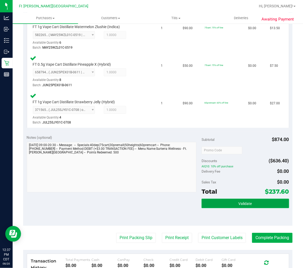
click at [219, 198] on button "Validate" at bounding box center [244, 202] width 87 height 9
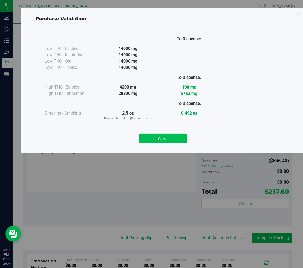
click at [167, 137] on button "Close" at bounding box center [163, 138] width 48 height 9
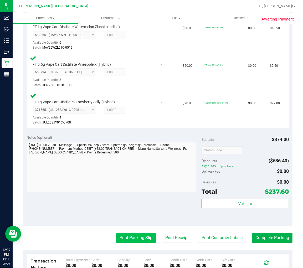
click at [128, 234] on button "Print Packing Slip" at bounding box center [136, 238] width 40 height 10
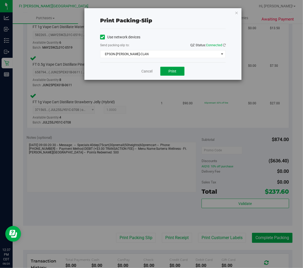
click at [169, 72] on span "Print" at bounding box center [172, 71] width 8 height 4
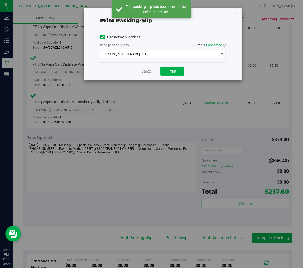
click at [145, 71] on link "Cancel" at bounding box center [146, 72] width 11 height 6
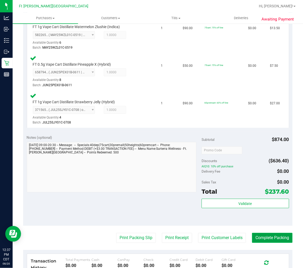
click at [275, 233] on button "Complete Packing" at bounding box center [272, 238] width 40 height 10
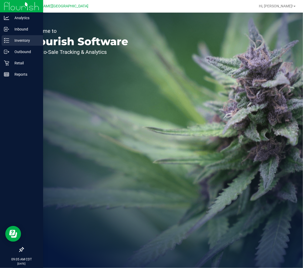
click at [14, 41] on p "Inventory" at bounding box center [24, 40] width 31 height 6
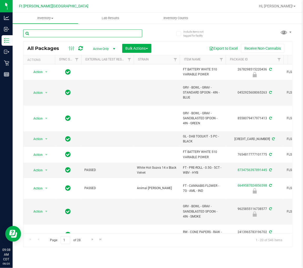
click at [56, 33] on input "text" at bounding box center [82, 33] width 119 height 8
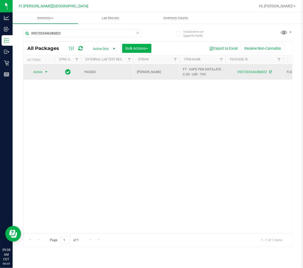
click at [43, 69] on span "select" at bounding box center [46, 71] width 7 height 7
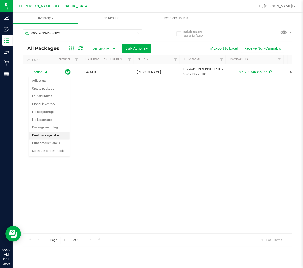
click at [53, 134] on li "Print package label" at bounding box center [49, 136] width 41 height 8
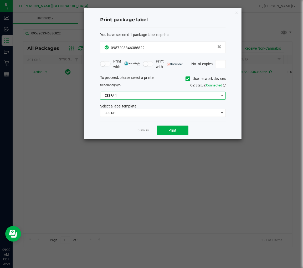
click at [131, 98] on span "ZEBRA-1" at bounding box center [159, 95] width 118 height 7
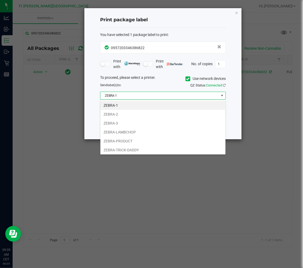
scroll to position [8, 125]
click at [120, 111] on li "ZEBRA-2" at bounding box center [162, 114] width 125 height 9
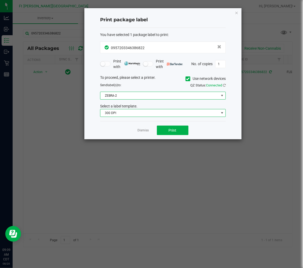
click at [120, 111] on span "300 DPI" at bounding box center [159, 112] width 118 height 7
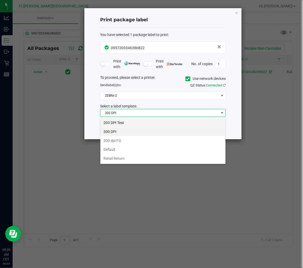
click at [122, 122] on li "203 DPI Test" at bounding box center [162, 122] width 125 height 9
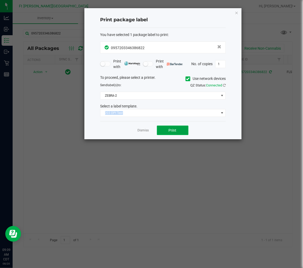
click at [168, 130] on button "Print" at bounding box center [172, 129] width 31 height 9
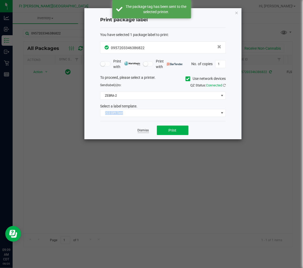
click at [145, 132] on link "Dismiss" at bounding box center [143, 130] width 11 height 4
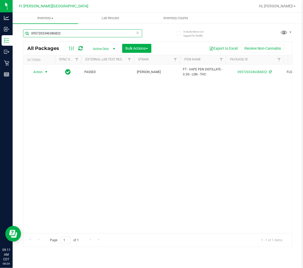
click at [82, 30] on input "0957203346386822" at bounding box center [82, 33] width 119 height 8
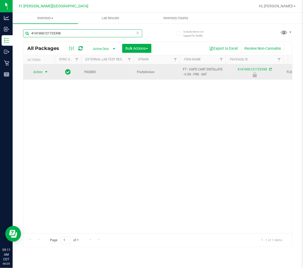
type input "4141006121725398"
click at [42, 72] on span "Action" at bounding box center [36, 71] width 14 height 7
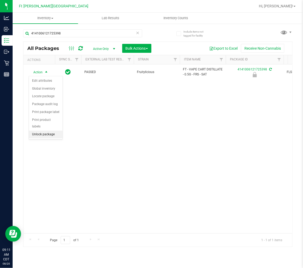
click at [47, 135] on li "Unlock package" at bounding box center [46, 134] width 34 height 8
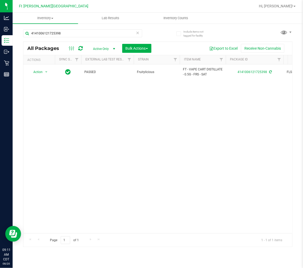
click at [138, 31] on icon at bounding box center [138, 32] width 4 height 6
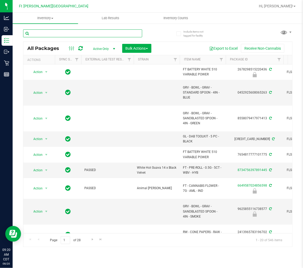
click at [53, 35] on input "text" at bounding box center [82, 33] width 119 height 8
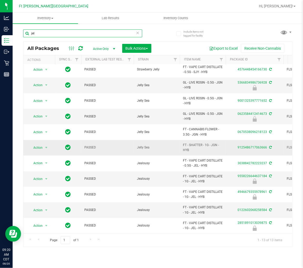
scroll to position [42, 0]
click at [191, 174] on span "FT - VAPE CART DISTILLATE - 1G - JEL - HYB" at bounding box center [203, 179] width 40 height 10
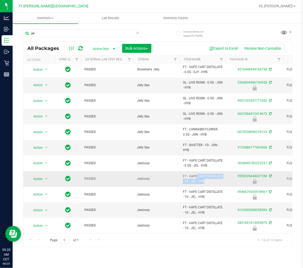
click at [191, 174] on span "FT - VAPE CART DISTILLATE - 1G - JEL - HYB" at bounding box center [203, 179] width 40 height 10
copy tr "FT - VAPE CART DISTILLATE - 1G - JEL - HYB"
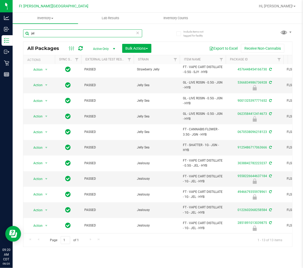
click at [60, 31] on input "jel" at bounding box center [82, 33] width 119 height 8
paste input "FT - VAPE CART DISTILLATE - 1G - JEL - HYB"
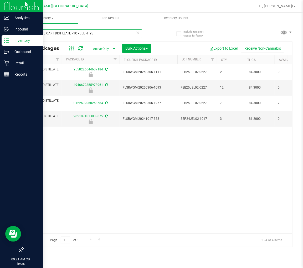
type input "FT - VAPE CART DISTILLATE - 1G - JEL - HYB"
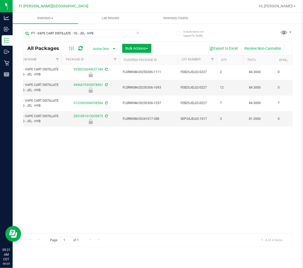
click at [90, 157] on div "Action Action Edit attributes Global inventory Locate package Package audit log…" at bounding box center [157, 148] width 269 height 169
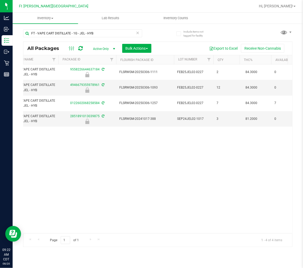
scroll to position [0, 35]
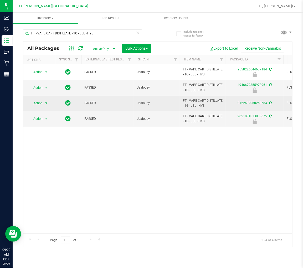
click at [45, 103] on span "select" at bounding box center [46, 103] width 4 height 4
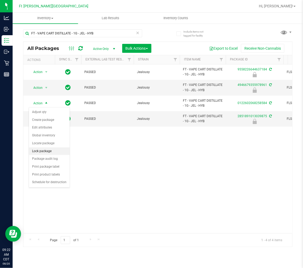
click at [49, 150] on li "Lock package" at bounding box center [49, 151] width 41 height 8
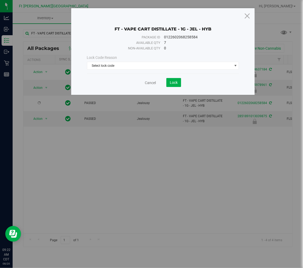
click at [127, 60] on div "Lock Code Reason" at bounding box center [163, 58] width 152 height 6
click at [124, 64] on span "Select lock code" at bounding box center [159, 65] width 145 height 7
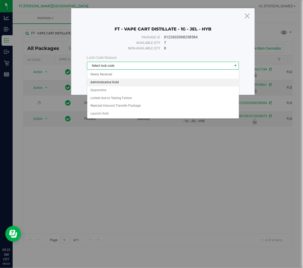
click at [105, 80] on li "Administrative Hold" at bounding box center [162, 82] width 151 height 8
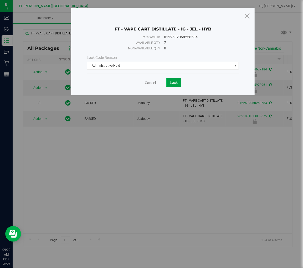
click at [169, 82] on button "Lock" at bounding box center [173, 82] width 15 height 9
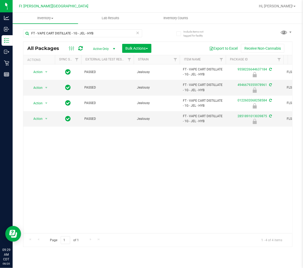
click at [138, 33] on icon at bounding box center [138, 32] width 4 height 6
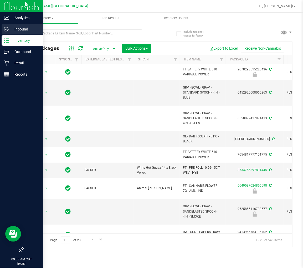
click at [9, 30] on p "Inbound" at bounding box center [24, 29] width 31 height 6
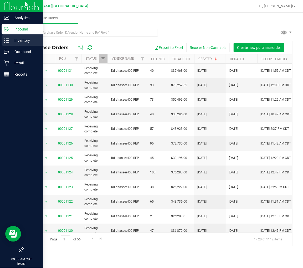
click at [11, 38] on p "Inventory" at bounding box center [24, 40] width 31 height 6
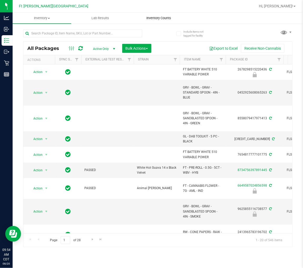
click at [156, 16] on span "Inventory Counts" at bounding box center [158, 18] width 39 height 5
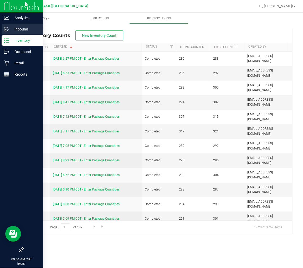
click at [16, 28] on p "Inbound" at bounding box center [24, 29] width 31 height 6
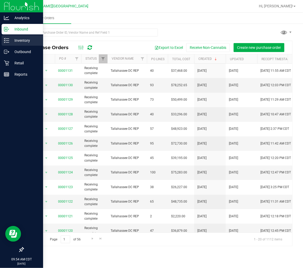
click at [7, 40] on line at bounding box center [7, 40] width 3 height 0
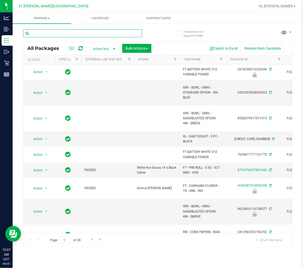
click at [58, 33] on input "text" at bounding box center [82, 33] width 119 height 8
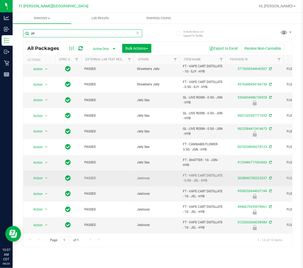
scroll to position [29, 0]
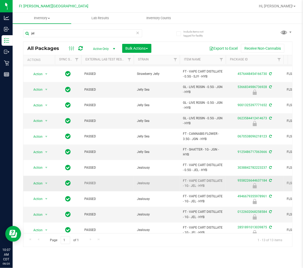
click at [193, 186] on span "FT - VAPE CART DISTILLATE - 1G - JEL - HYB" at bounding box center [203, 183] width 40 height 10
copy tr "FT - VAPE CART DISTILLATE - 1G - JEL - HYB"
click at [53, 35] on input "jel" at bounding box center [82, 33] width 119 height 8
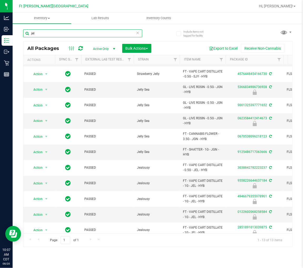
click at [53, 35] on input "jel" at bounding box center [82, 33] width 119 height 8
paste input "FT - VAPE CART DISTILLATE - 1G - JEL - HYB"
type input "FT - VAPE CART DISTILLATE - 1G - JEL - HYB"
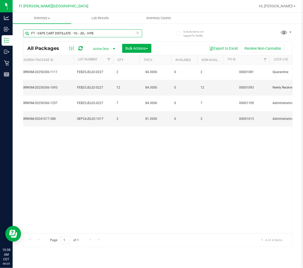
scroll to position [0, 297]
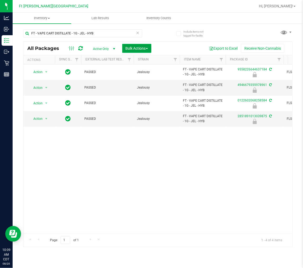
click at [129, 49] on span "Bulk Actions" at bounding box center [136, 48] width 22 height 4
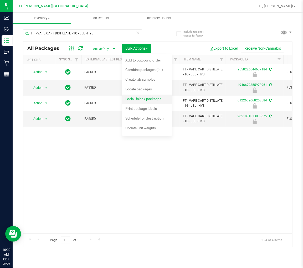
click at [135, 97] on span "Lock/Unlock packages" at bounding box center [143, 99] width 36 height 4
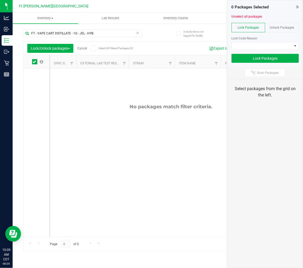
click at [275, 26] on span "Unlock Packages" at bounding box center [281, 28] width 24 height 4
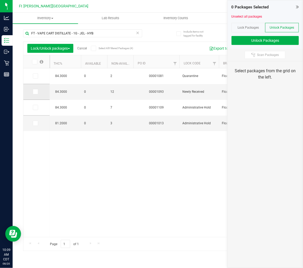
click at [38, 93] on span at bounding box center [35, 91] width 5 height 5
click at [0, 0] on input "checkbox" at bounding box center [0, 0] width 0 height 0
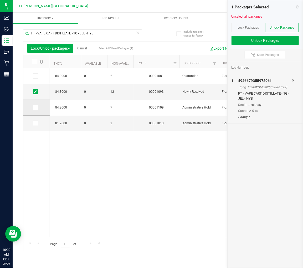
click at [36, 107] on icon at bounding box center [34, 107] width 3 height 0
click at [0, 0] on input "checkbox" at bounding box center [0, 0] width 0 height 0
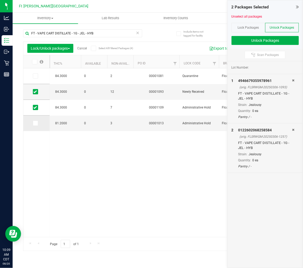
click at [36, 123] on icon at bounding box center [34, 123] width 3 height 0
click at [0, 0] on input "checkbox" at bounding box center [0, 0] width 0 height 0
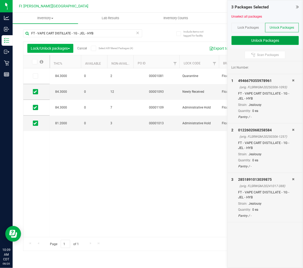
click at [261, 38] on button "Unlock Packages" at bounding box center [264, 40] width 67 height 9
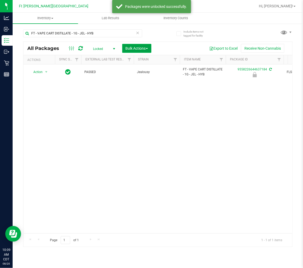
click at [134, 50] on span "Bulk Actions" at bounding box center [136, 48] width 22 height 4
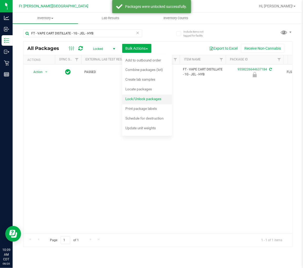
click at [137, 99] on span "Lock/Unlock packages" at bounding box center [143, 99] width 36 height 4
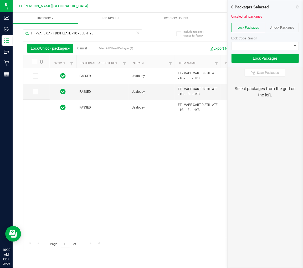
click at [35, 64] on span at bounding box center [34, 61] width 5 height 5
click at [0, 0] on input "checkbox" at bounding box center [0, 0] width 0 height 0
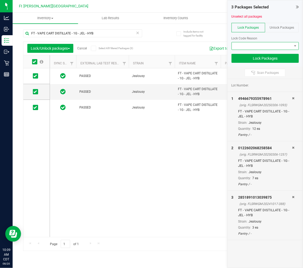
click at [274, 43] on span at bounding box center [262, 45] width 60 height 7
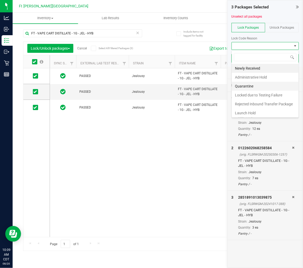
click at [251, 86] on li "Quarantine" at bounding box center [265, 86] width 67 height 9
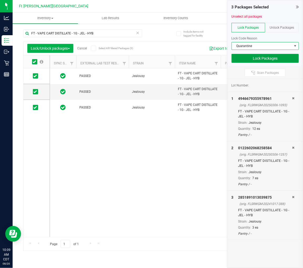
click at [266, 59] on button "Lock Packages" at bounding box center [264, 58] width 67 height 9
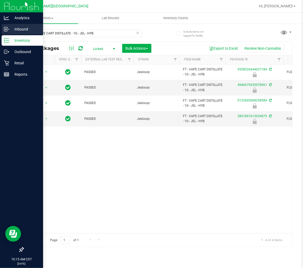
click at [13, 32] on div "Inbound" at bounding box center [22, 29] width 41 height 10
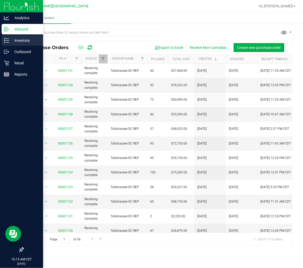
click at [20, 41] on p "Inventory" at bounding box center [24, 40] width 31 height 6
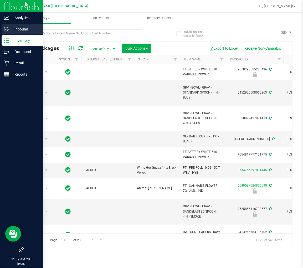
click at [9, 30] on p "Inbound" at bounding box center [24, 29] width 31 height 6
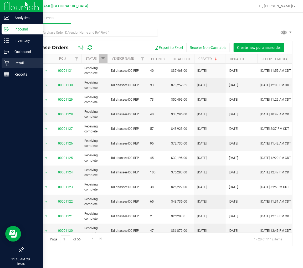
click at [8, 62] on icon at bounding box center [6, 62] width 5 height 5
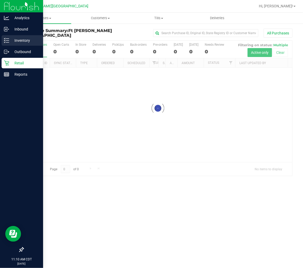
click at [16, 43] on p "Inventory" at bounding box center [24, 40] width 31 height 6
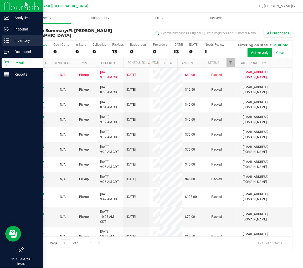
click at [10, 39] on p "Inventory" at bounding box center [24, 40] width 31 height 6
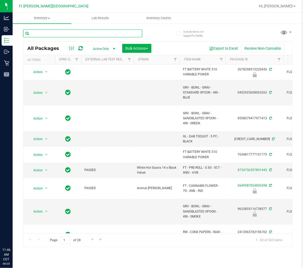
click at [84, 31] on input "text" at bounding box center [82, 33] width 119 height 8
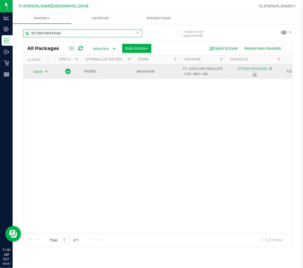
type input "9717031187374164"
click at [36, 71] on span "Action" at bounding box center [36, 71] width 14 height 7
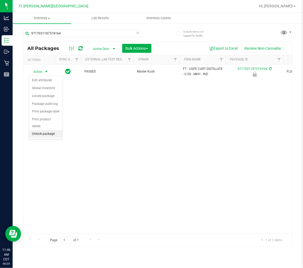
click at [47, 133] on li "Unlock package" at bounding box center [46, 134] width 34 height 8
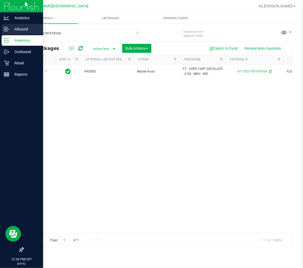
click at [5, 30] on icon at bounding box center [6, 29] width 5 height 5
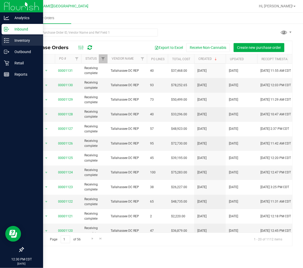
click at [17, 42] on p "Inventory" at bounding box center [24, 40] width 31 height 6
